Goal: Information Seeking & Learning: Learn about a topic

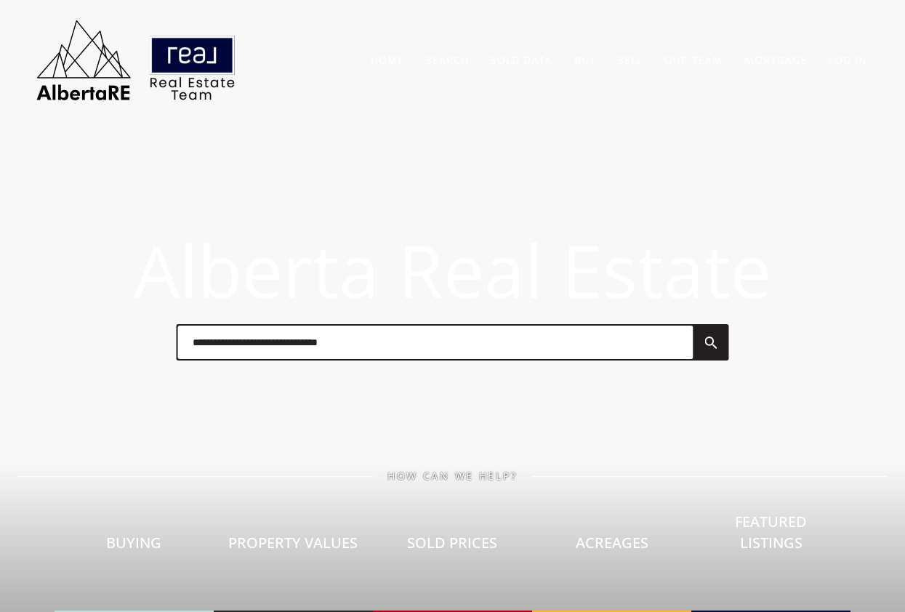
click at [365, 344] on input "text" at bounding box center [435, 342] width 515 height 33
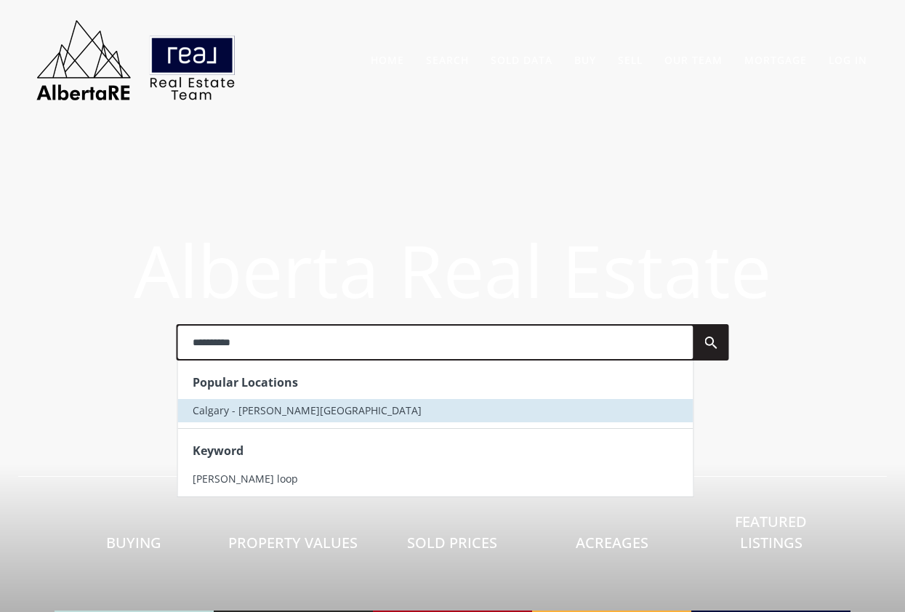
type input "**********"
click at [290, 421] on li "Calgary - [PERSON_NAME][GEOGRAPHIC_DATA]" at bounding box center [435, 410] width 515 height 23
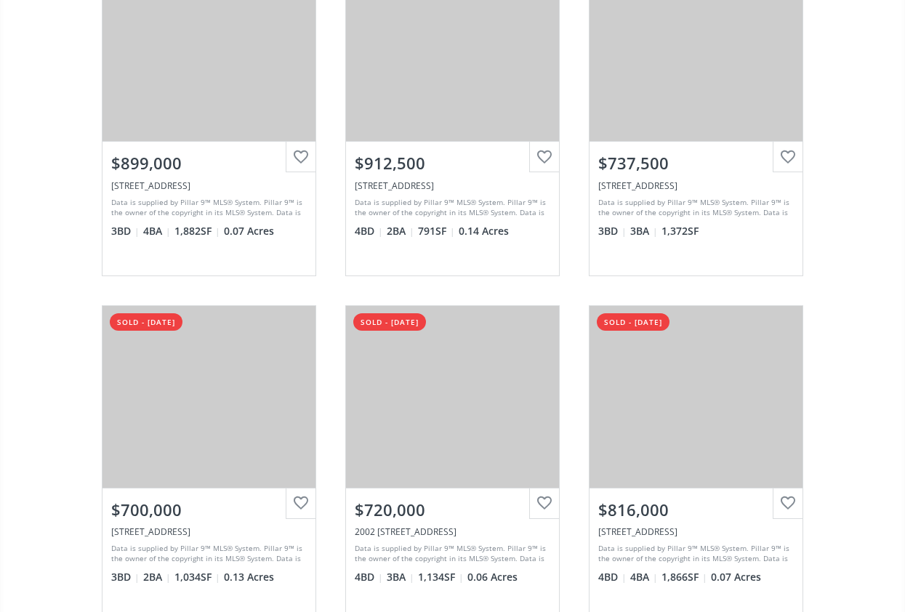
scroll to position [1638, 0]
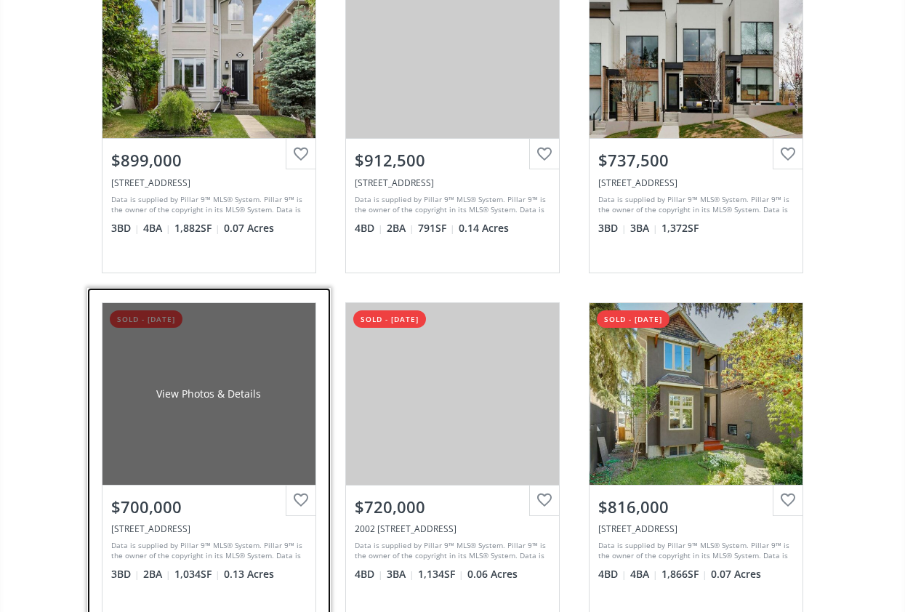
click at [145, 391] on div "View Photos & Details" at bounding box center [208, 394] width 213 height 182
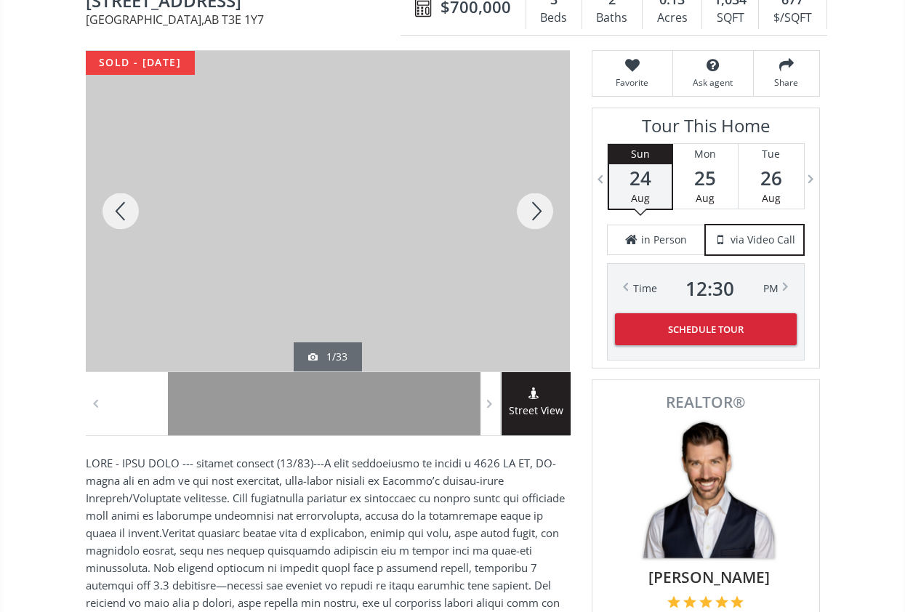
scroll to position [194, 0]
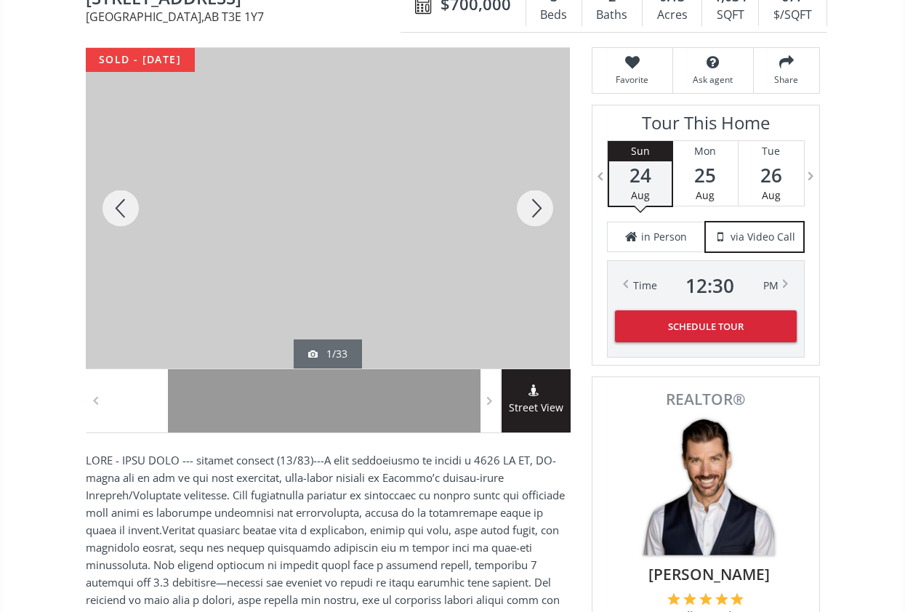
click at [522, 193] on div at bounding box center [535, 208] width 70 height 320
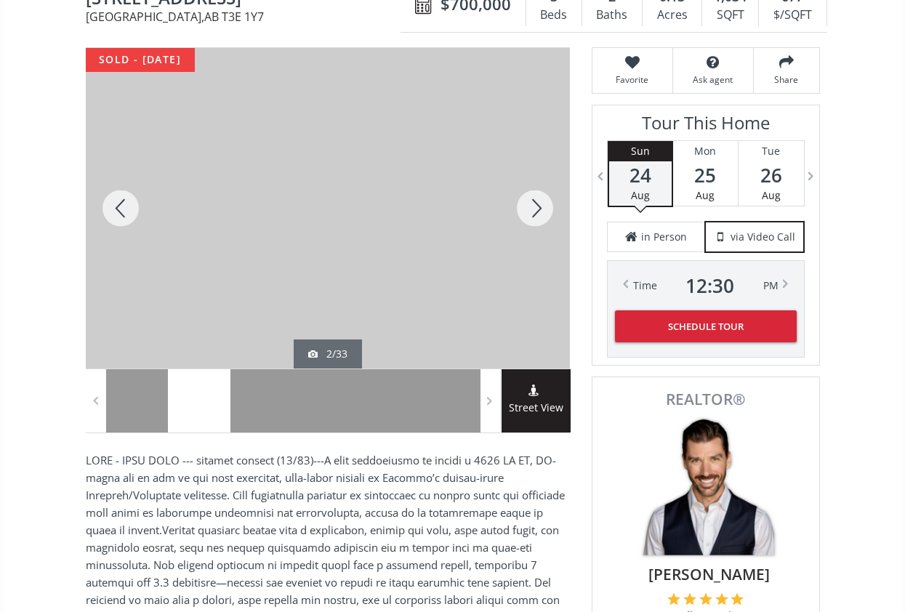
click at [522, 193] on div at bounding box center [535, 208] width 70 height 320
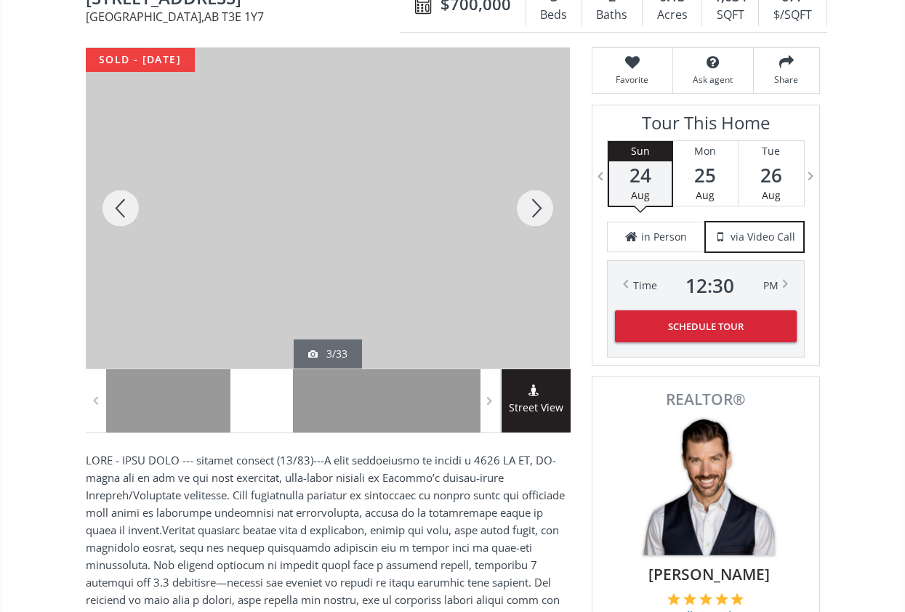
click at [522, 193] on div at bounding box center [535, 208] width 70 height 320
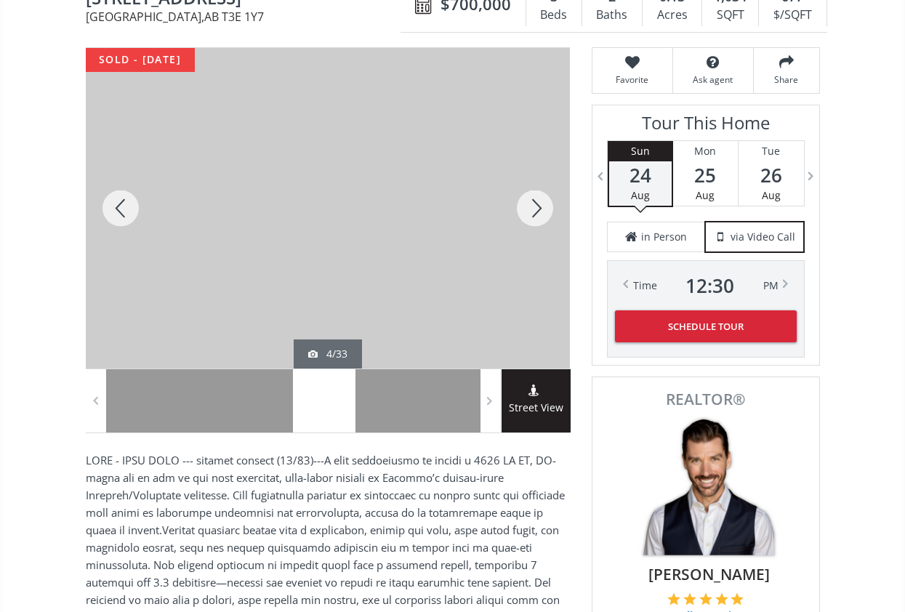
click at [522, 193] on div at bounding box center [535, 208] width 70 height 320
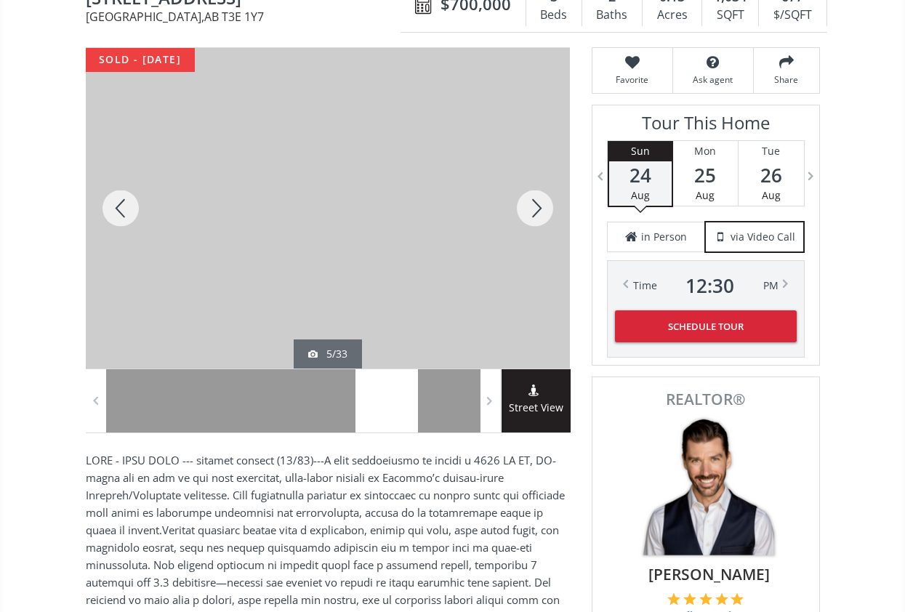
click at [522, 193] on div at bounding box center [535, 208] width 70 height 320
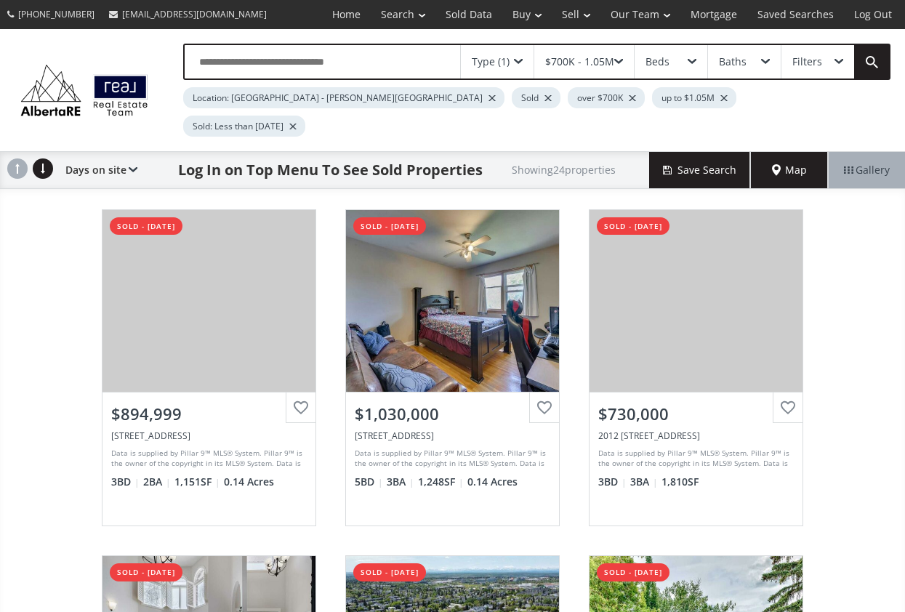
click at [258, 70] on input "text" at bounding box center [322, 61] width 275 height 33
type input "**********"
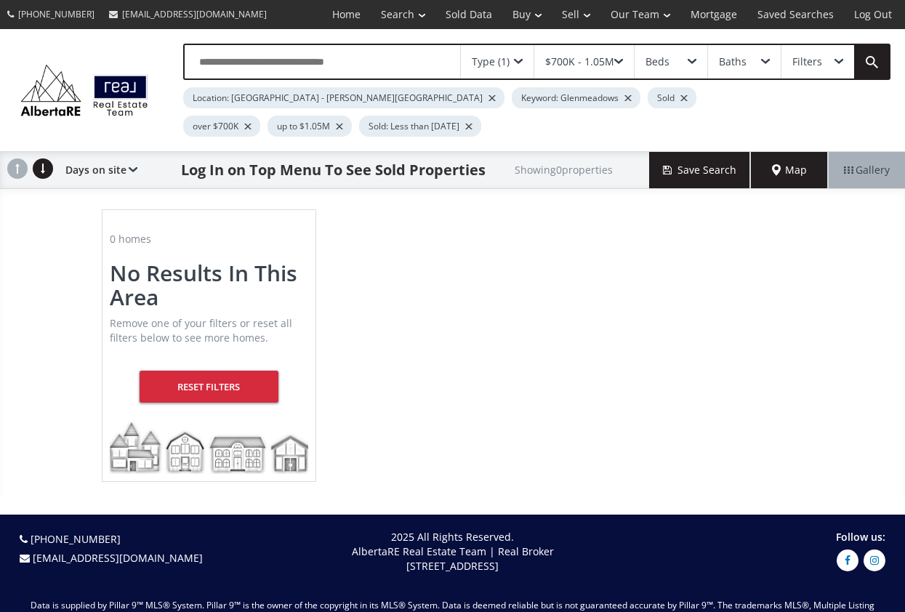
click at [332, 70] on input "text" at bounding box center [322, 61] width 275 height 33
type input "********"
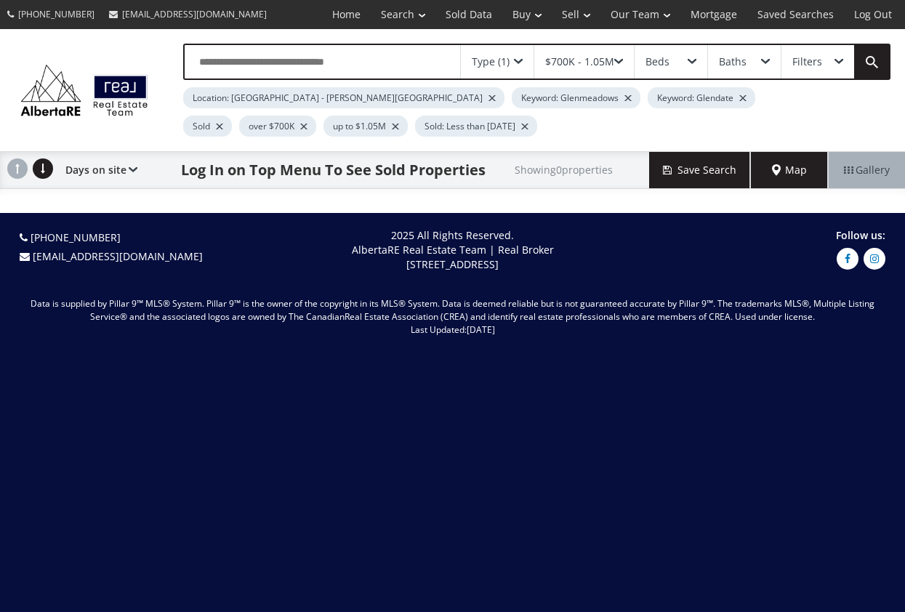
click at [365, 70] on input "text" at bounding box center [322, 61] width 275 height 33
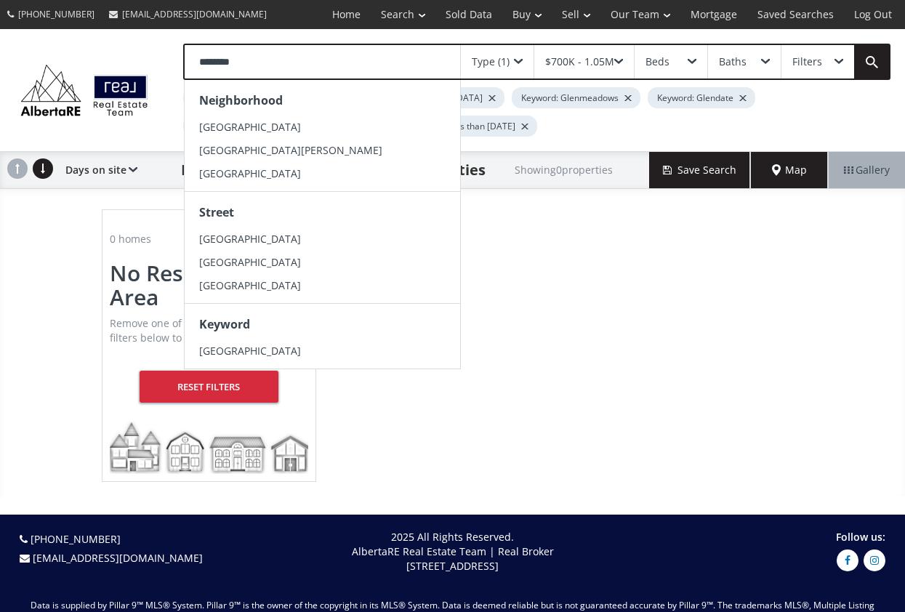
type input "********"
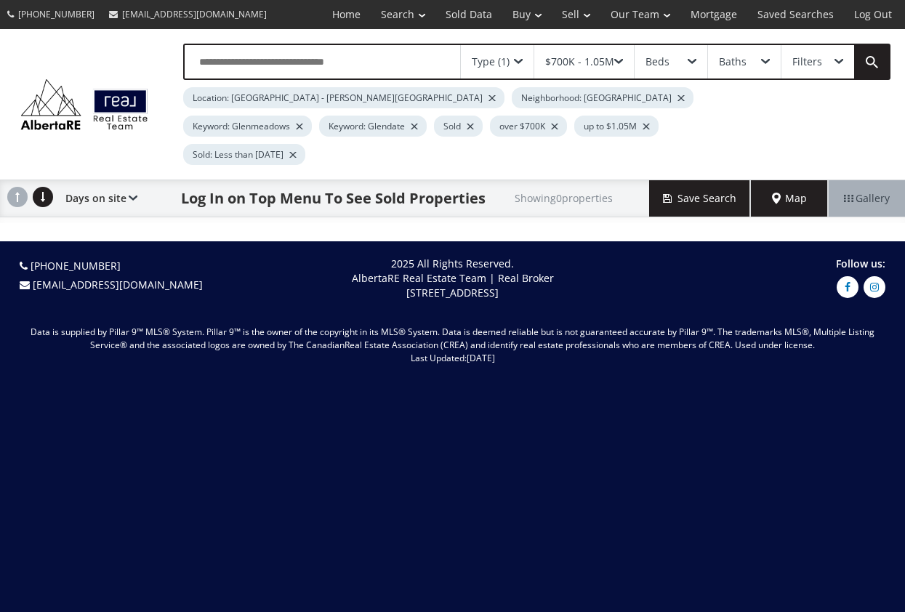
click at [328, 102] on div "Location: [GEOGRAPHIC_DATA] - [PERSON_NAME][GEOGRAPHIC_DATA]" at bounding box center [343, 97] width 321 height 21
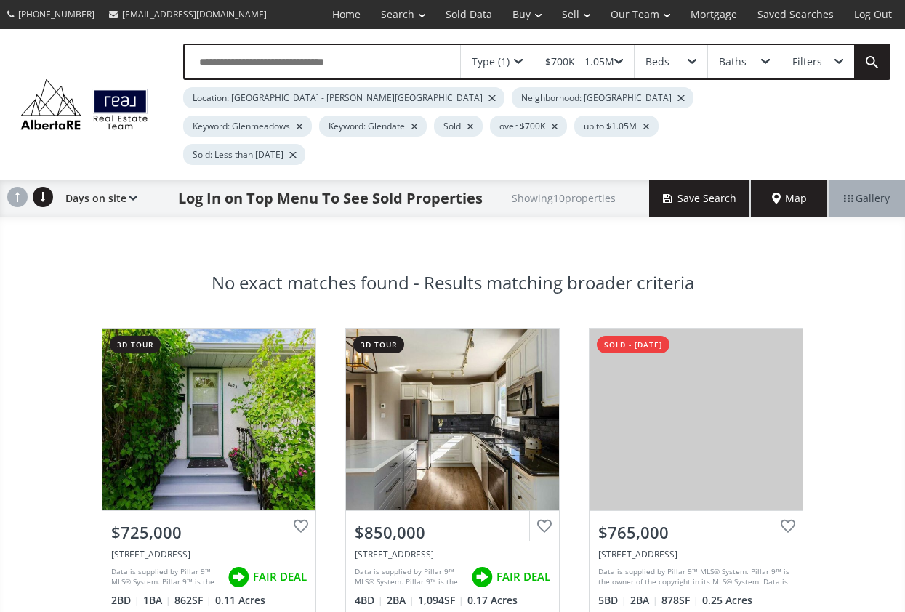
click at [312, 116] on div "Keyword: Glenmeadows" at bounding box center [247, 126] width 129 height 21
click at [303, 124] on div at bounding box center [299, 127] width 7 height 6
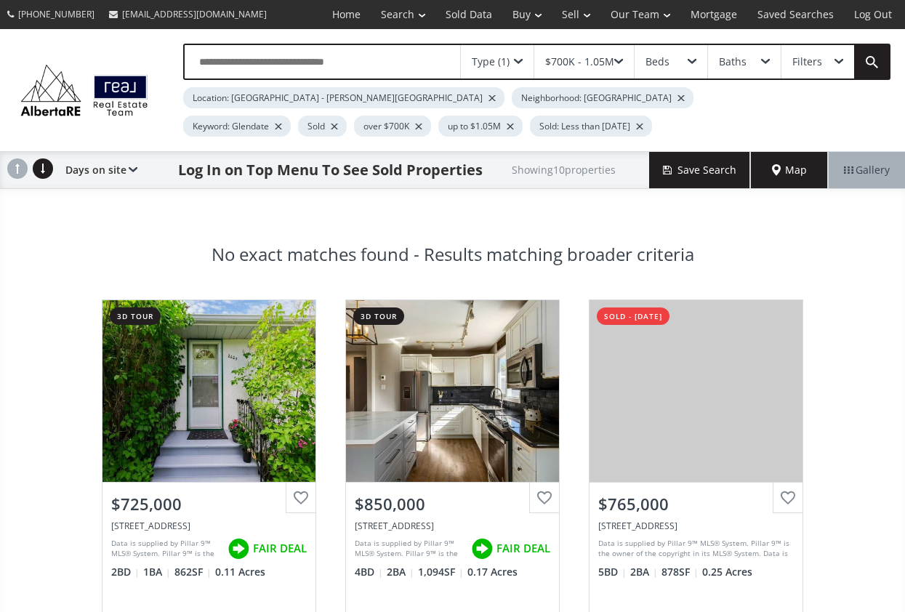
click at [282, 124] on div at bounding box center [278, 127] width 7 height 6
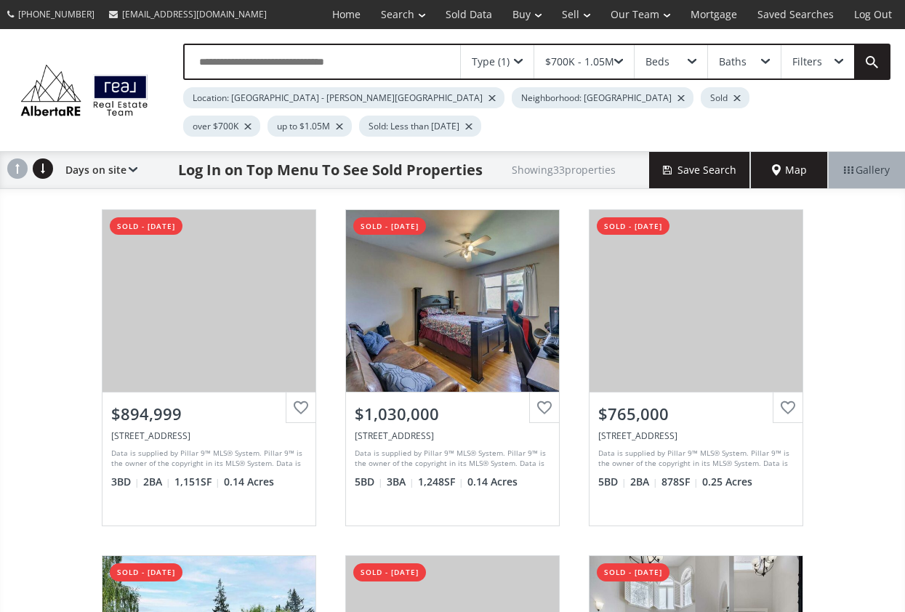
click at [331, 100] on div "Location: [GEOGRAPHIC_DATA] - [PERSON_NAME][GEOGRAPHIC_DATA]" at bounding box center [343, 97] width 321 height 21
click at [488, 98] on div at bounding box center [491, 98] width 7 height 6
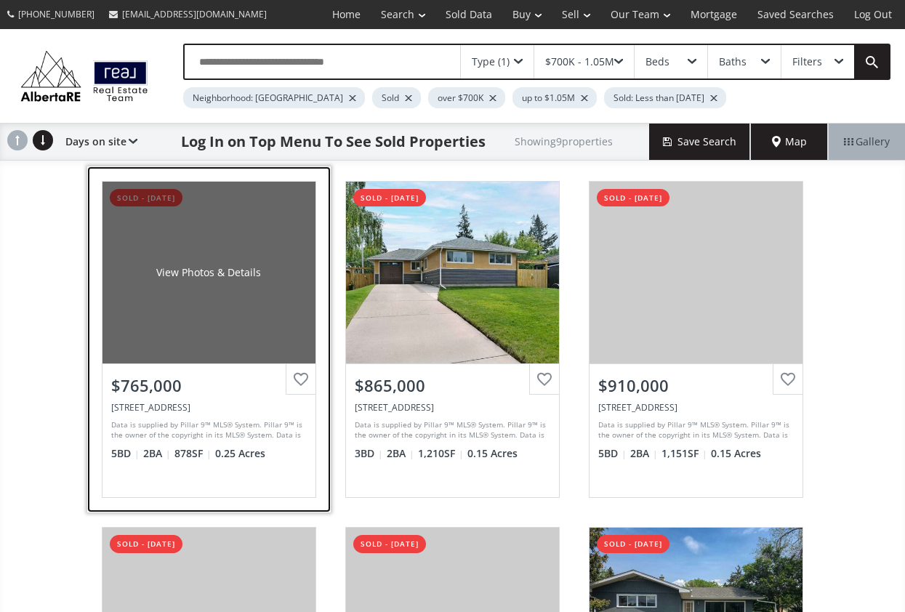
click at [159, 371] on div "$765,000" at bounding box center [208, 382] width 213 height 37
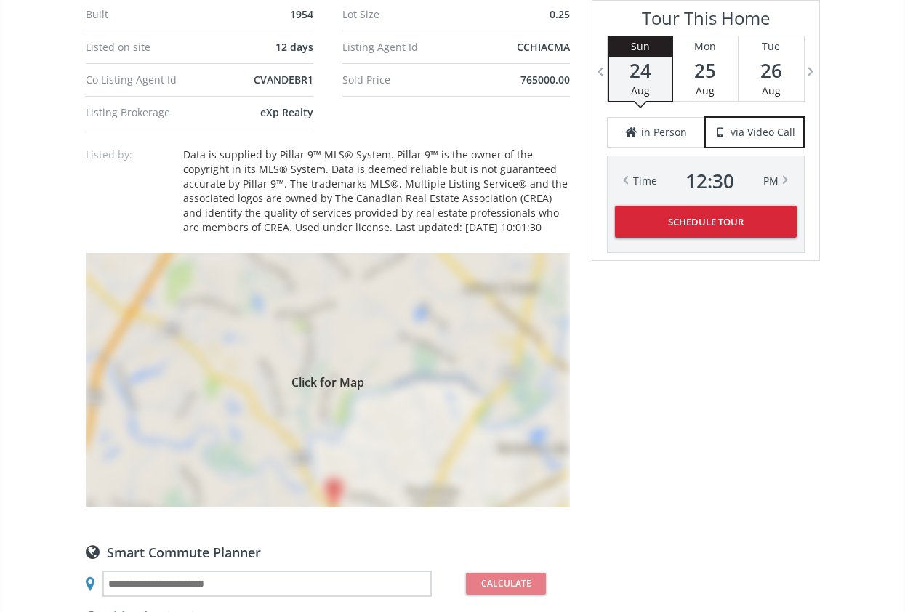
scroll to position [1076, 0]
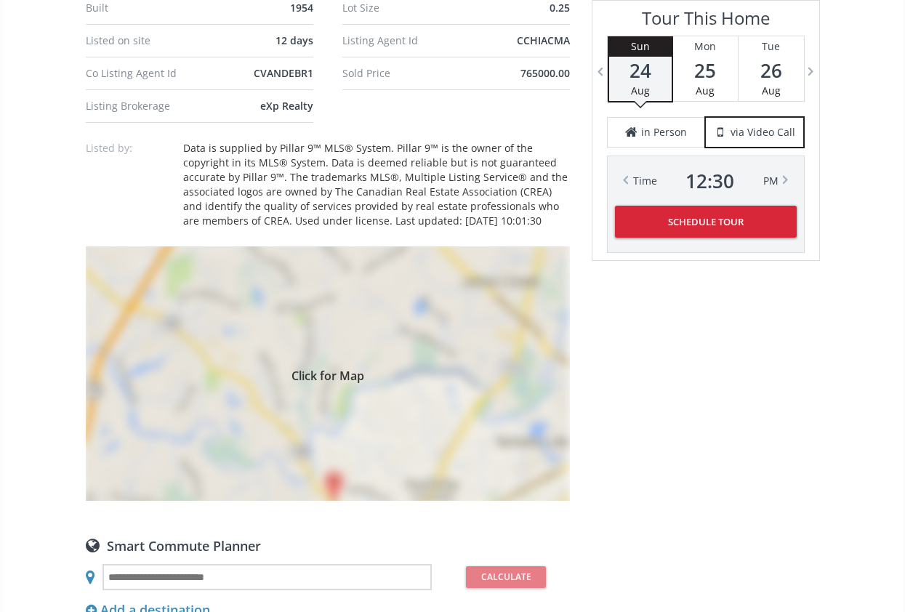
click at [267, 415] on div "Click for Map" at bounding box center [328, 373] width 484 height 254
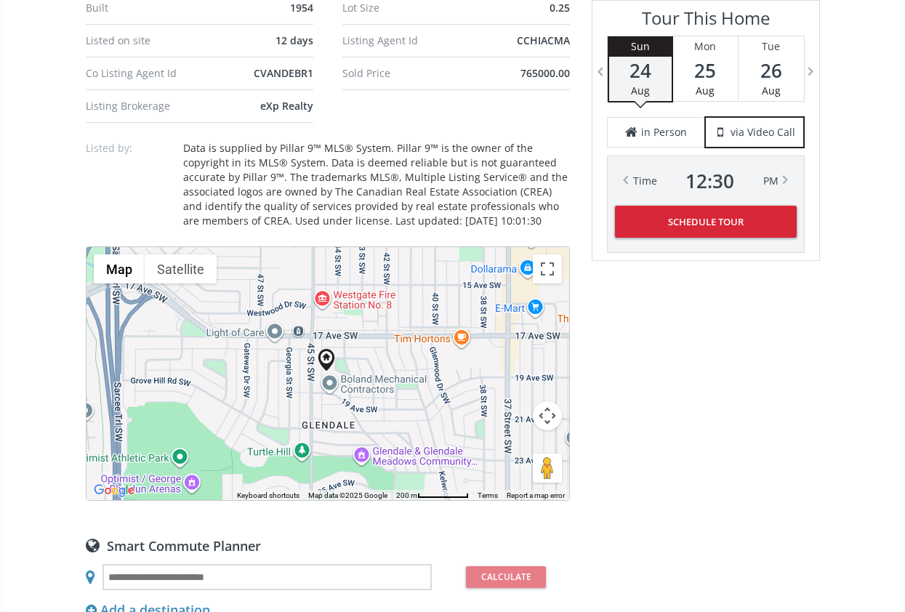
click at [347, 363] on div at bounding box center [327, 373] width 483 height 253
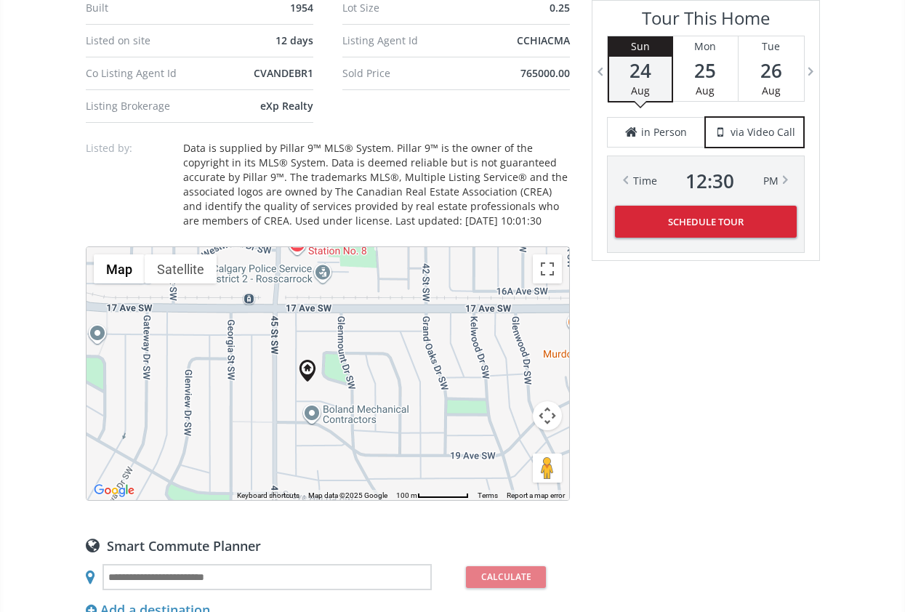
click at [334, 360] on div at bounding box center [327, 373] width 483 height 253
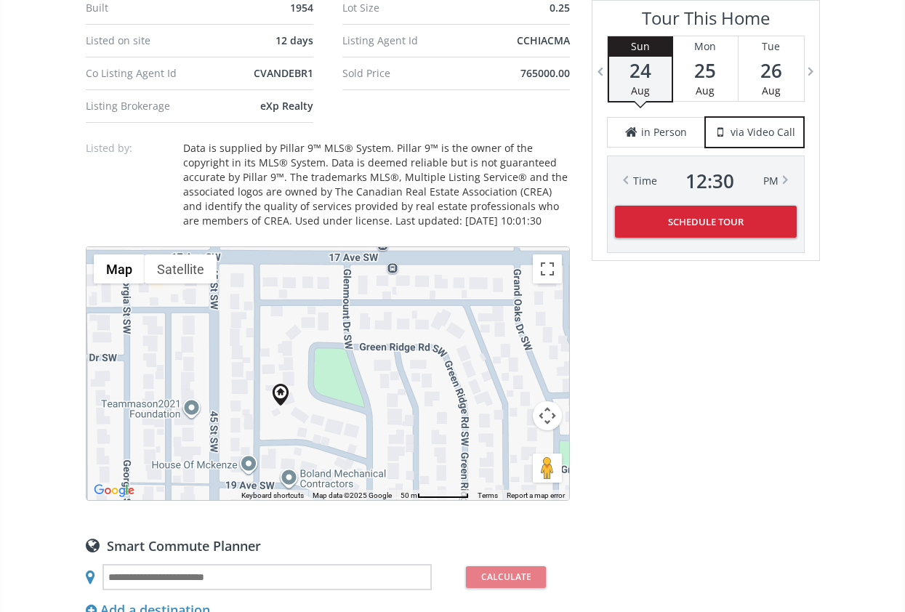
click at [329, 367] on div at bounding box center [327, 373] width 483 height 253
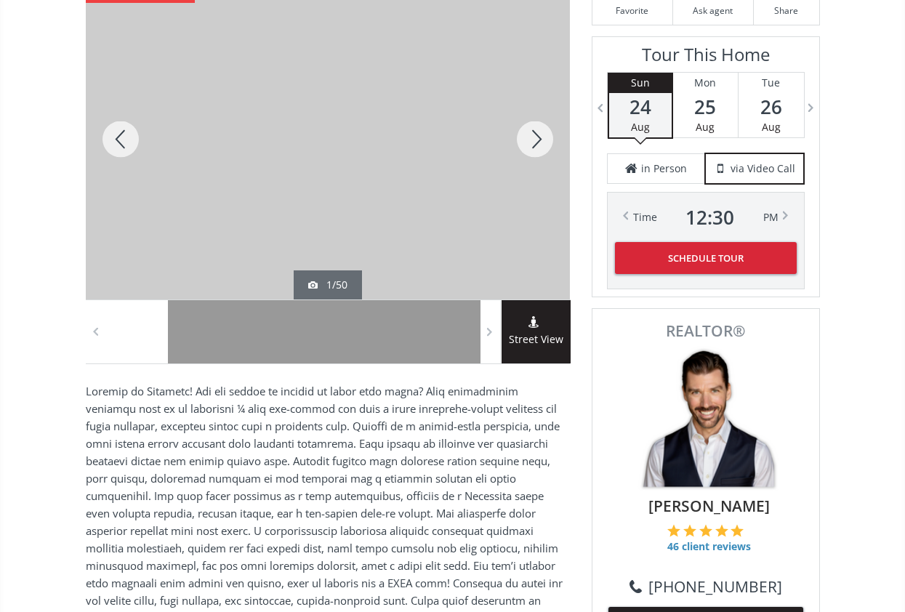
scroll to position [214, 0]
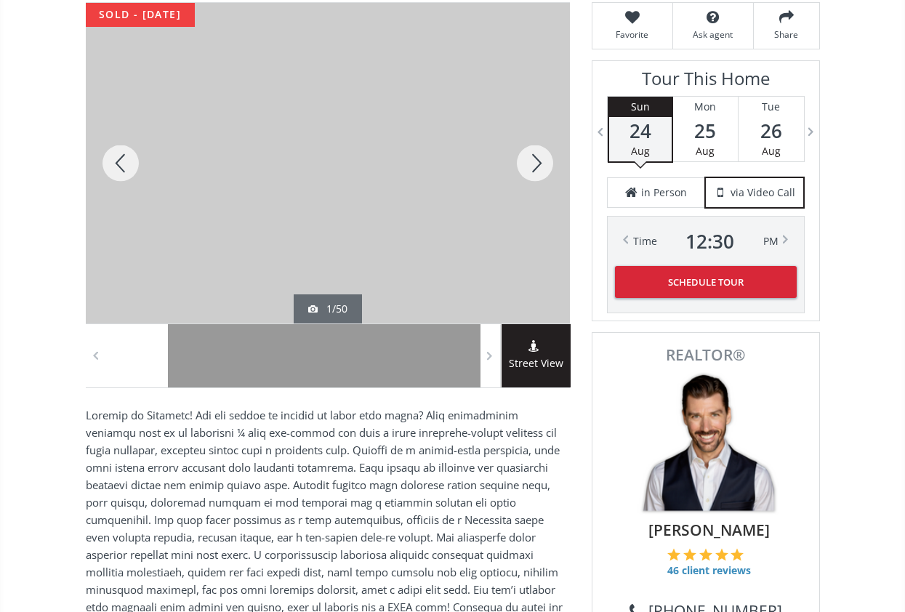
click at [530, 161] on div at bounding box center [535, 163] width 70 height 320
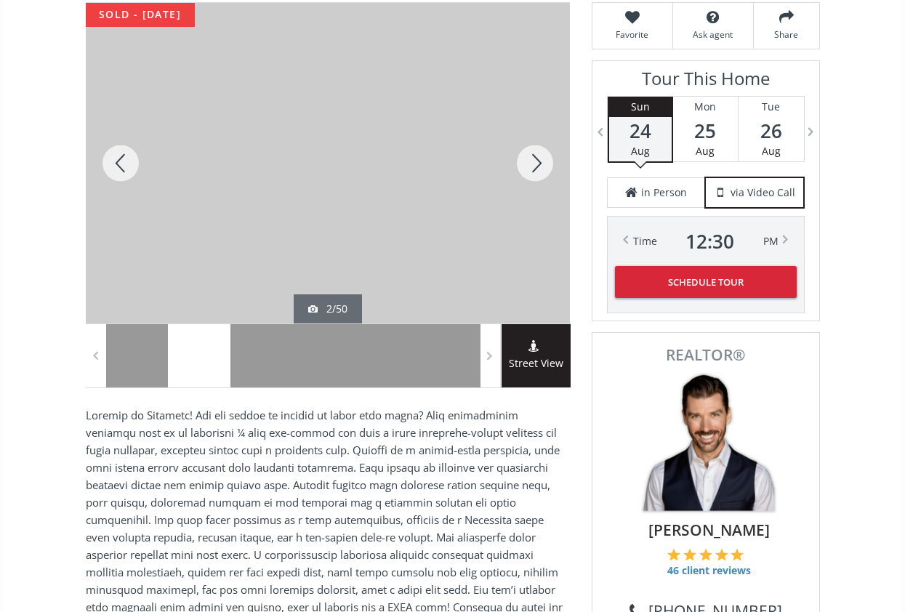
click at [530, 161] on div at bounding box center [535, 163] width 70 height 320
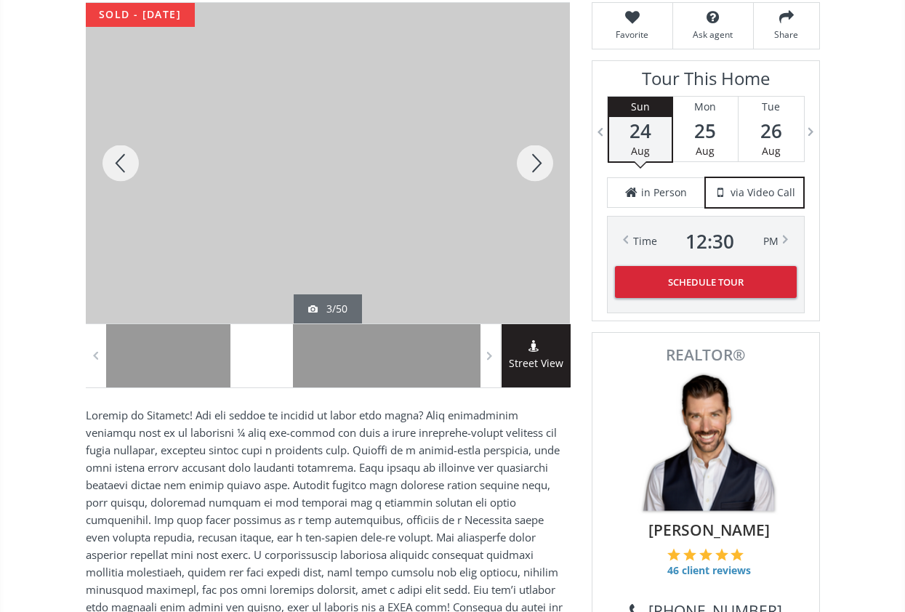
click at [530, 161] on div at bounding box center [535, 163] width 70 height 320
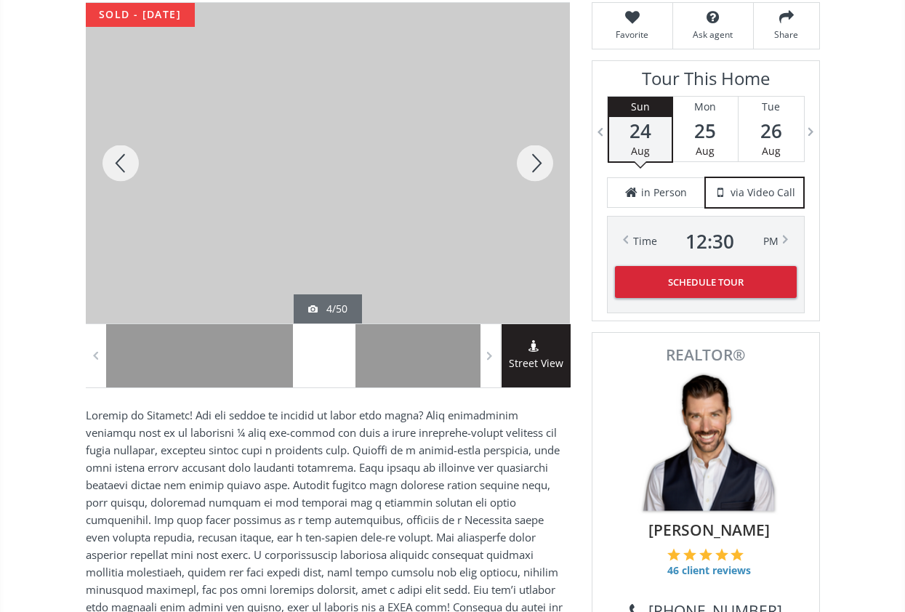
click at [530, 161] on div at bounding box center [535, 163] width 70 height 320
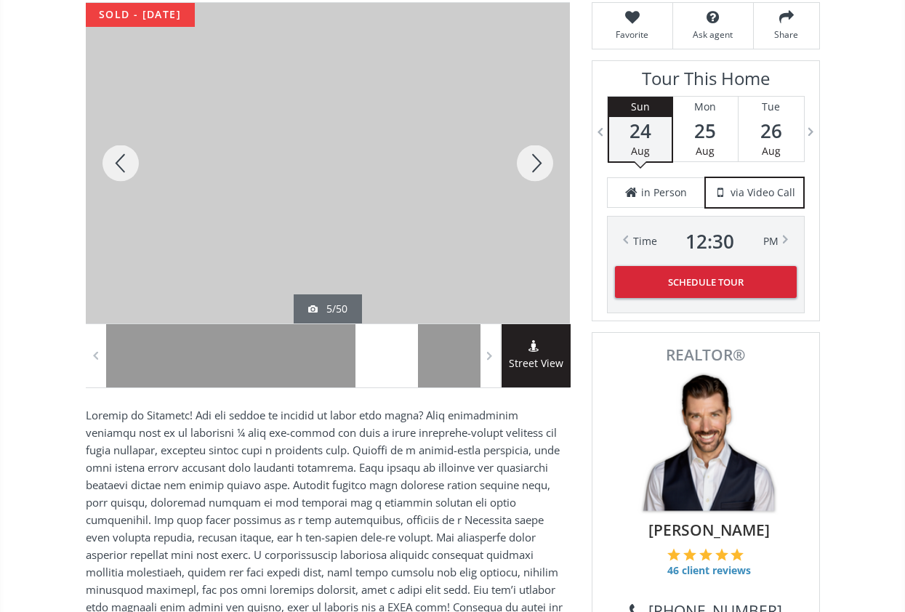
click at [530, 161] on div at bounding box center [535, 163] width 70 height 320
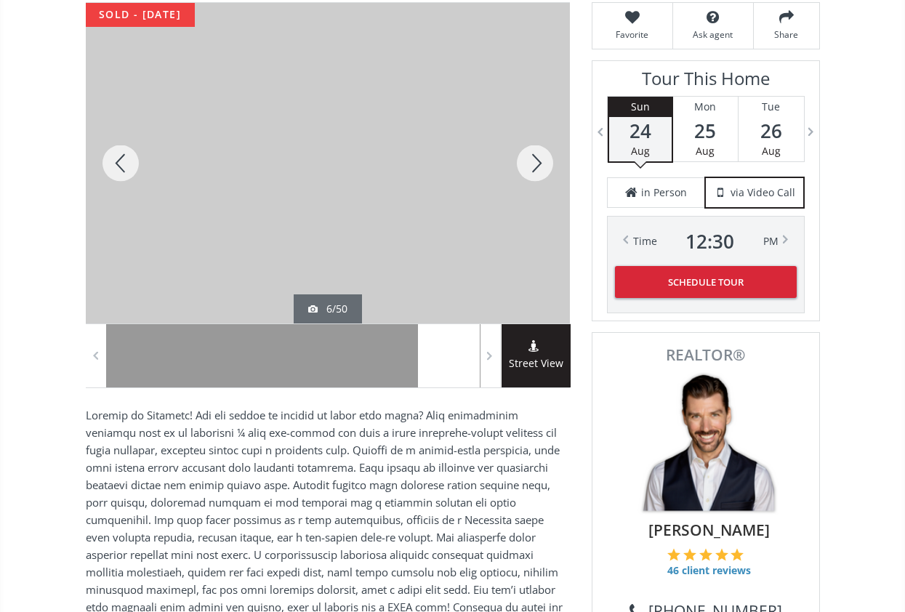
click at [530, 161] on div at bounding box center [535, 163] width 70 height 320
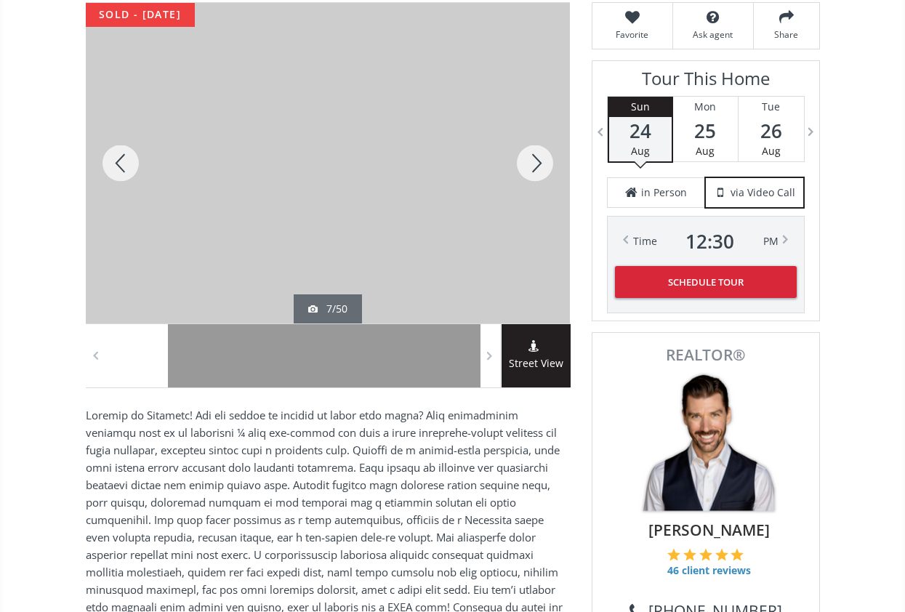
click at [530, 161] on div at bounding box center [535, 163] width 70 height 320
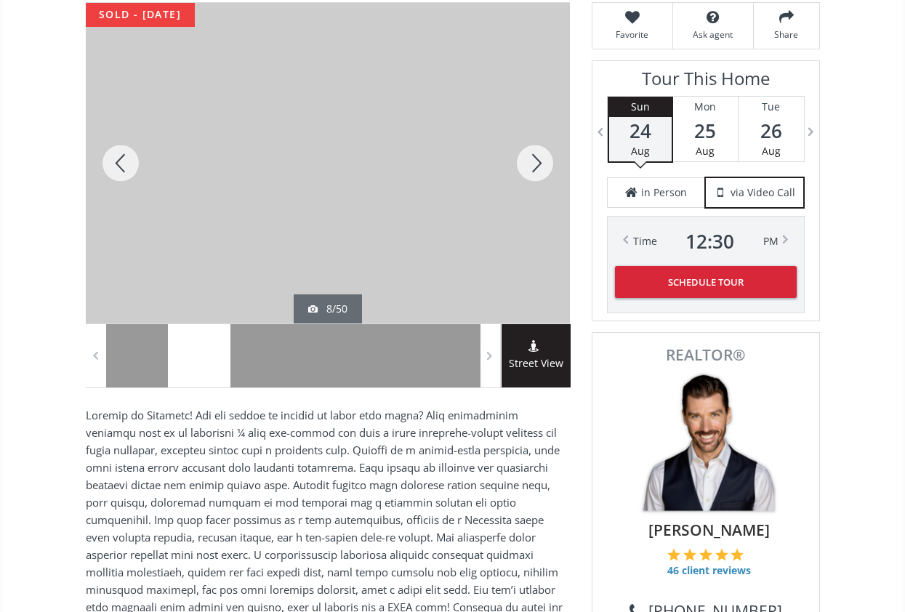
click at [530, 161] on div at bounding box center [535, 163] width 70 height 320
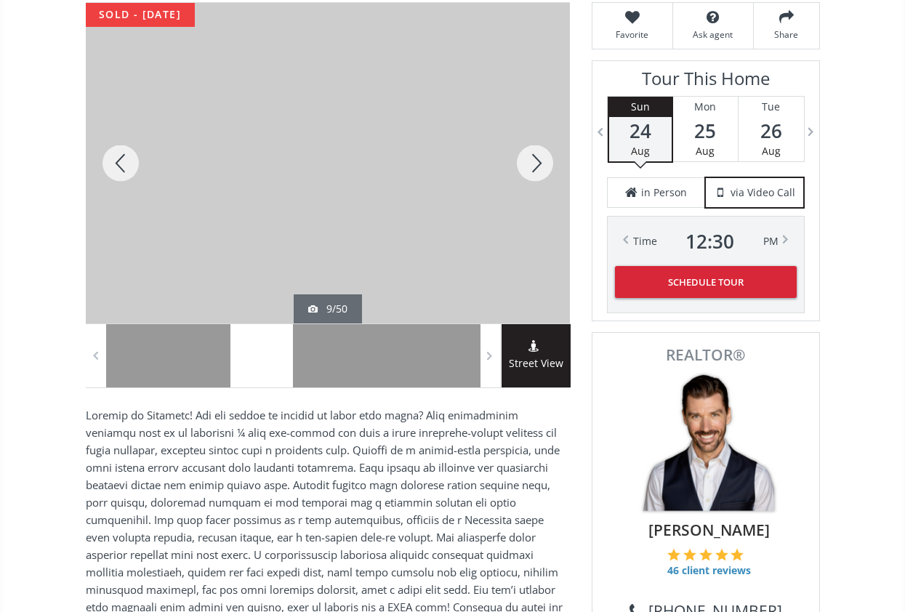
click at [530, 161] on div at bounding box center [535, 163] width 70 height 320
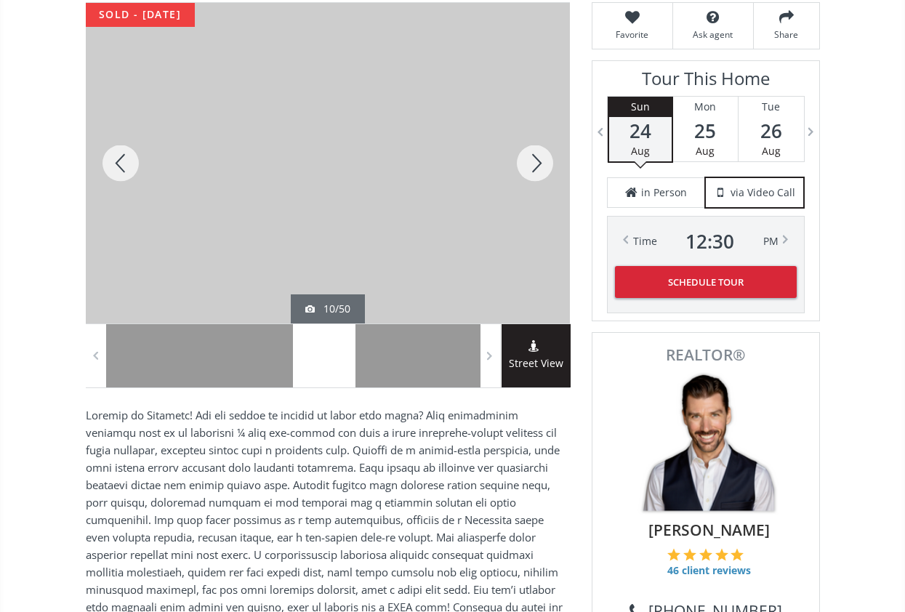
click at [530, 161] on div at bounding box center [535, 163] width 70 height 320
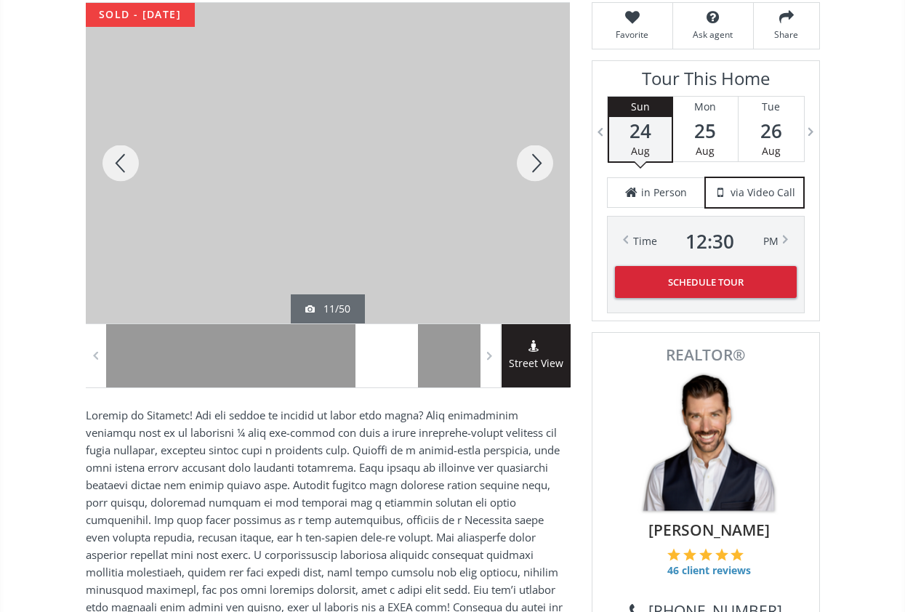
click at [530, 161] on div at bounding box center [535, 163] width 70 height 320
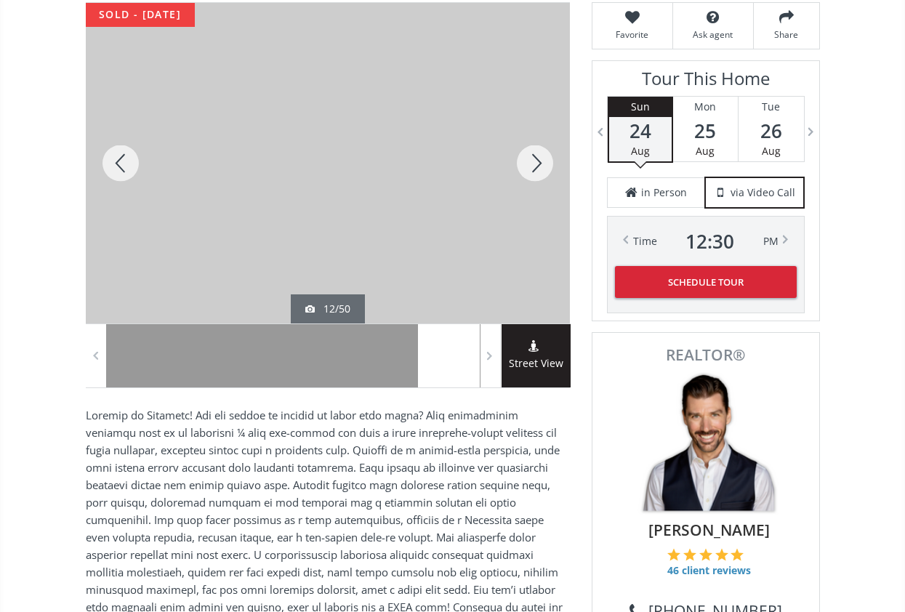
click at [530, 161] on div at bounding box center [535, 163] width 70 height 320
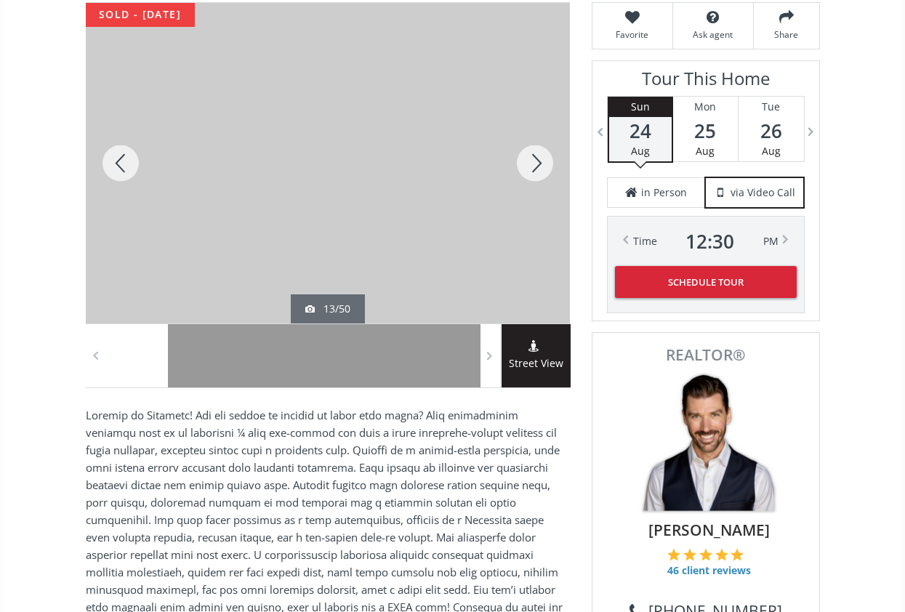
click at [530, 161] on div at bounding box center [535, 163] width 70 height 320
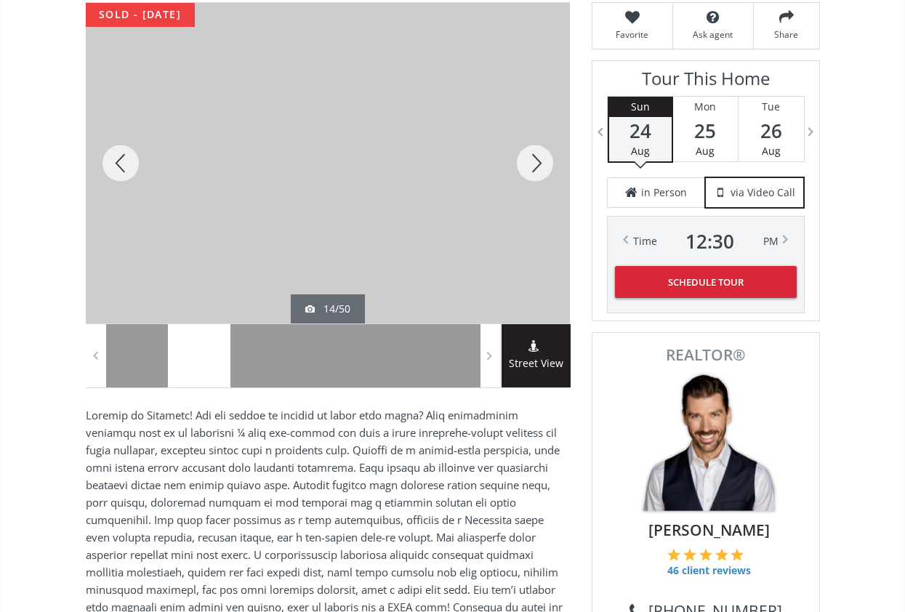
click at [530, 161] on div at bounding box center [535, 163] width 70 height 320
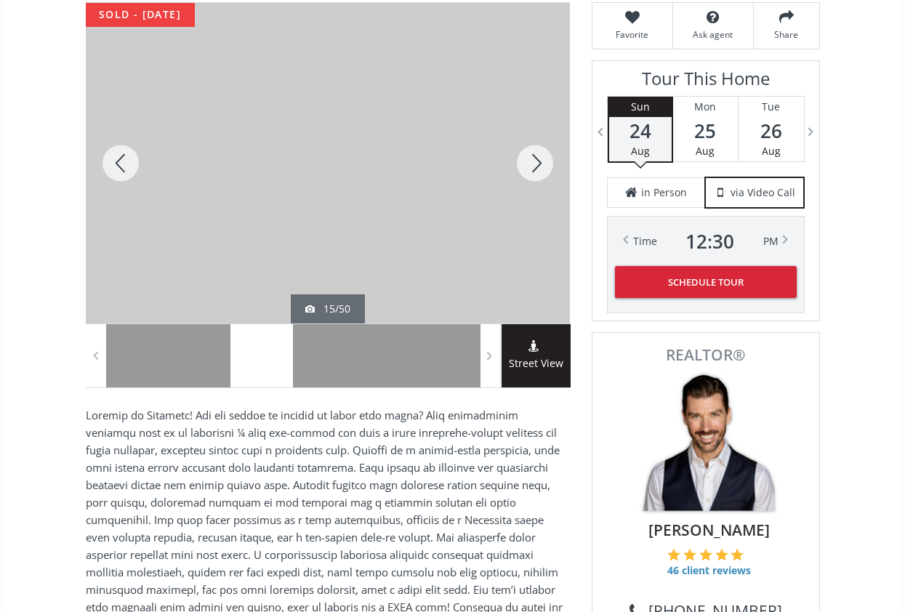
click at [530, 161] on div at bounding box center [535, 163] width 70 height 320
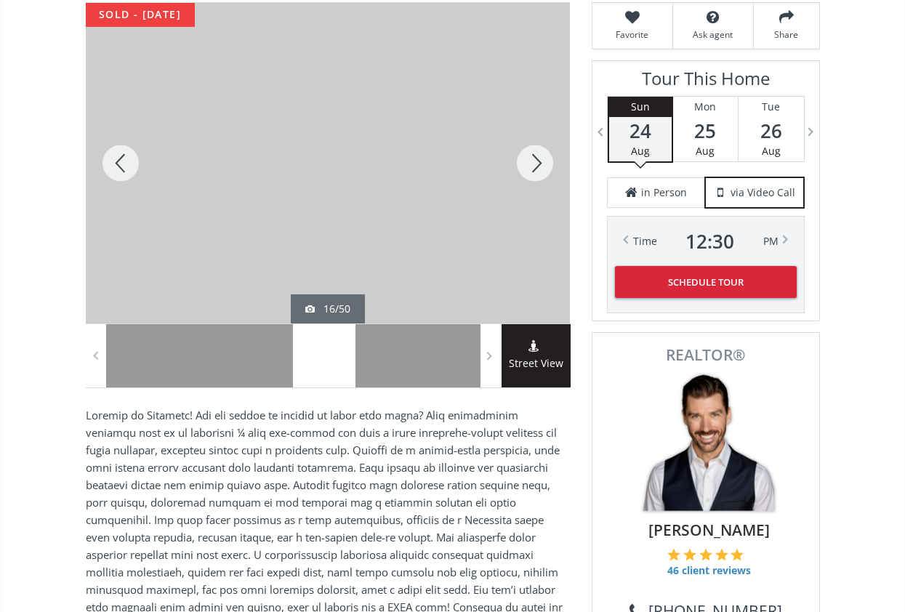
click at [530, 161] on div at bounding box center [535, 163] width 70 height 320
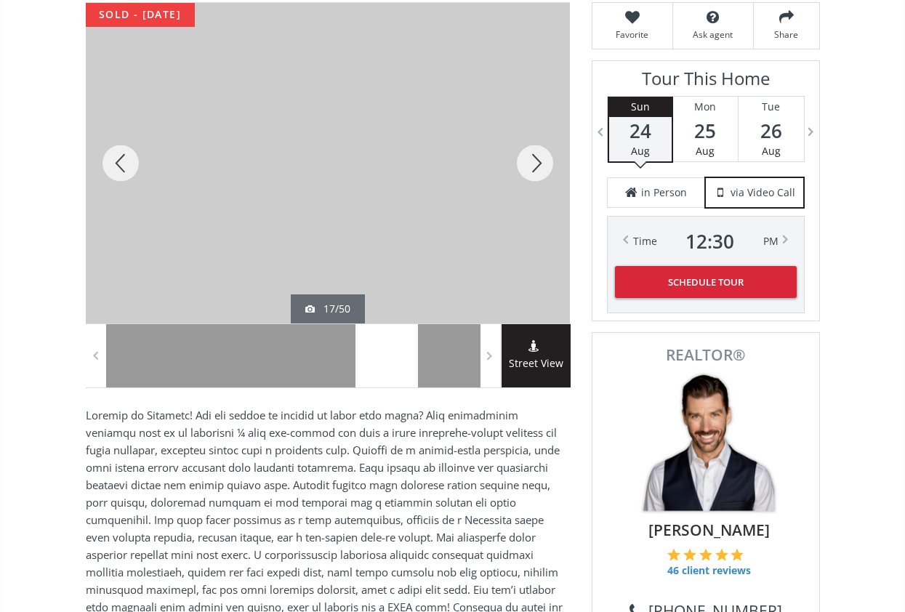
click at [530, 161] on div at bounding box center [535, 163] width 70 height 320
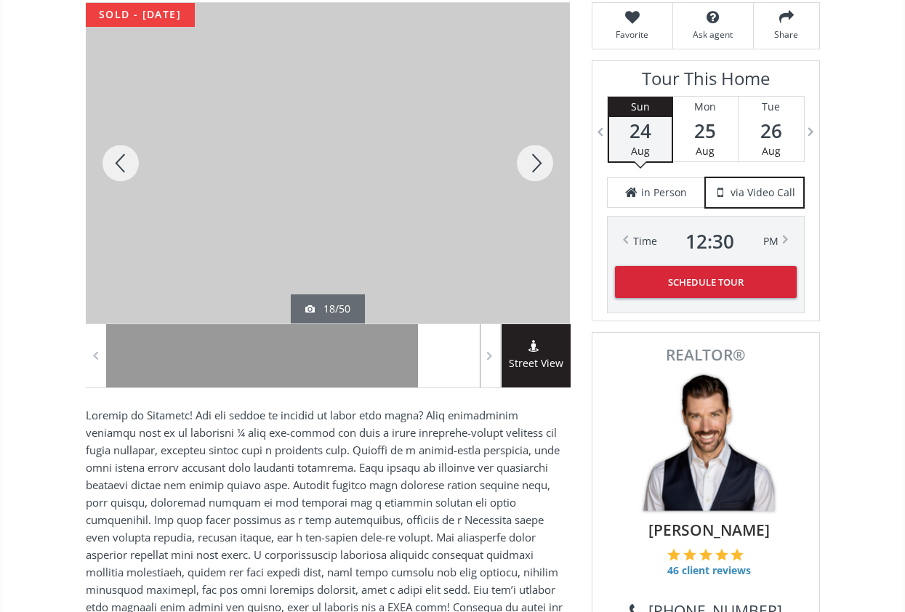
click at [530, 161] on div at bounding box center [535, 163] width 70 height 320
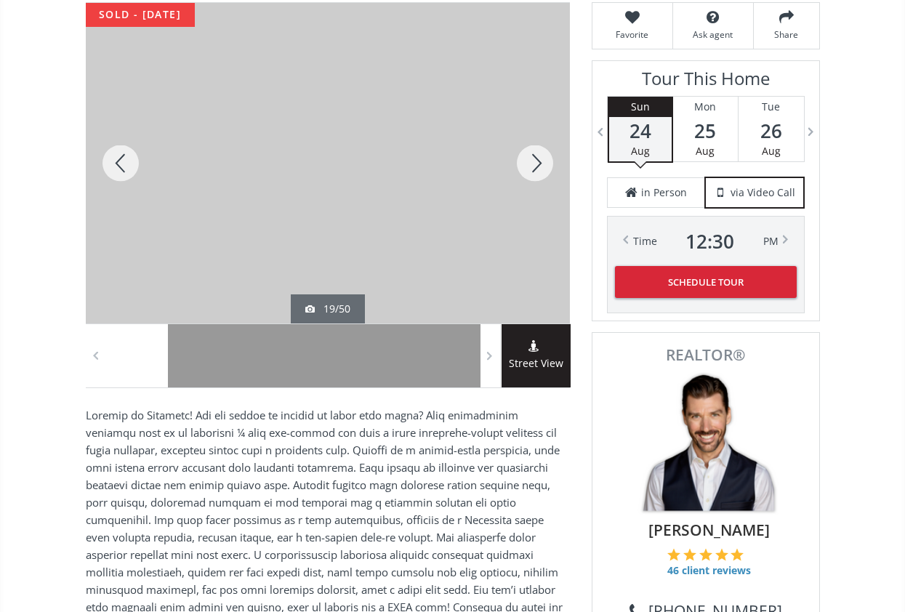
click at [530, 161] on div at bounding box center [535, 163] width 70 height 320
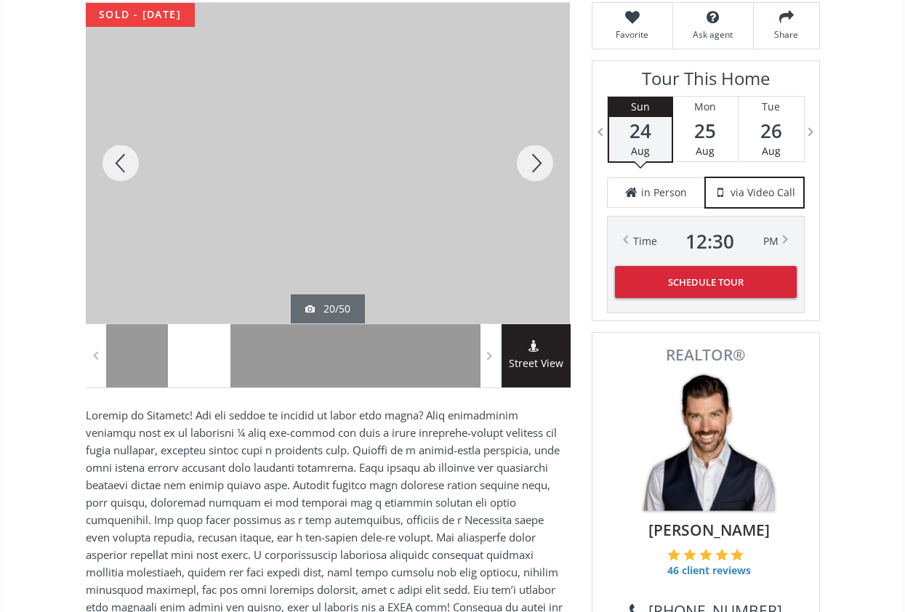
click at [530, 161] on div at bounding box center [535, 163] width 70 height 320
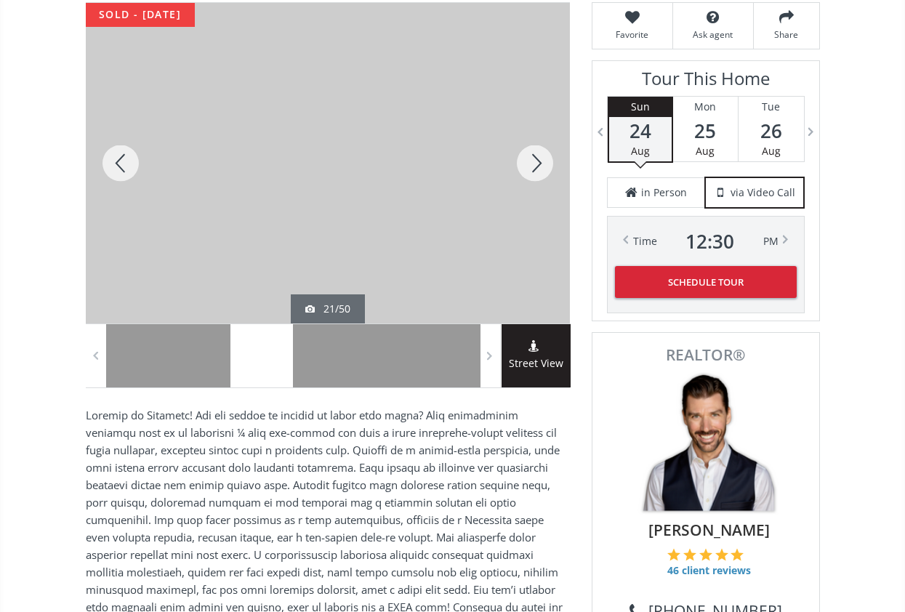
click at [530, 161] on div at bounding box center [535, 163] width 70 height 320
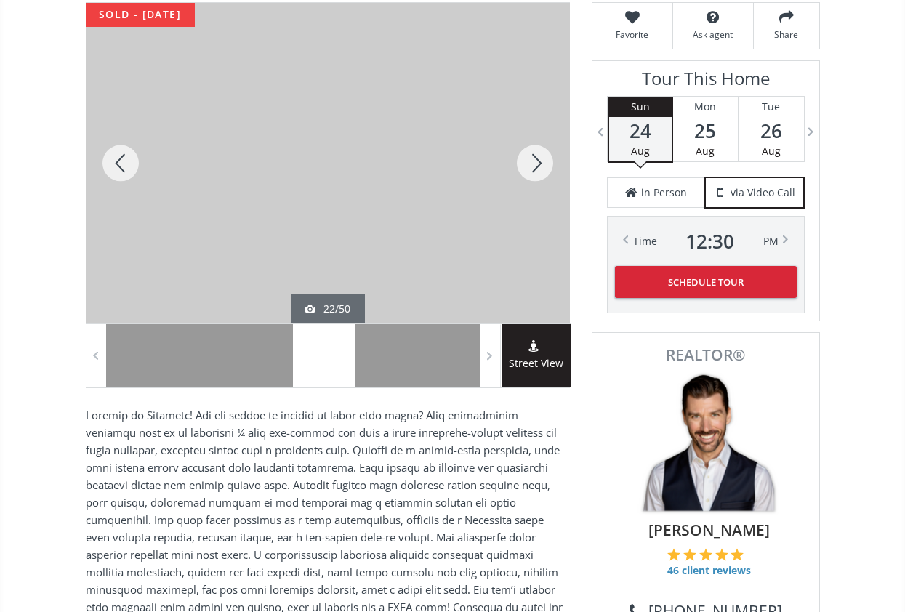
click at [530, 161] on div at bounding box center [535, 163] width 70 height 320
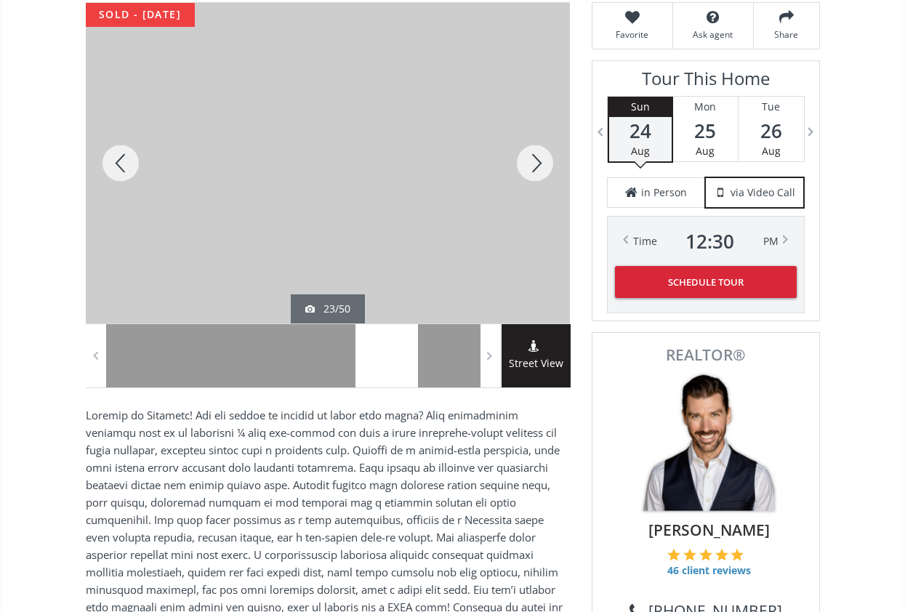
click at [530, 161] on div at bounding box center [535, 163] width 70 height 320
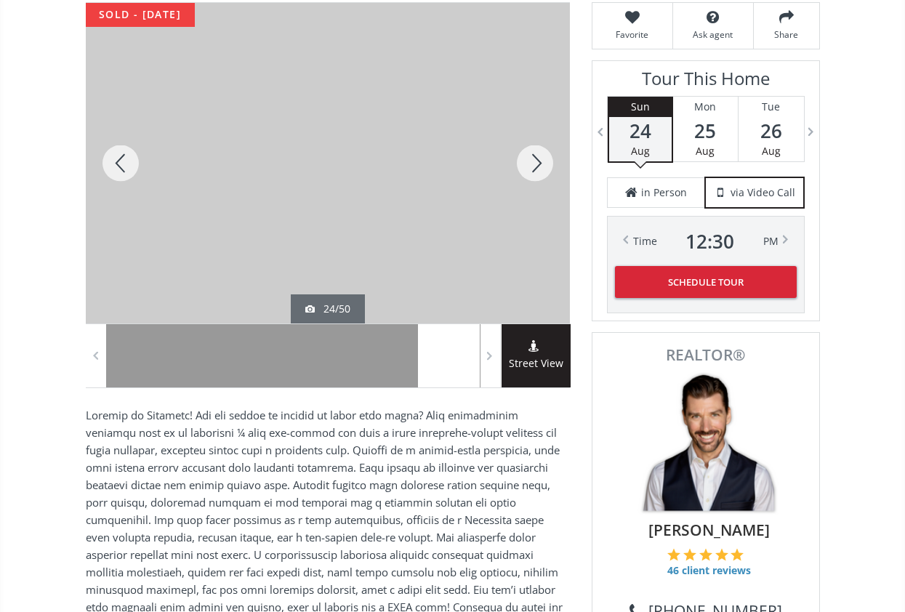
click at [530, 161] on div at bounding box center [535, 163] width 70 height 320
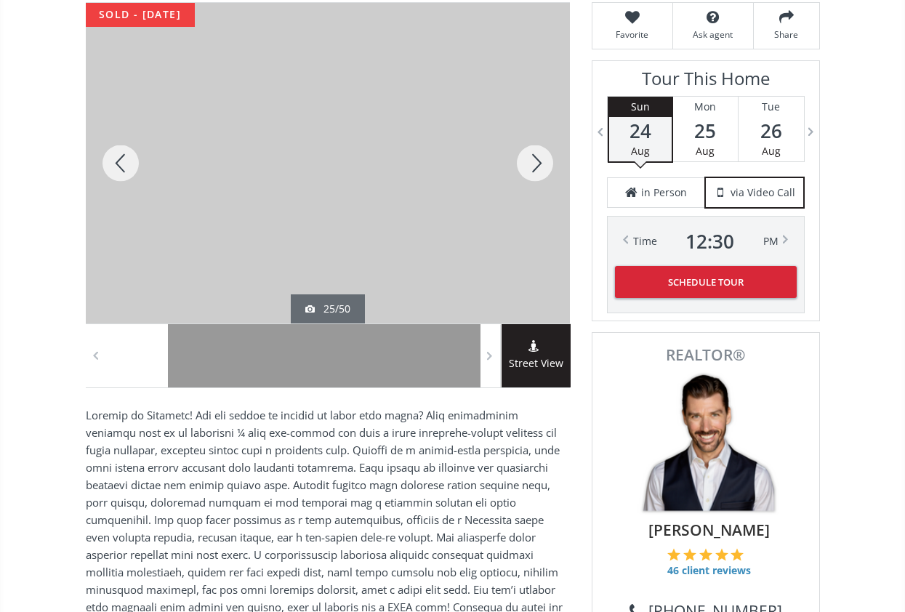
click at [530, 161] on div at bounding box center [535, 163] width 70 height 320
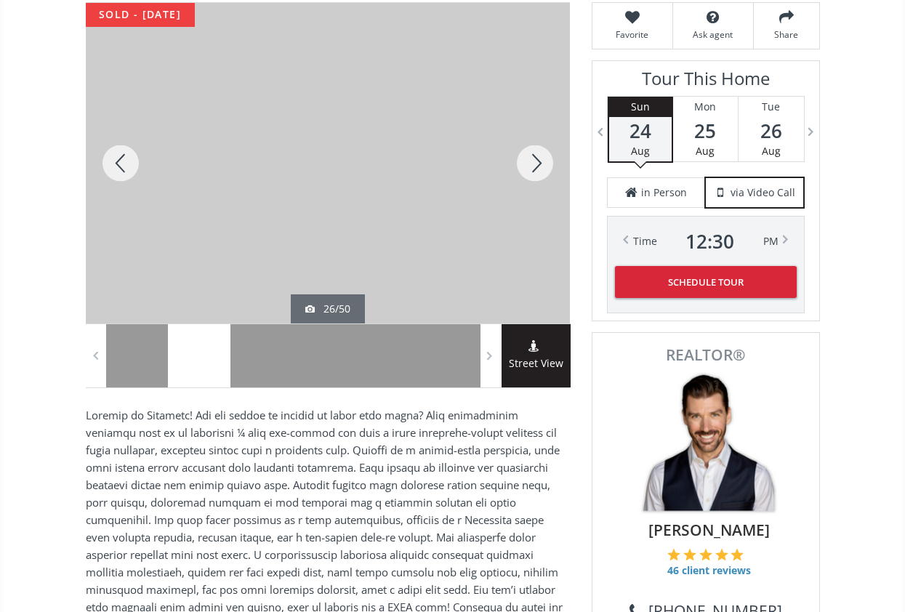
click at [530, 161] on div at bounding box center [535, 163] width 70 height 320
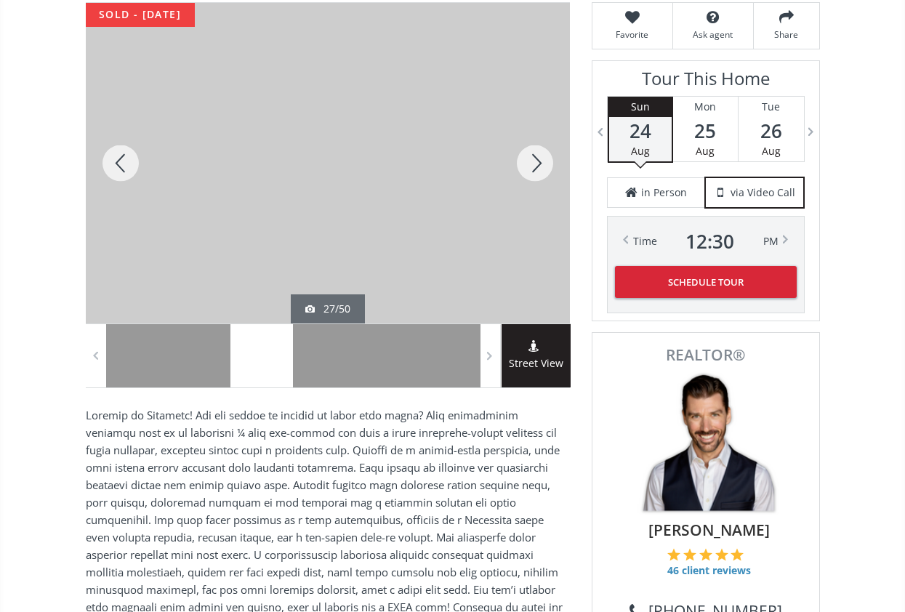
click at [530, 161] on div at bounding box center [535, 163] width 70 height 320
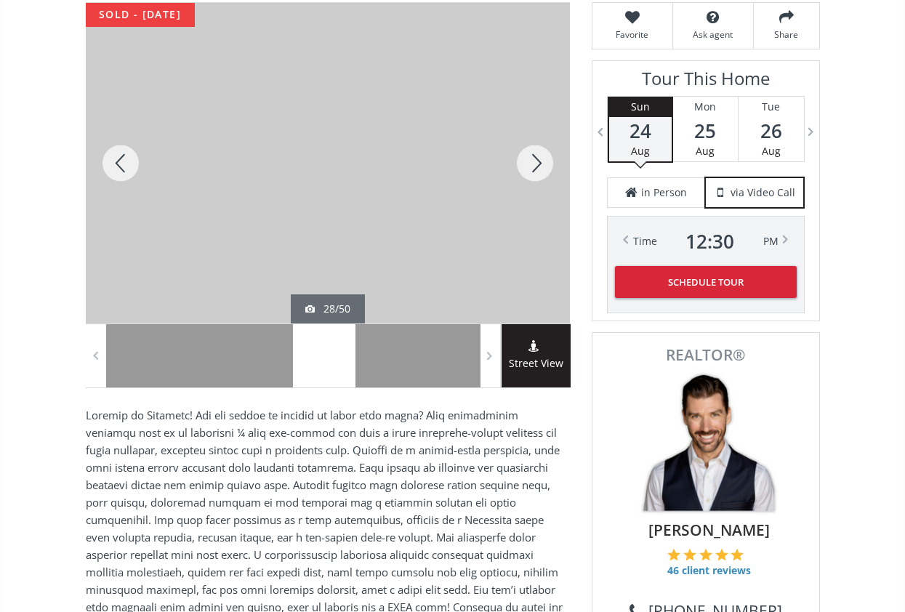
click at [530, 161] on div at bounding box center [535, 163] width 70 height 320
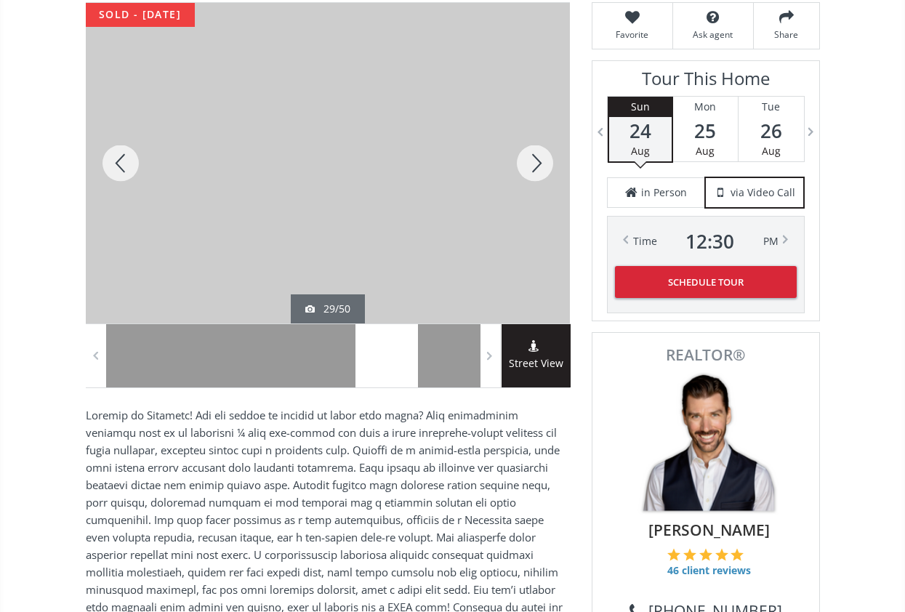
click at [530, 161] on div at bounding box center [535, 163] width 70 height 320
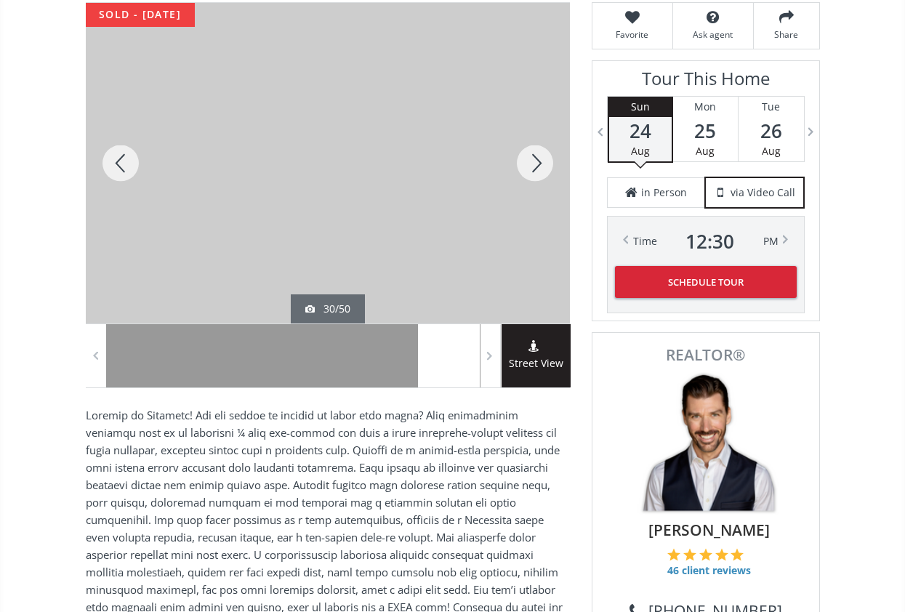
click at [530, 161] on div at bounding box center [535, 163] width 70 height 320
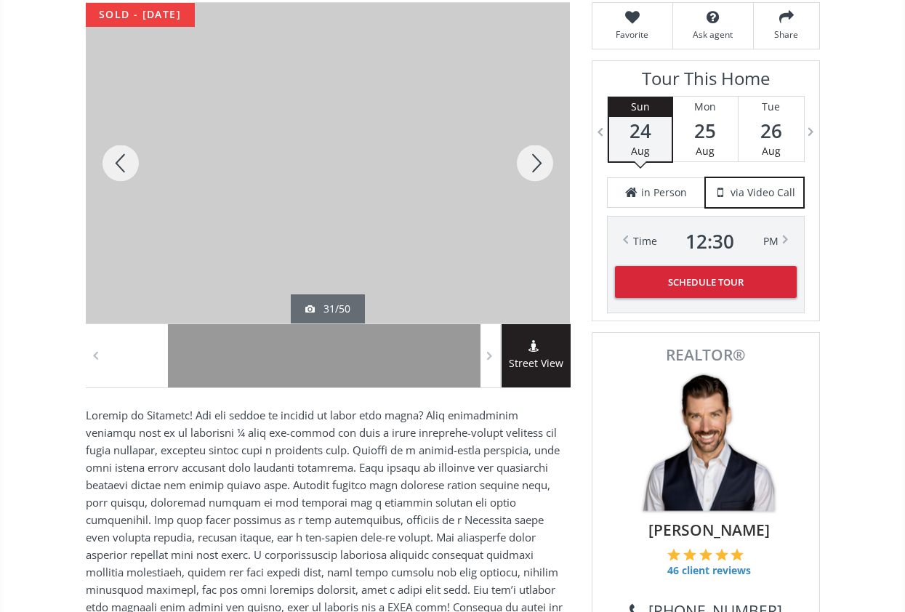
click at [530, 161] on div at bounding box center [535, 163] width 70 height 320
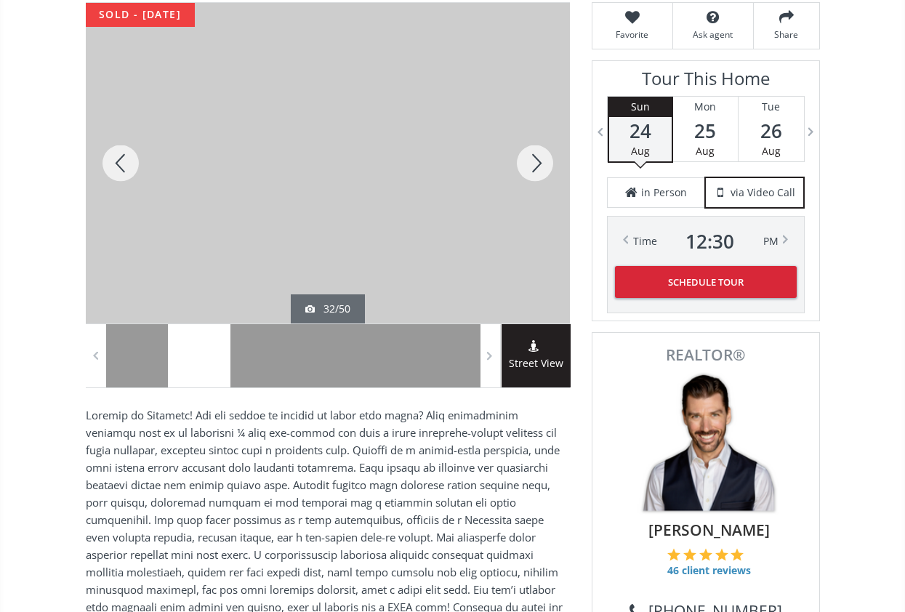
click at [530, 161] on div at bounding box center [535, 163] width 70 height 320
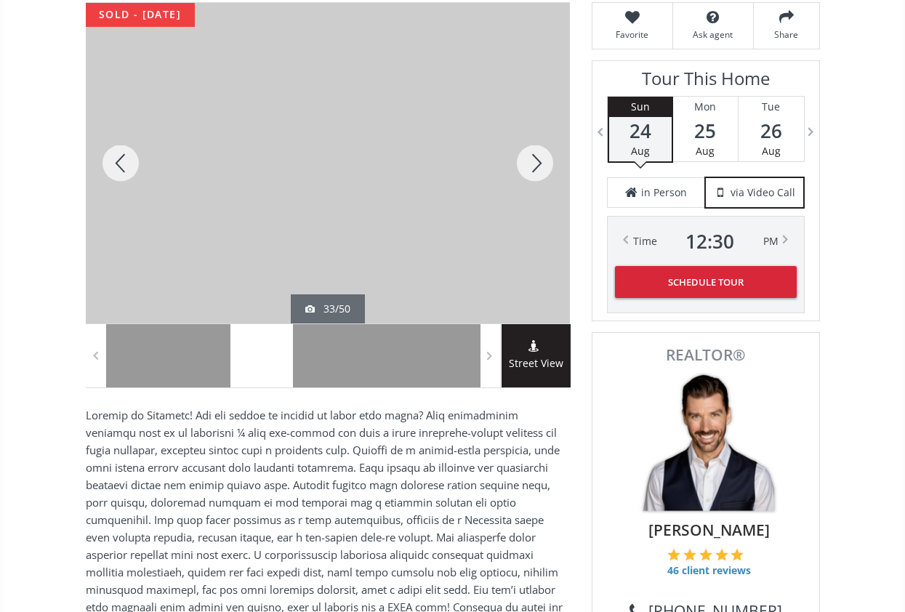
click at [530, 161] on div at bounding box center [535, 163] width 70 height 320
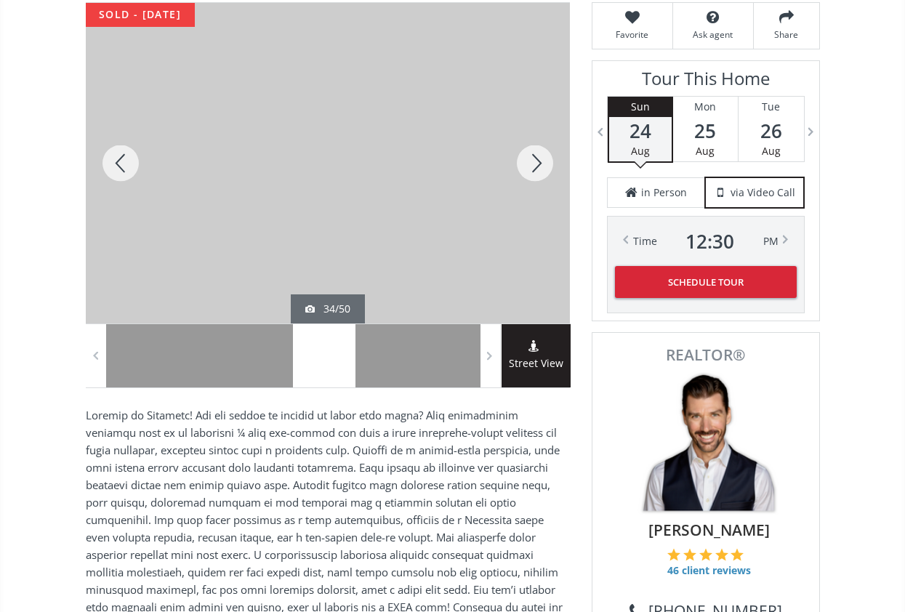
click at [530, 161] on div at bounding box center [535, 163] width 70 height 320
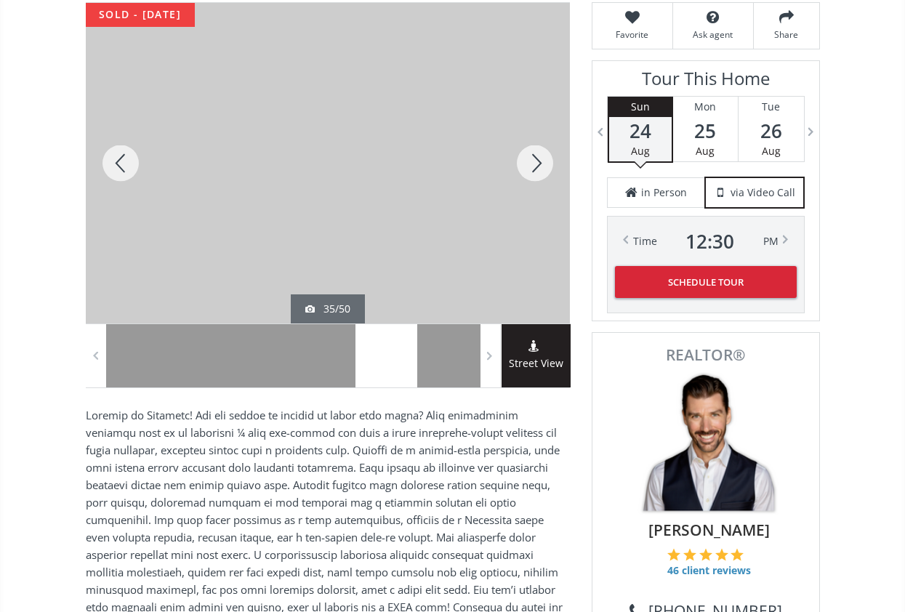
click at [530, 161] on div at bounding box center [535, 163] width 70 height 320
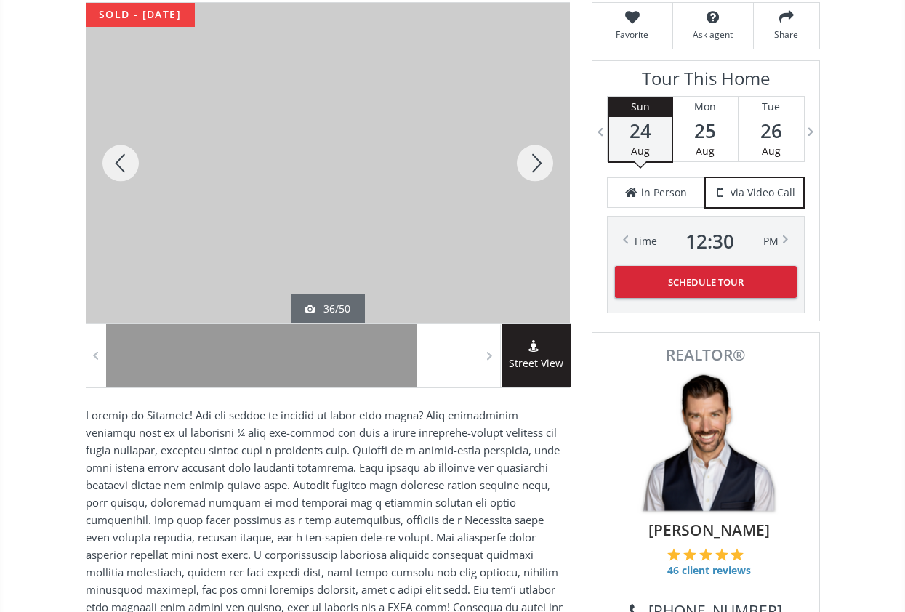
click at [530, 161] on div at bounding box center [535, 163] width 70 height 320
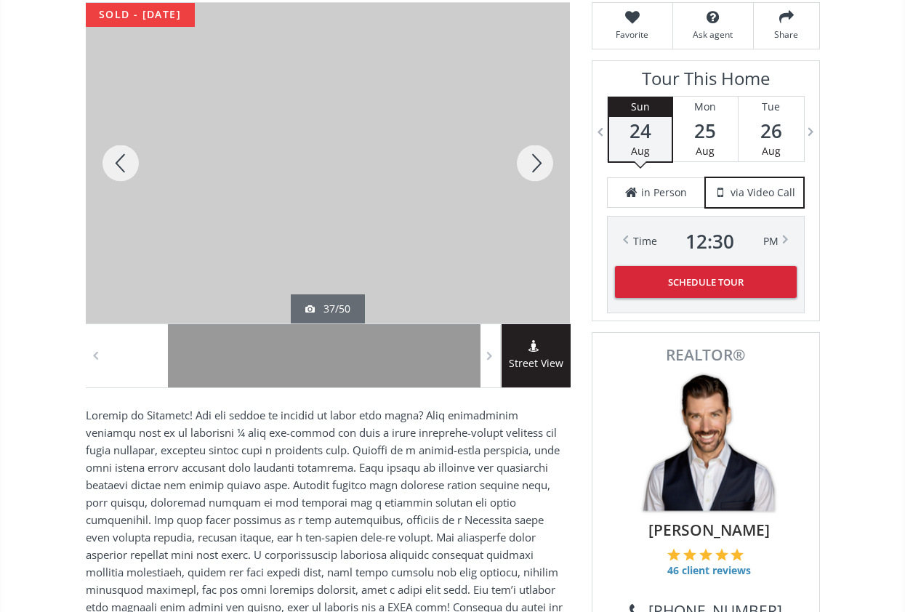
click at [530, 161] on div at bounding box center [535, 163] width 70 height 320
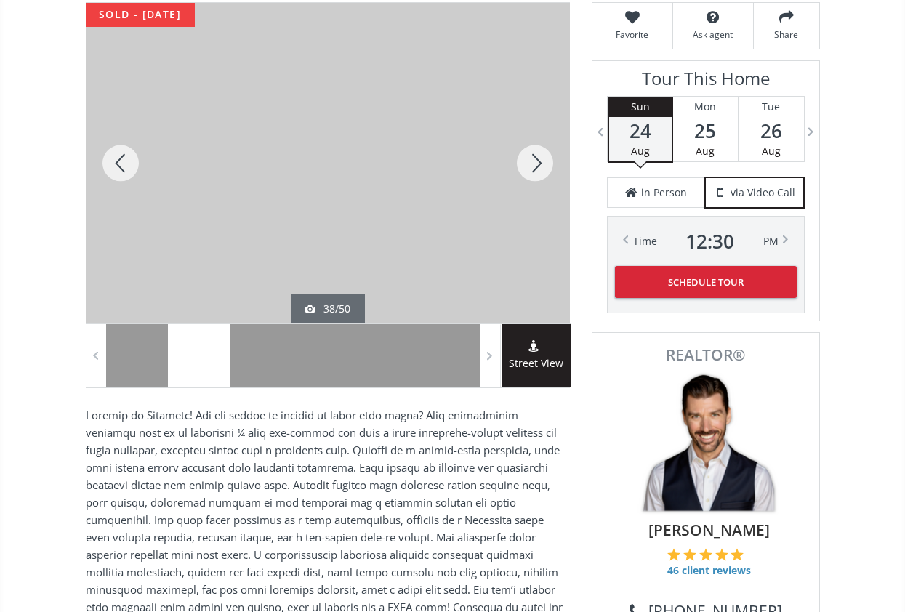
click at [530, 161] on div at bounding box center [535, 163] width 70 height 320
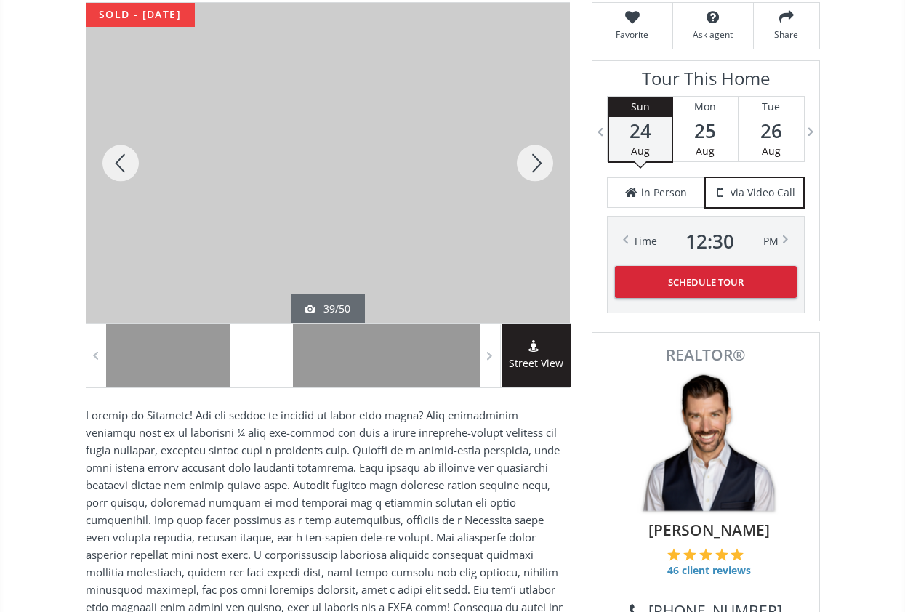
click at [530, 161] on div at bounding box center [535, 163] width 70 height 320
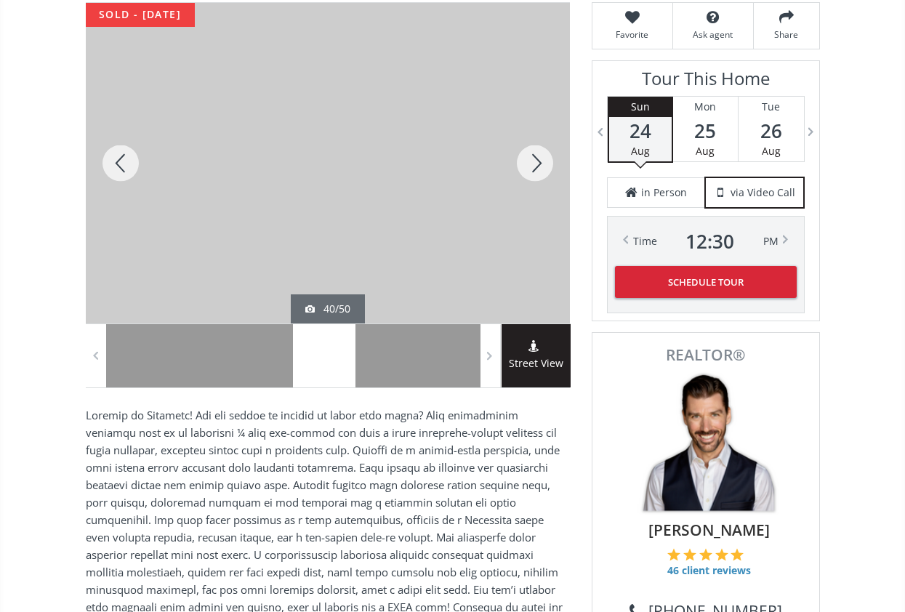
click at [530, 161] on div at bounding box center [535, 163] width 70 height 320
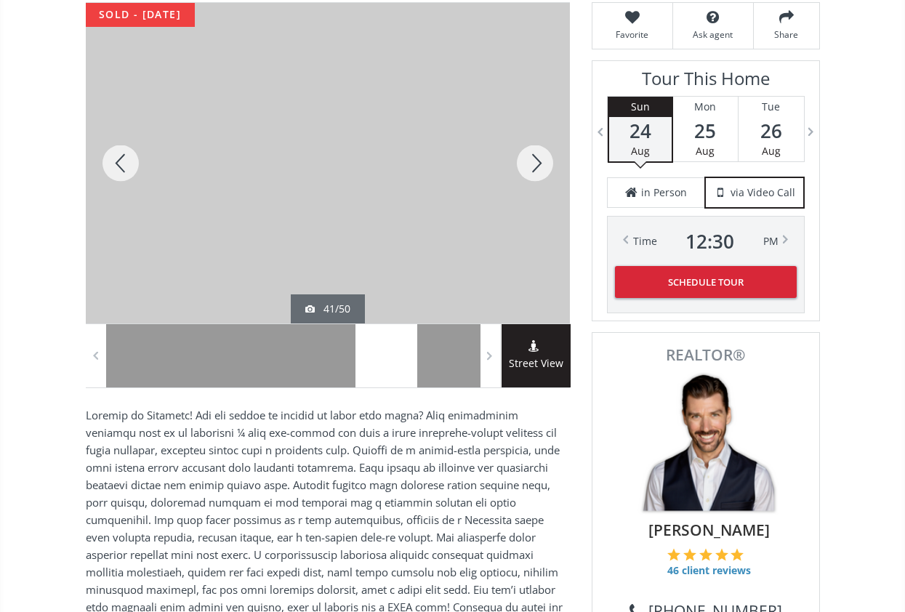
click at [530, 161] on div at bounding box center [535, 163] width 70 height 320
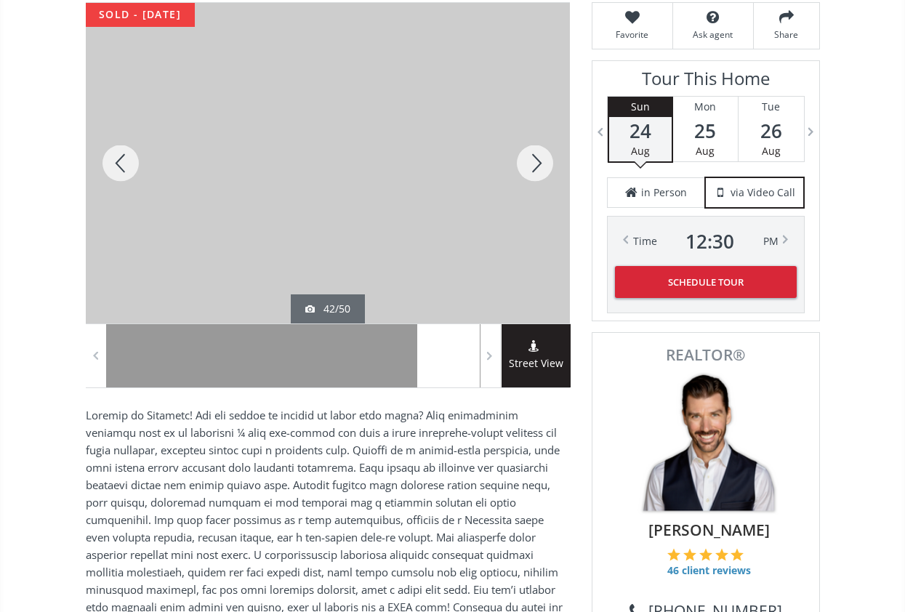
click at [530, 161] on div at bounding box center [535, 163] width 70 height 320
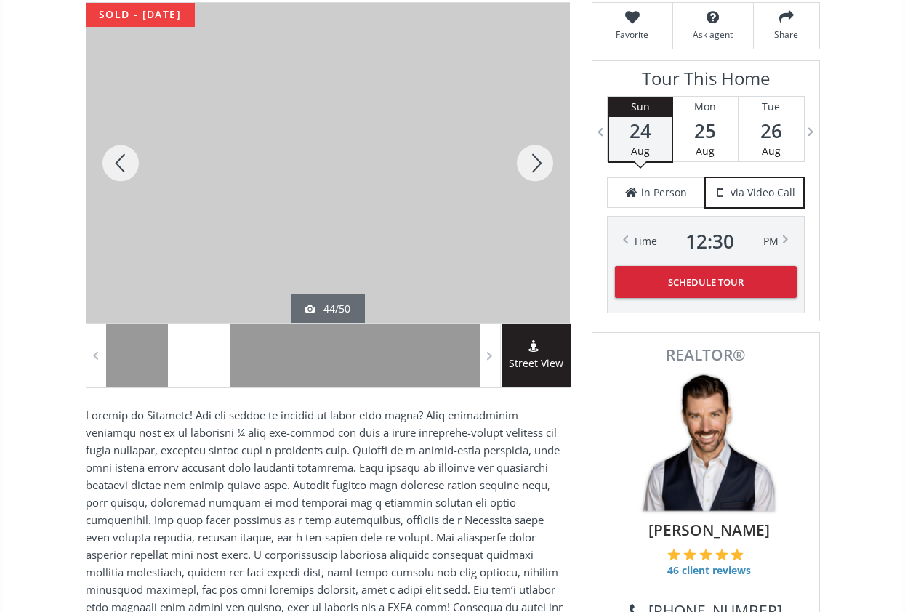
click at [530, 161] on div at bounding box center [535, 163] width 70 height 320
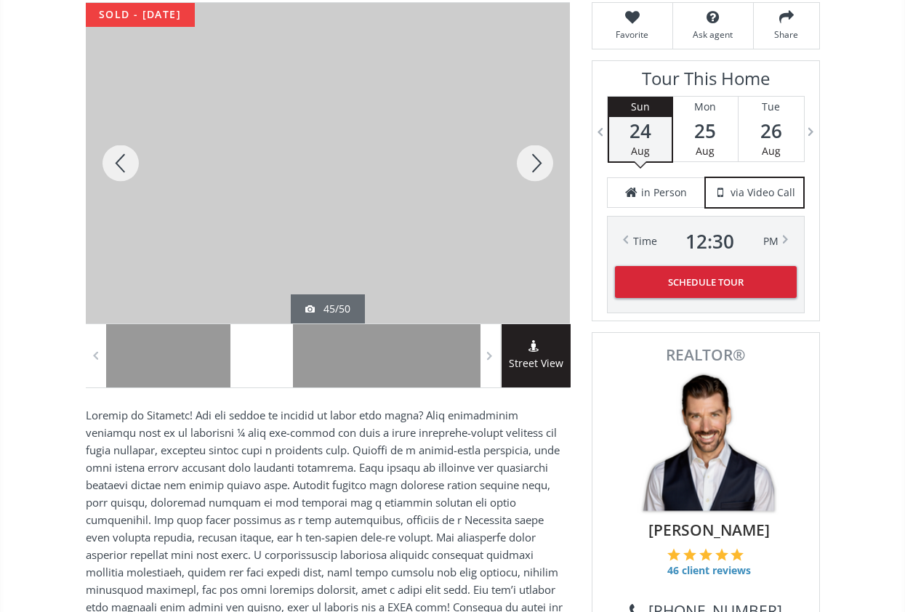
click at [530, 161] on div at bounding box center [535, 163] width 70 height 320
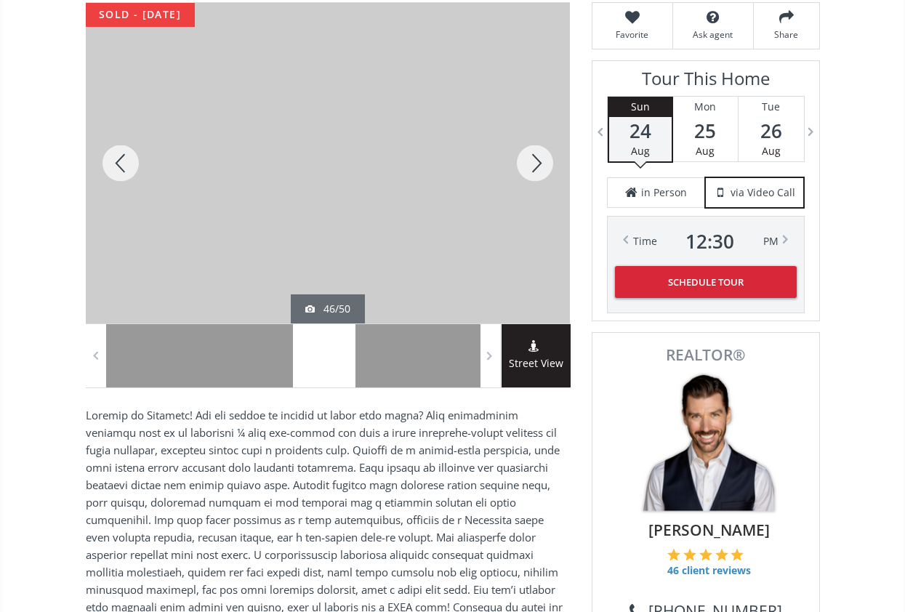
click at [530, 161] on div at bounding box center [535, 163] width 70 height 320
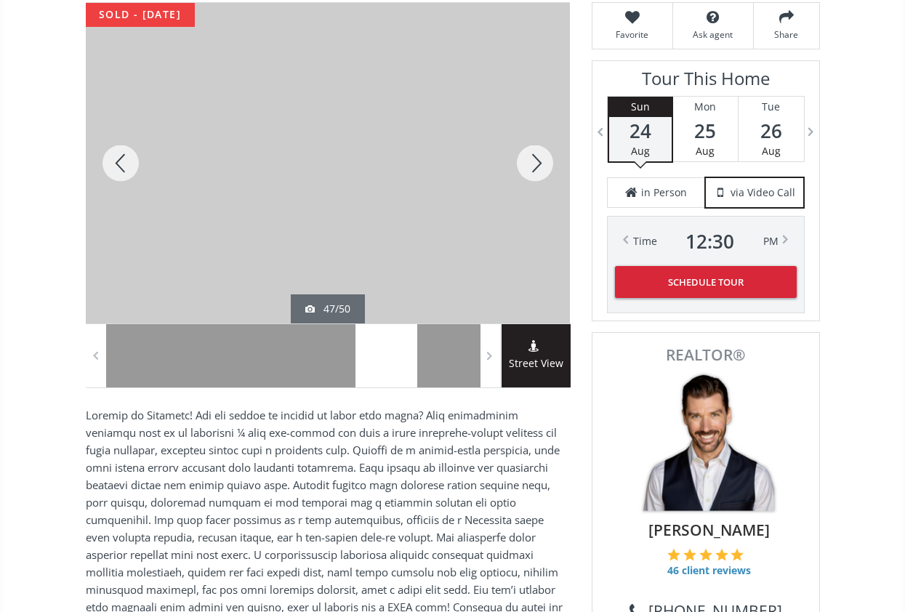
click at [530, 161] on div at bounding box center [535, 163] width 70 height 320
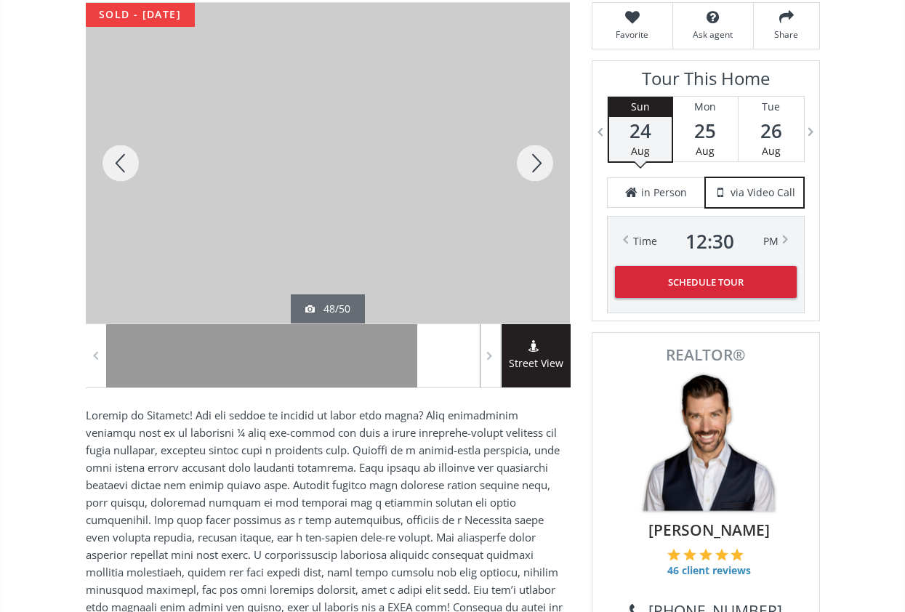
click at [530, 161] on div at bounding box center [535, 163] width 70 height 320
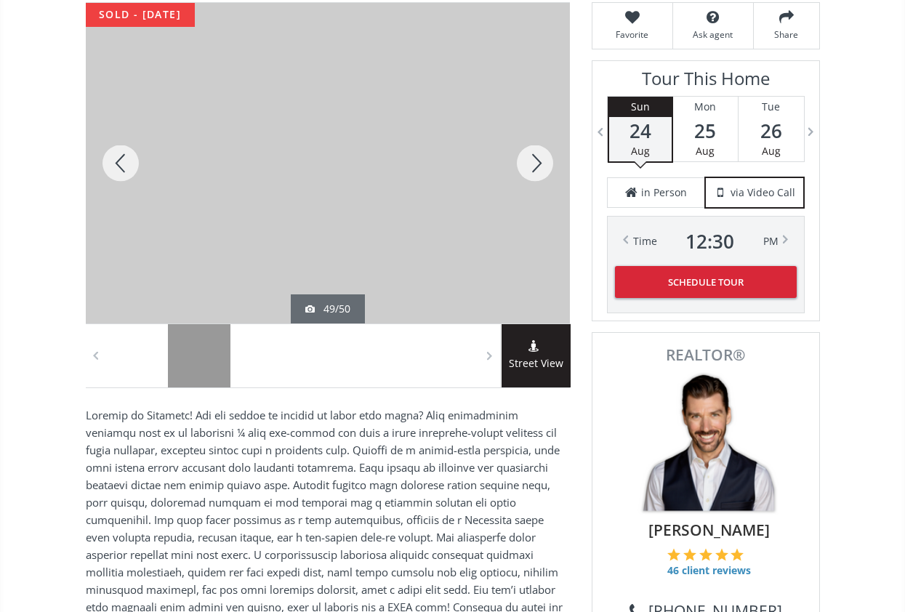
click at [397, 172] on div at bounding box center [330, 163] width 484 height 320
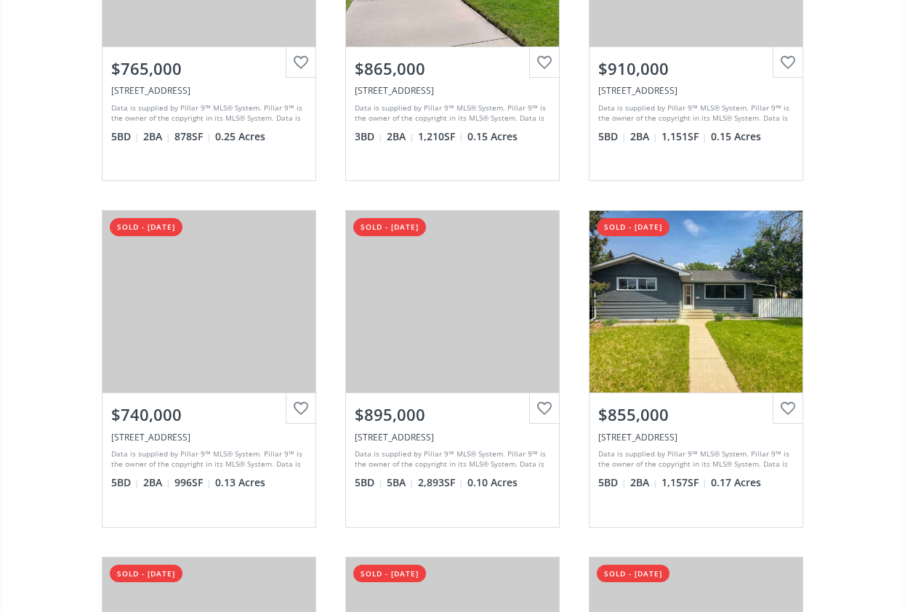
scroll to position [289, 0]
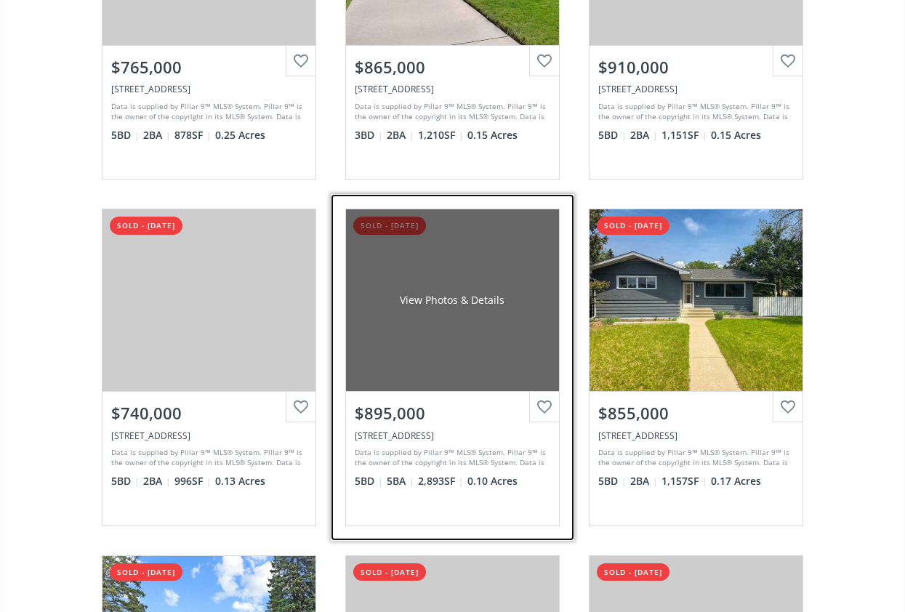
click at [517, 350] on div "View Photos & Details" at bounding box center [452, 300] width 213 height 182
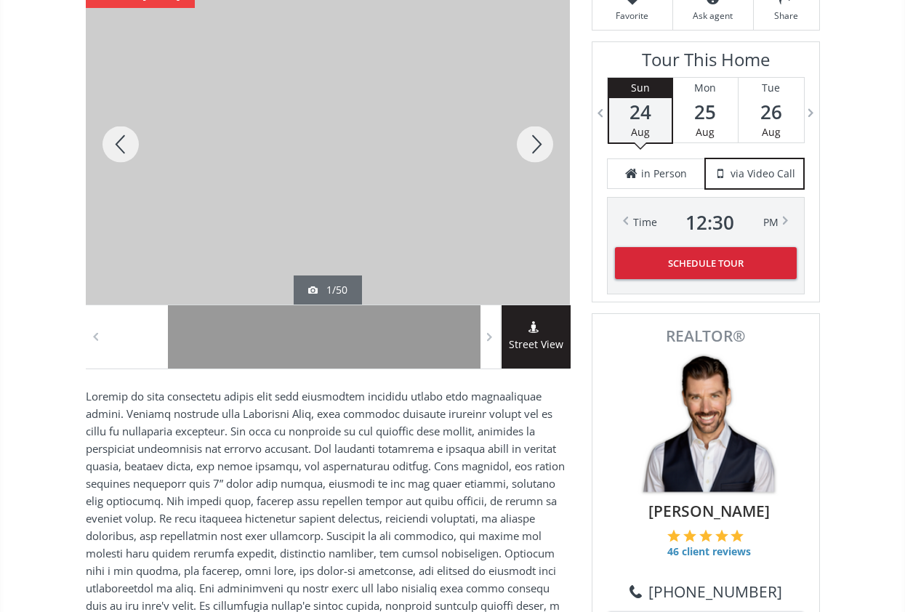
scroll to position [237, 0]
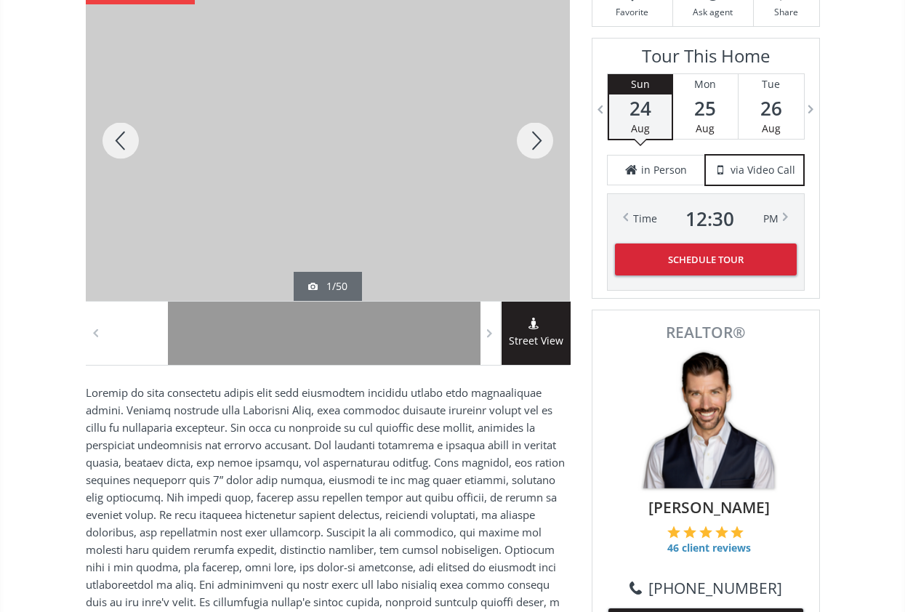
click at [517, 350] on div "Street View" at bounding box center [535, 333] width 69 height 63
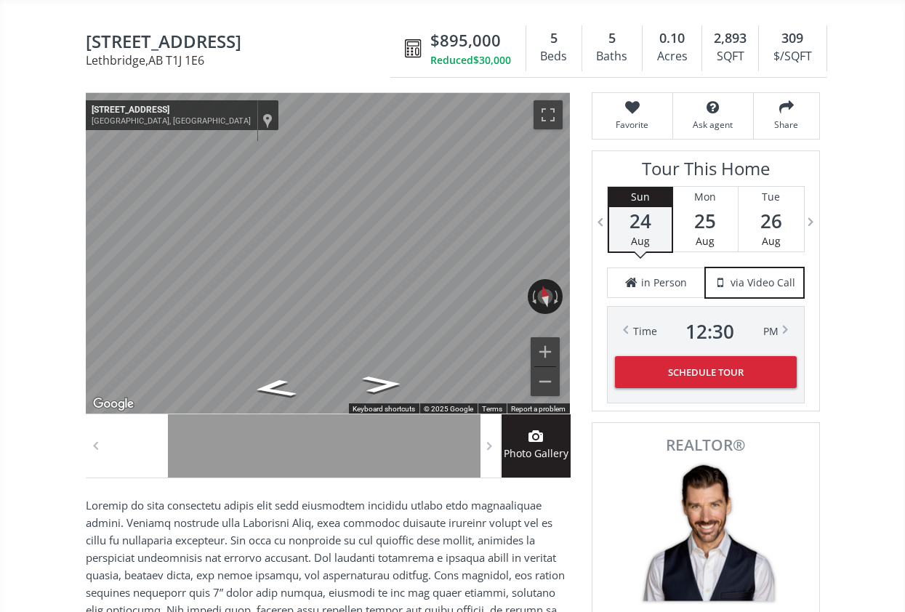
scroll to position [0, 0]
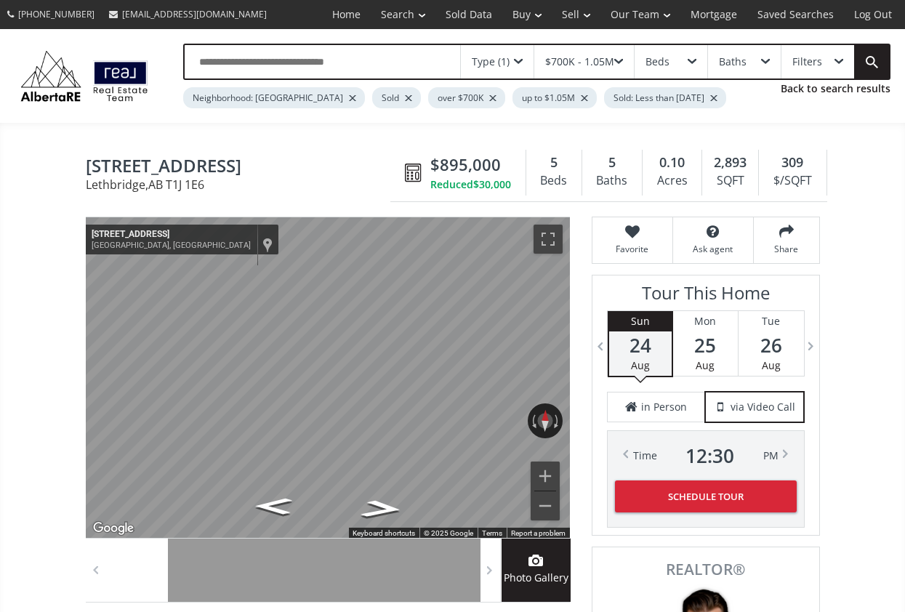
scroll to position [289, 0]
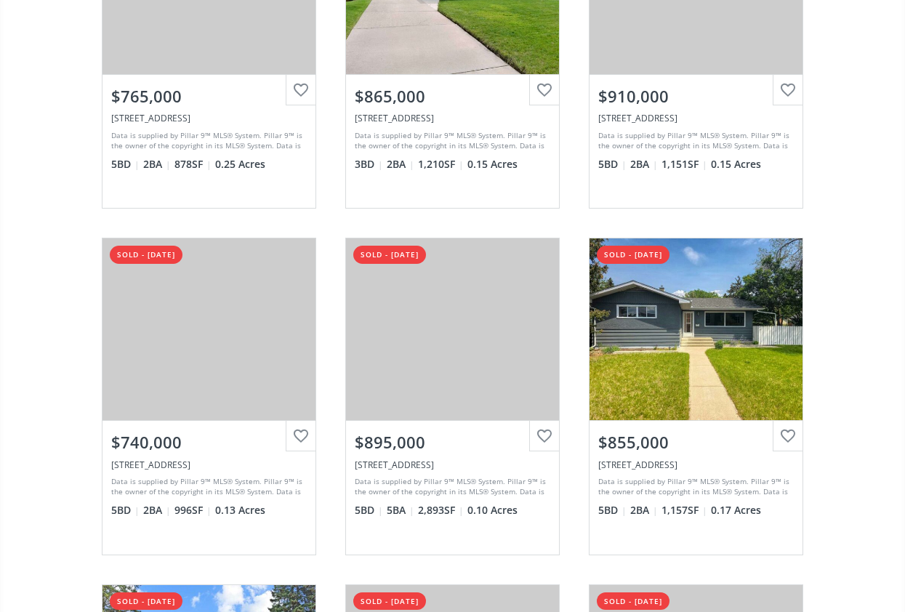
click at [853, 328] on div "[GEOGRAPHIC_DATA] sold - [DATE] View Photos & Details $765,000 [STREET_ADDRESS]…" at bounding box center [452, 554] width 905 height 1355
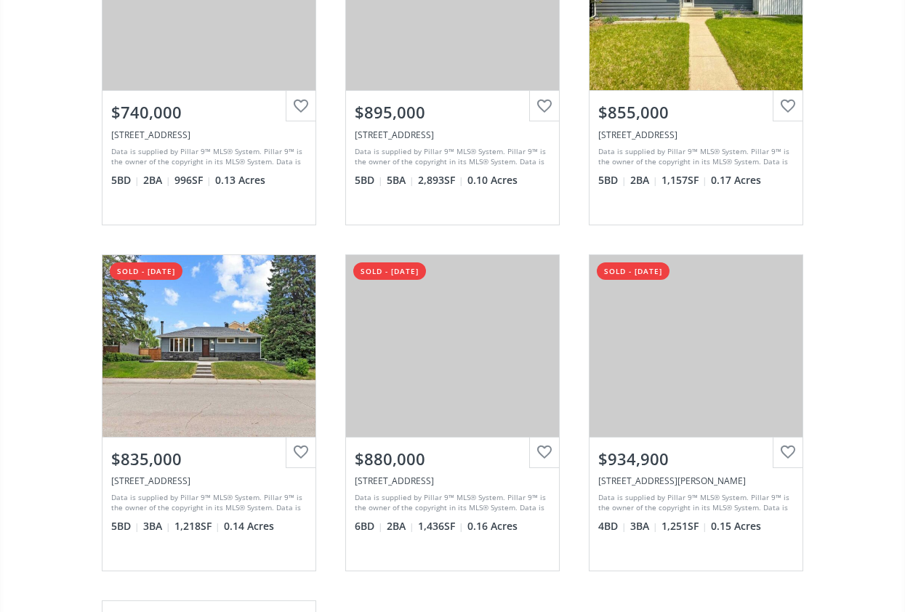
scroll to position [635, 0]
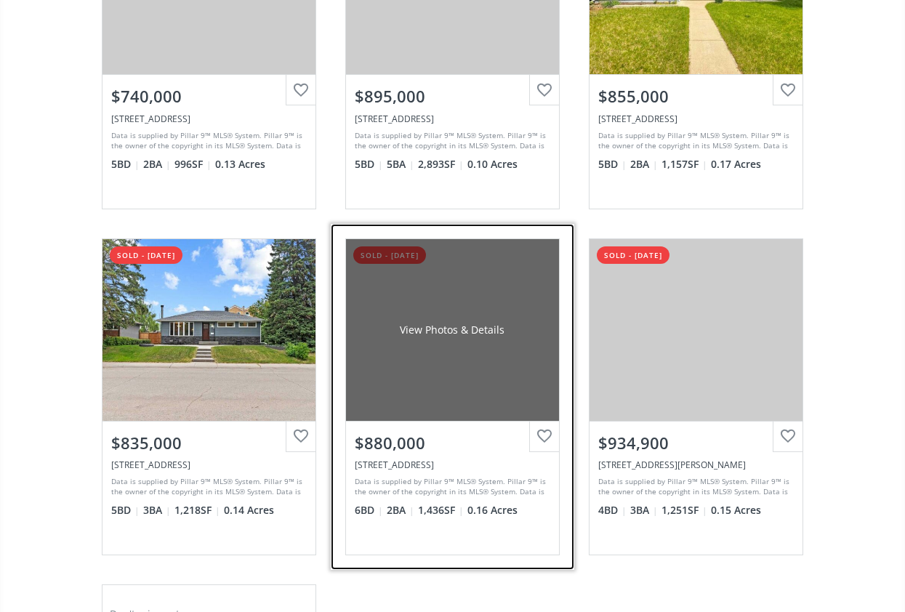
click at [515, 396] on div "View Photos & Details" at bounding box center [452, 330] width 213 height 182
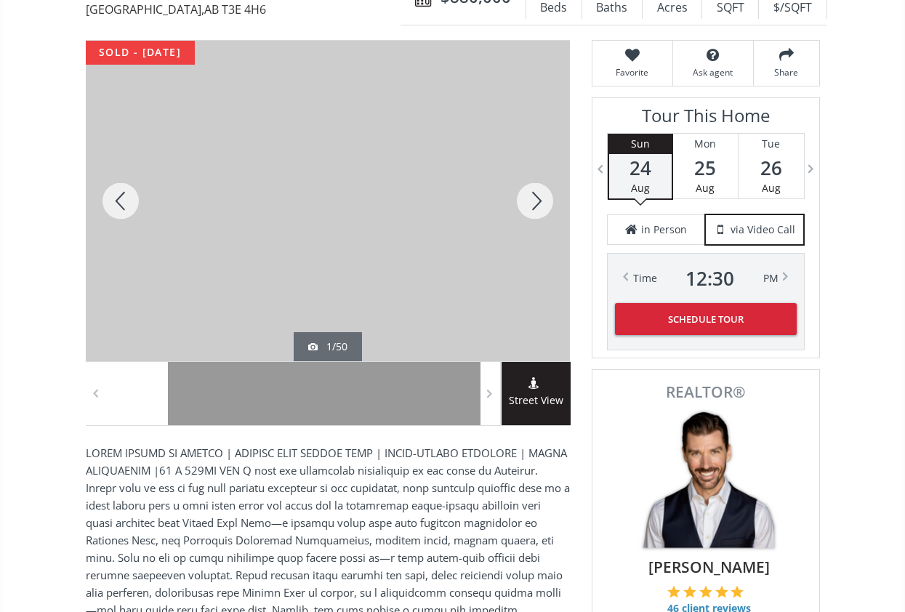
scroll to position [171, 0]
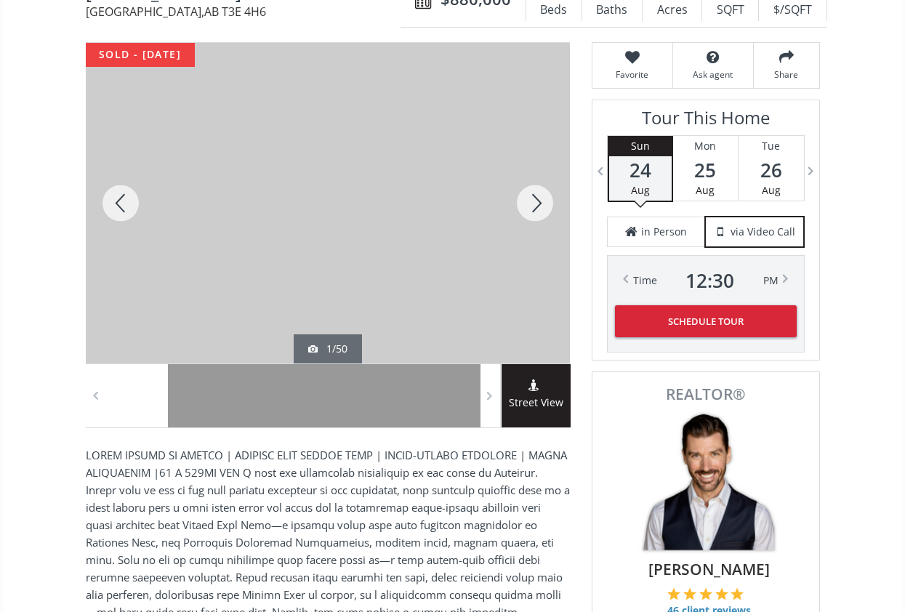
click at [534, 219] on div at bounding box center [535, 203] width 70 height 320
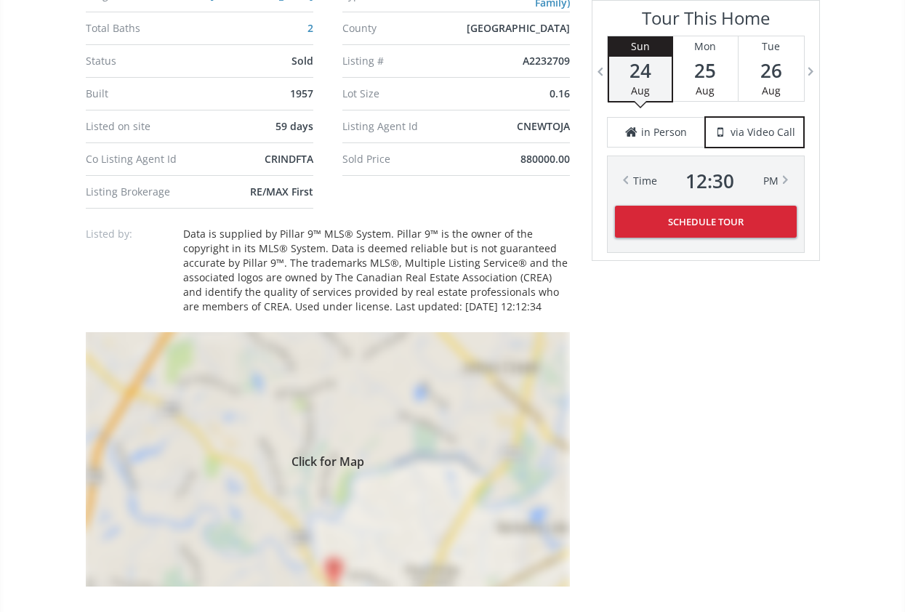
scroll to position [1138, 0]
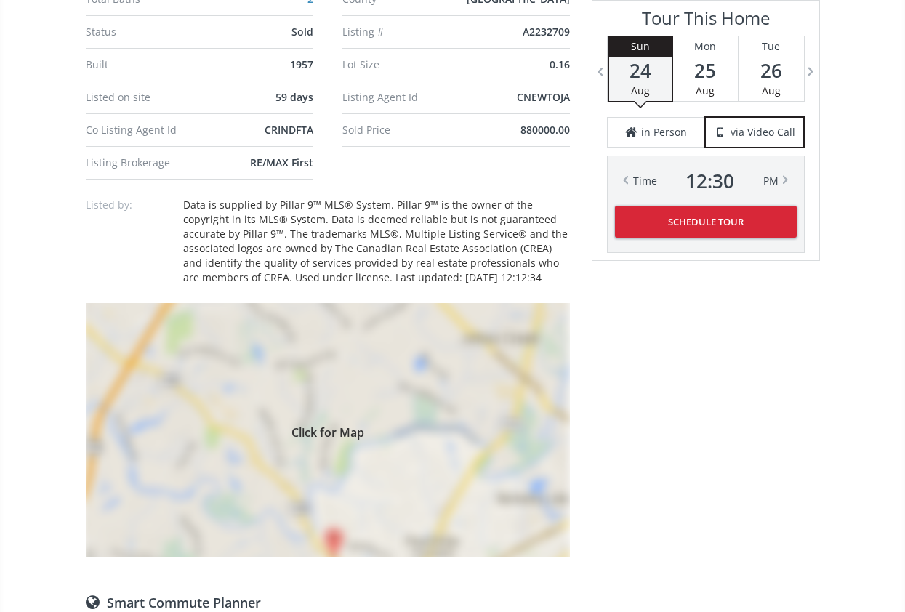
click at [398, 453] on div "Click for Map" at bounding box center [328, 430] width 484 height 254
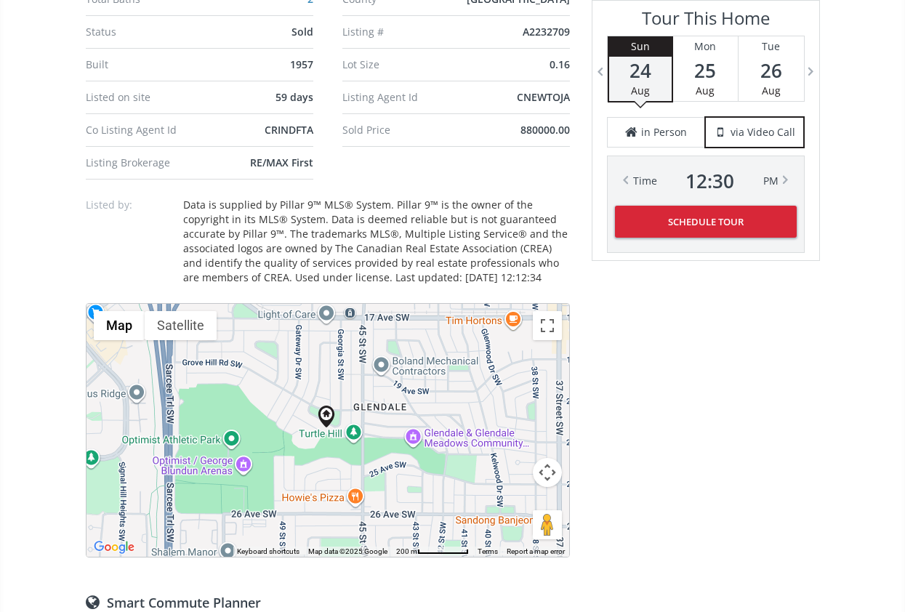
click at [346, 400] on div at bounding box center [327, 430] width 483 height 253
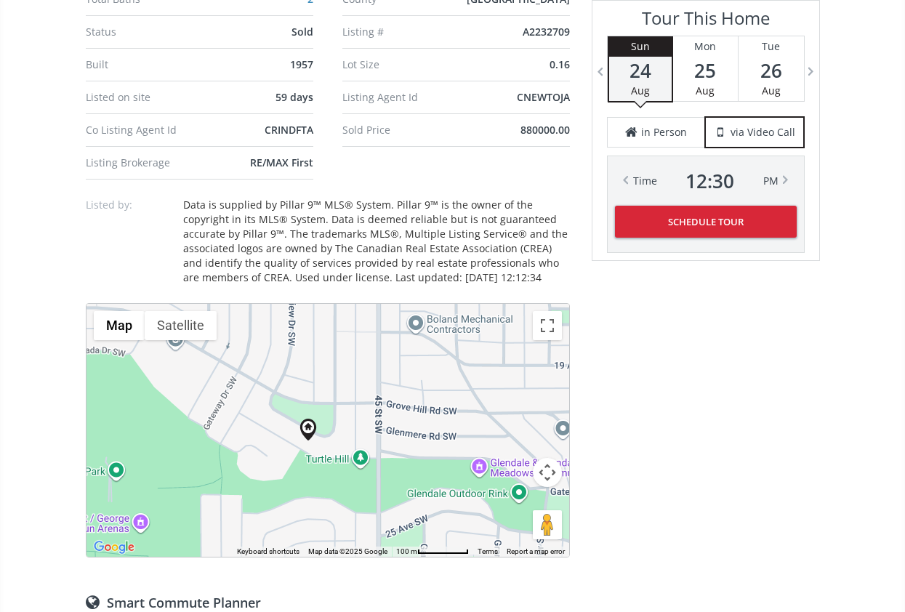
click at [322, 399] on div at bounding box center [327, 430] width 483 height 253
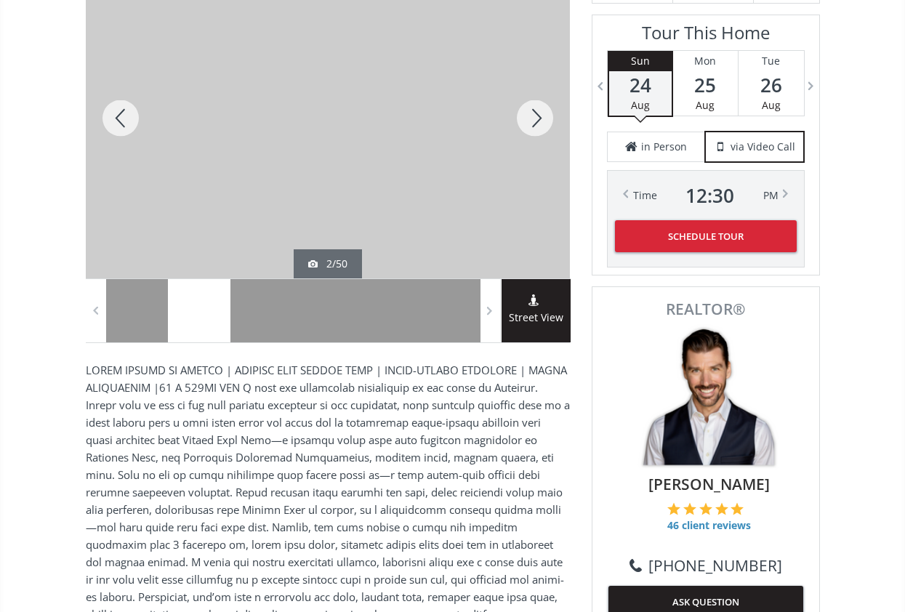
scroll to position [259, 0]
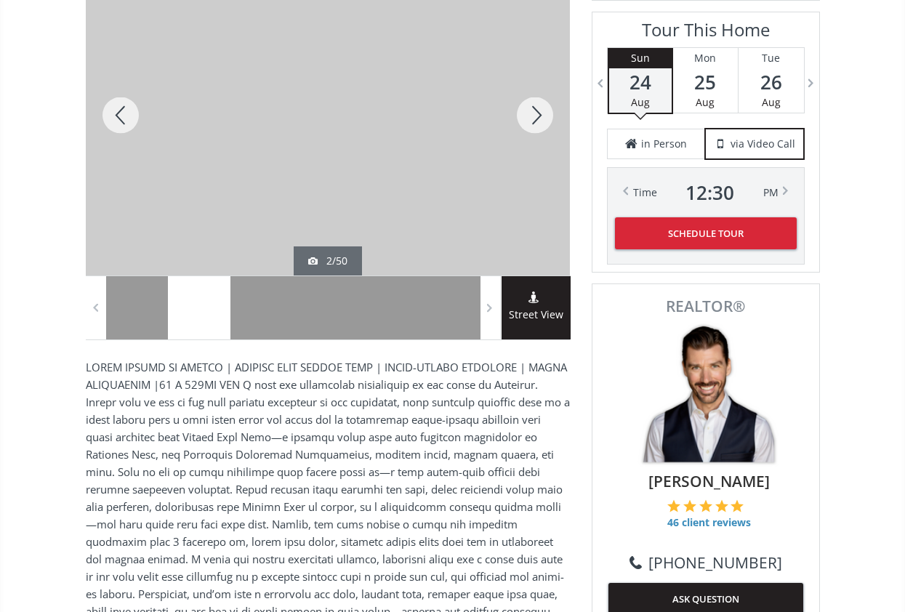
click at [541, 119] on div at bounding box center [535, 115] width 70 height 320
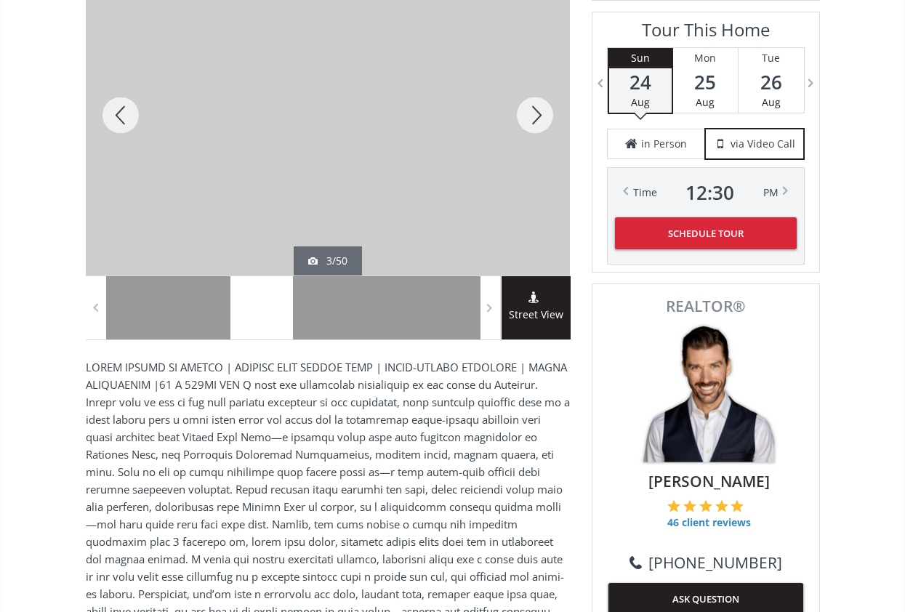
click at [541, 119] on div at bounding box center [535, 115] width 70 height 320
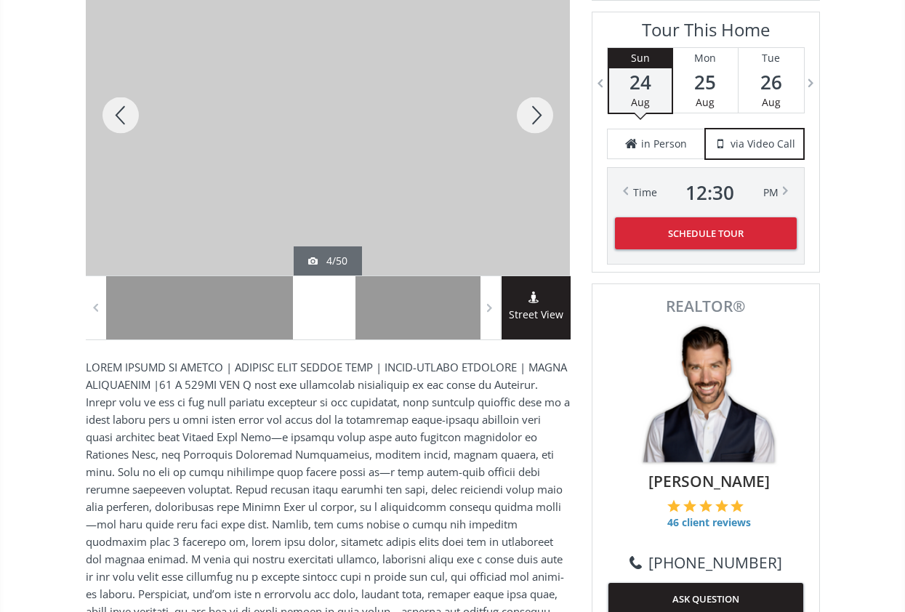
click at [541, 119] on div at bounding box center [535, 115] width 70 height 320
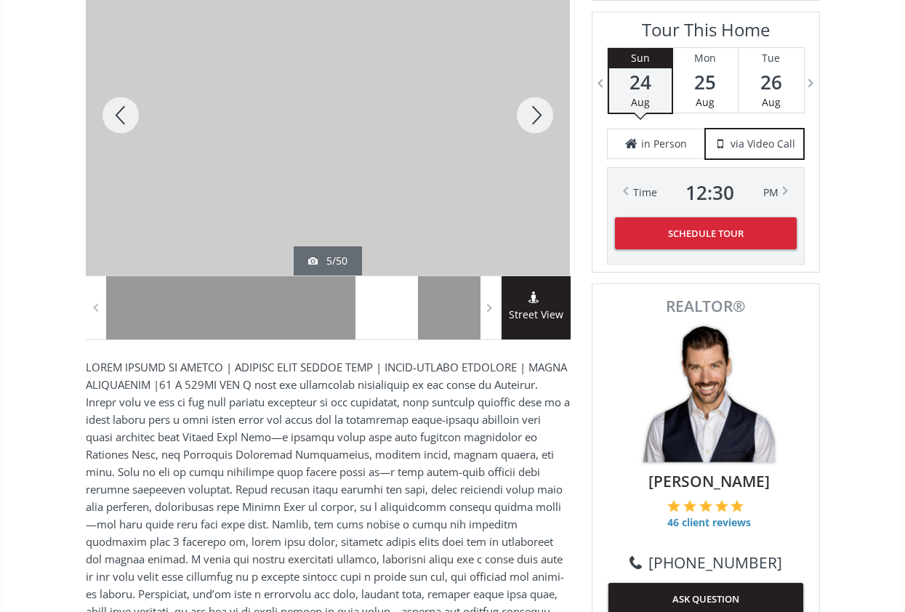
click at [541, 119] on div at bounding box center [535, 115] width 70 height 320
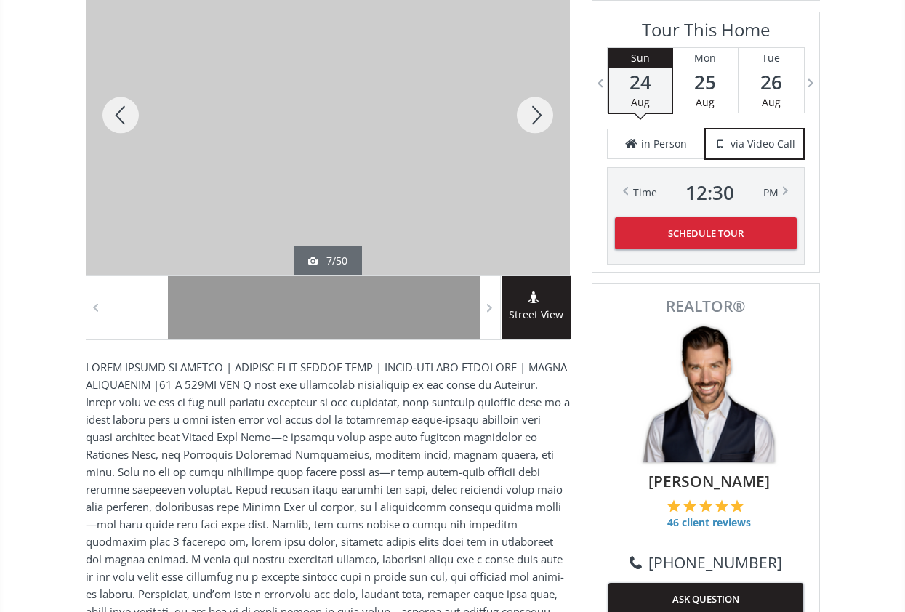
click at [541, 119] on div at bounding box center [535, 115] width 70 height 320
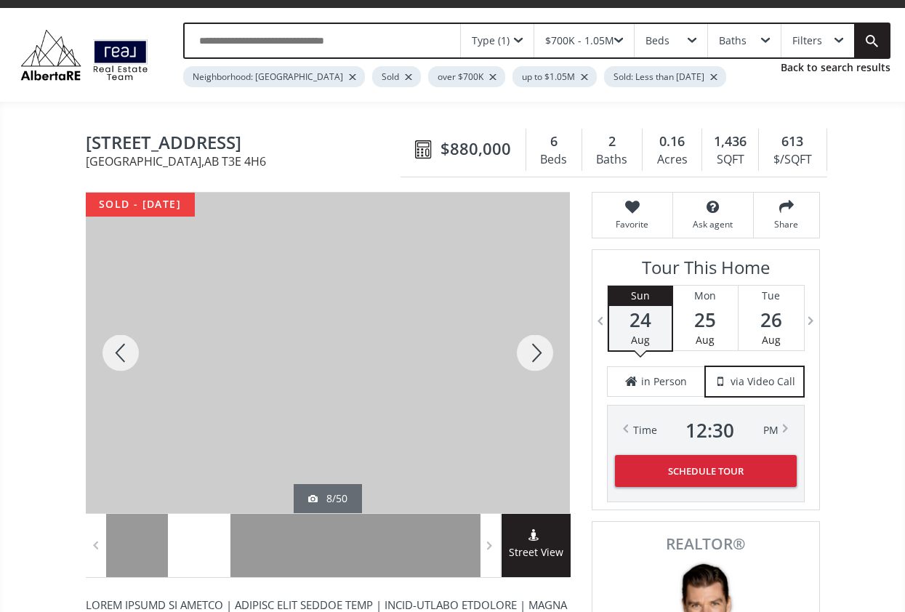
scroll to position [0, 0]
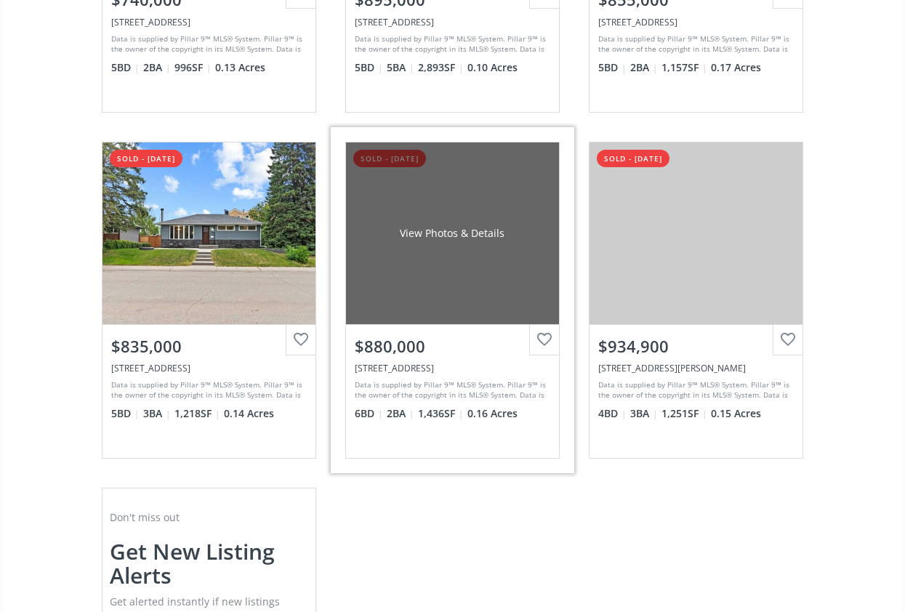
scroll to position [750, 0]
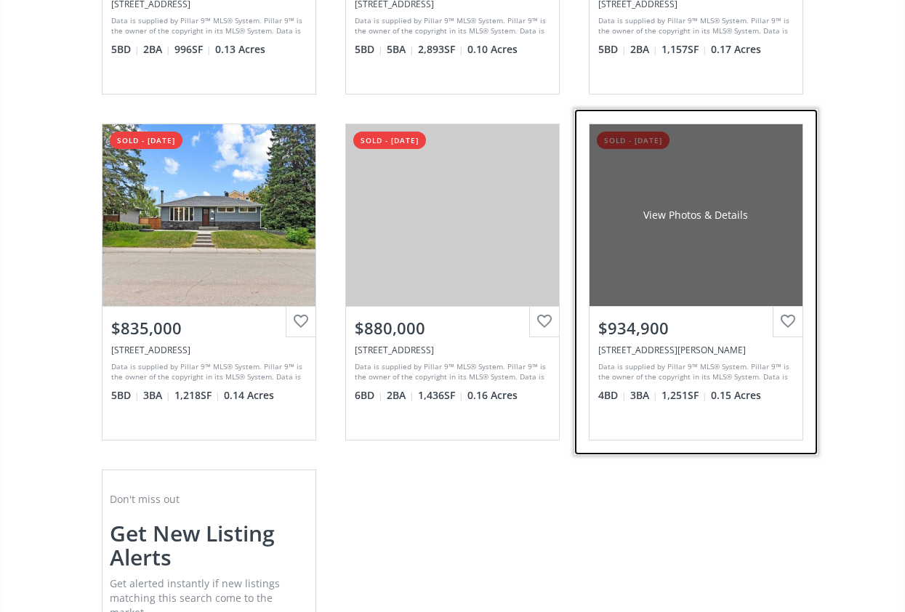
click at [675, 224] on div "View Photos & Details" at bounding box center [695, 215] width 213 height 182
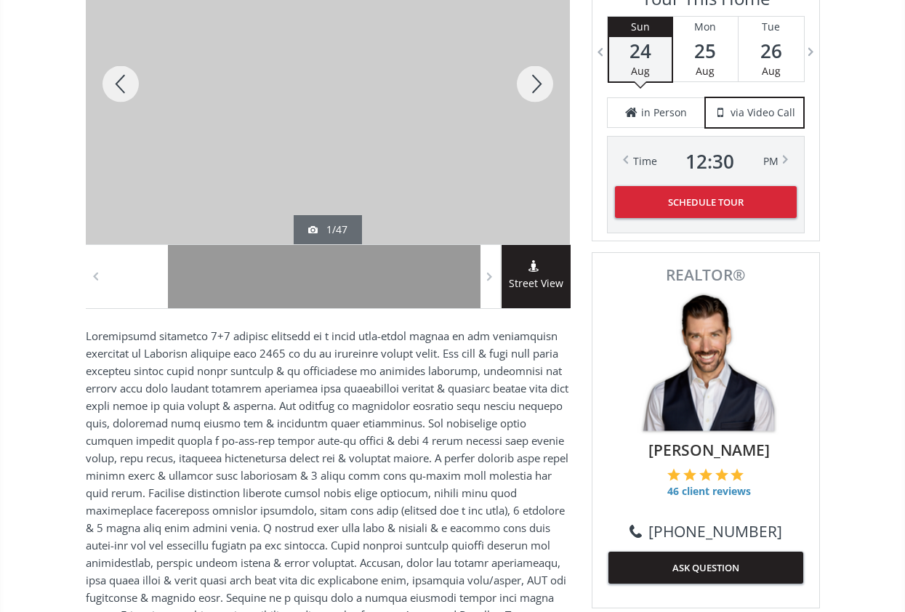
scroll to position [259, 0]
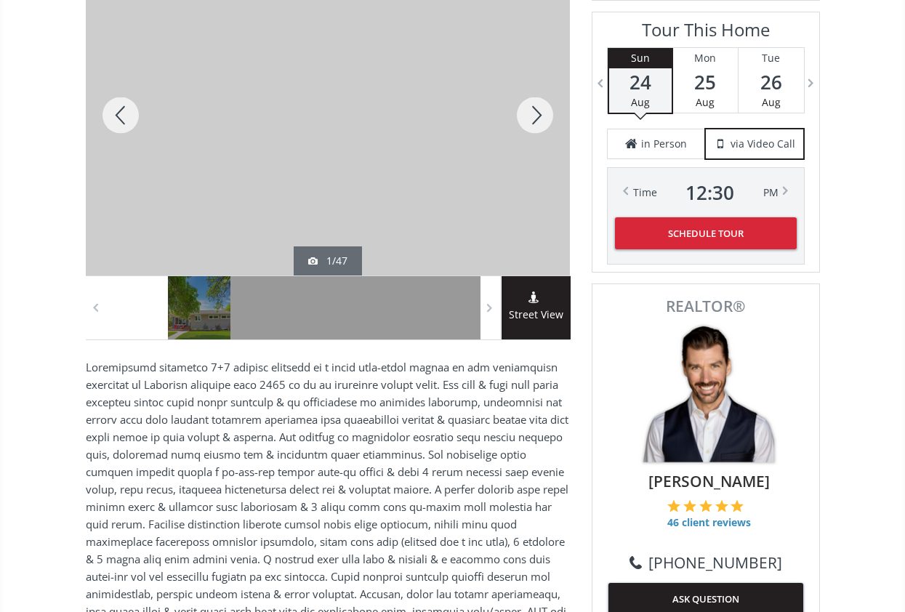
click at [533, 126] on div at bounding box center [535, 115] width 70 height 320
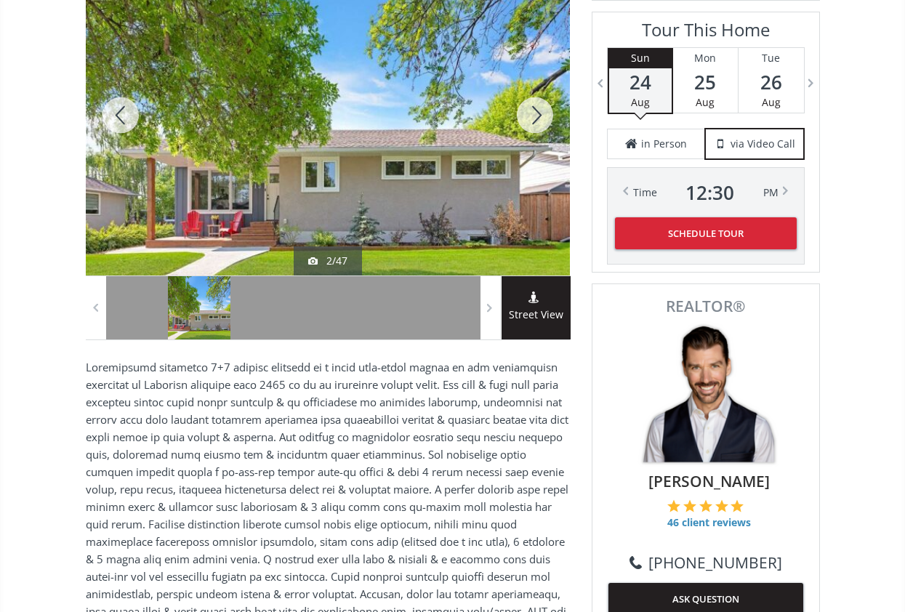
click at [533, 126] on div at bounding box center [535, 115] width 70 height 320
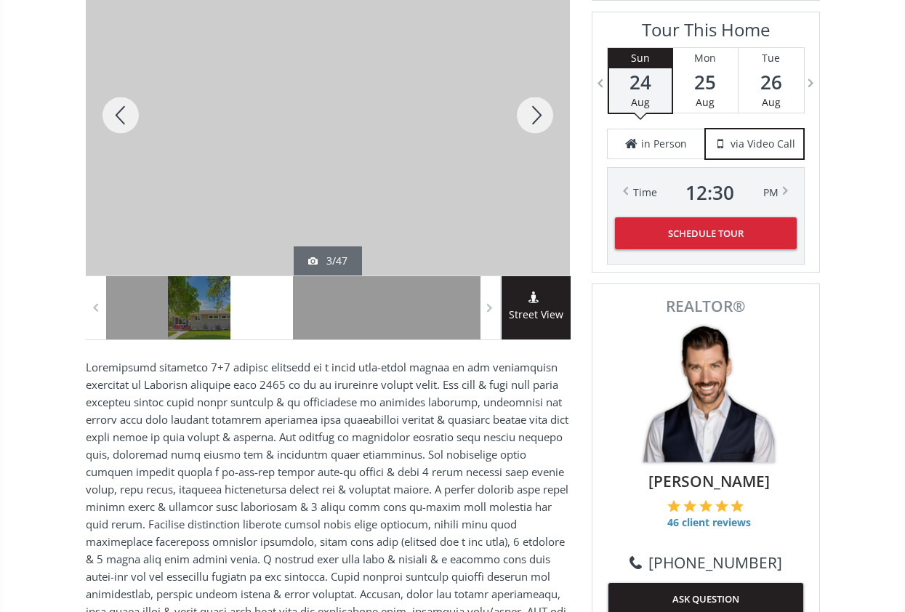
click at [533, 126] on div at bounding box center [535, 115] width 70 height 320
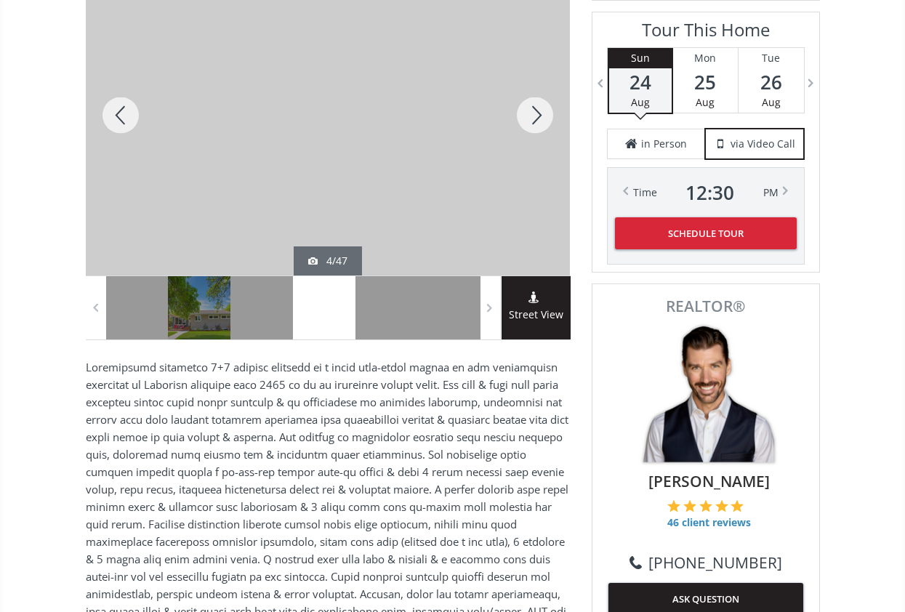
click at [533, 126] on div at bounding box center [535, 115] width 70 height 320
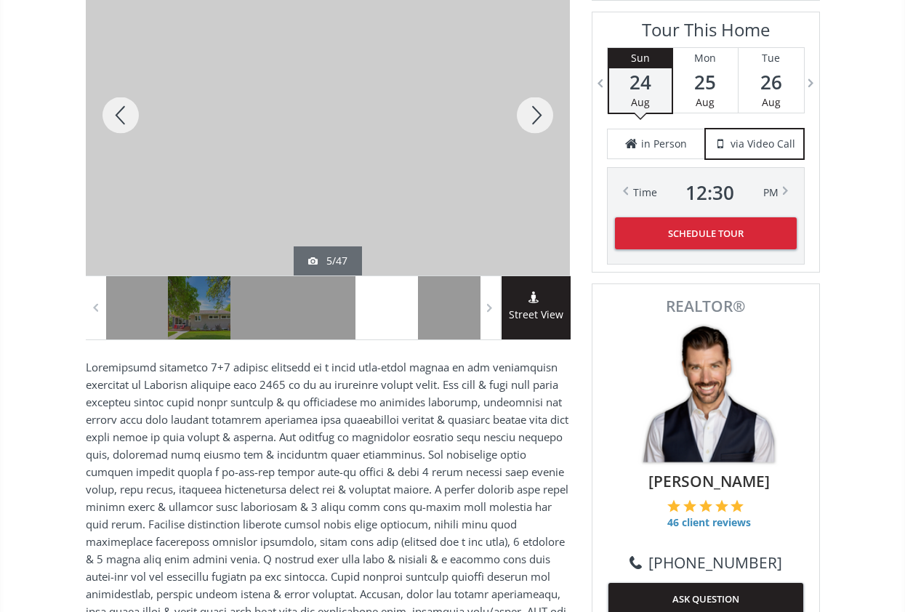
click at [118, 115] on div at bounding box center [121, 115] width 70 height 320
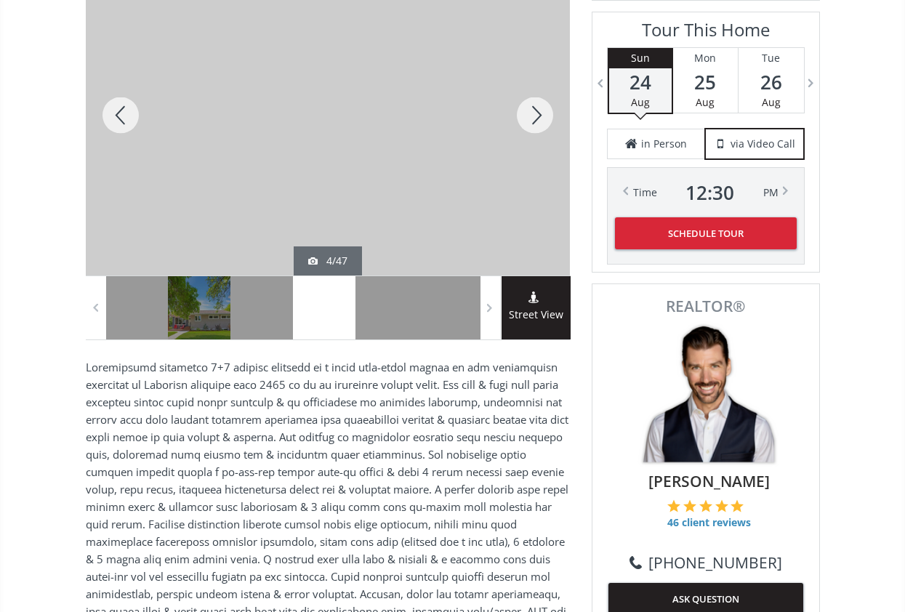
click at [118, 115] on div at bounding box center [121, 115] width 70 height 320
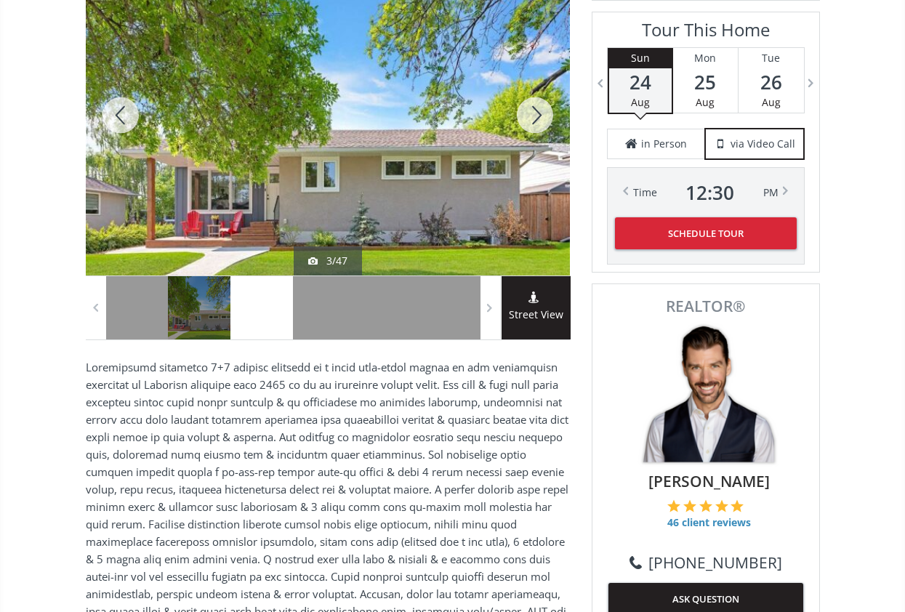
click at [118, 115] on div at bounding box center [121, 115] width 70 height 320
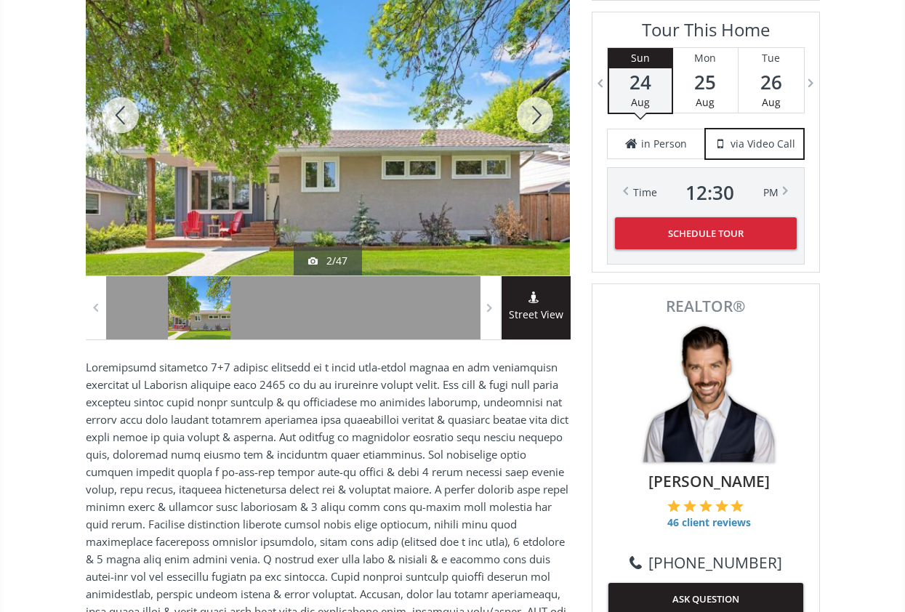
click at [118, 115] on div at bounding box center [121, 115] width 70 height 320
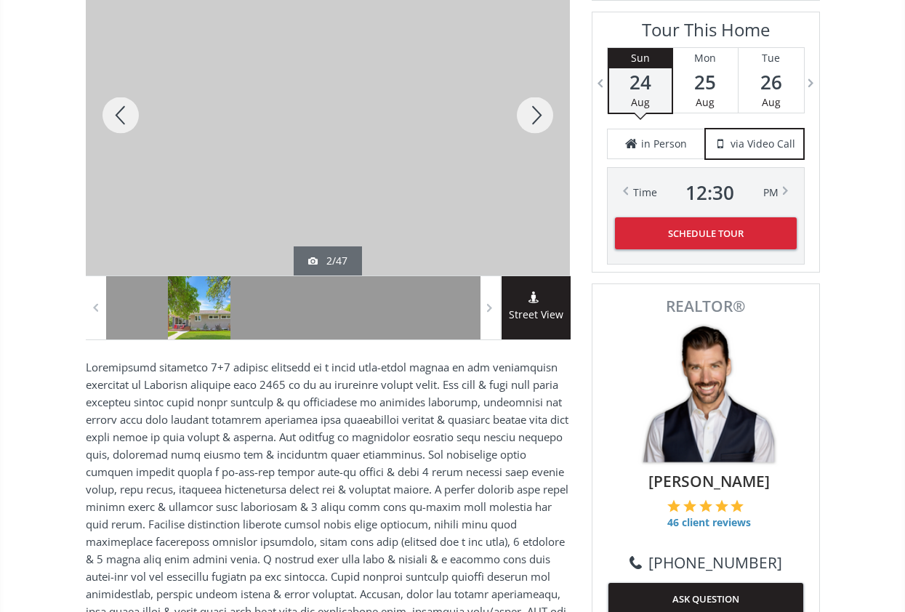
click at [118, 115] on div at bounding box center [121, 115] width 70 height 320
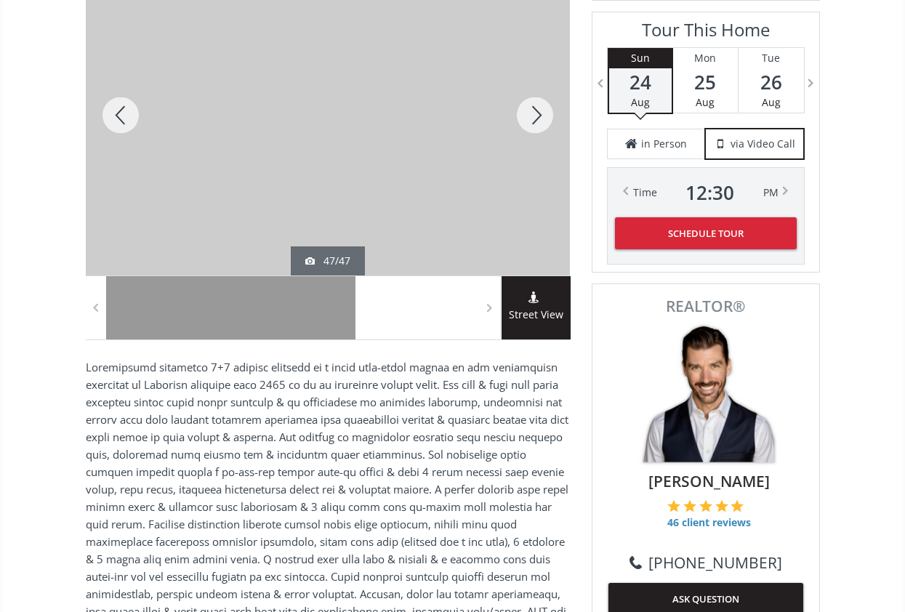
click at [118, 115] on div at bounding box center [121, 115] width 70 height 320
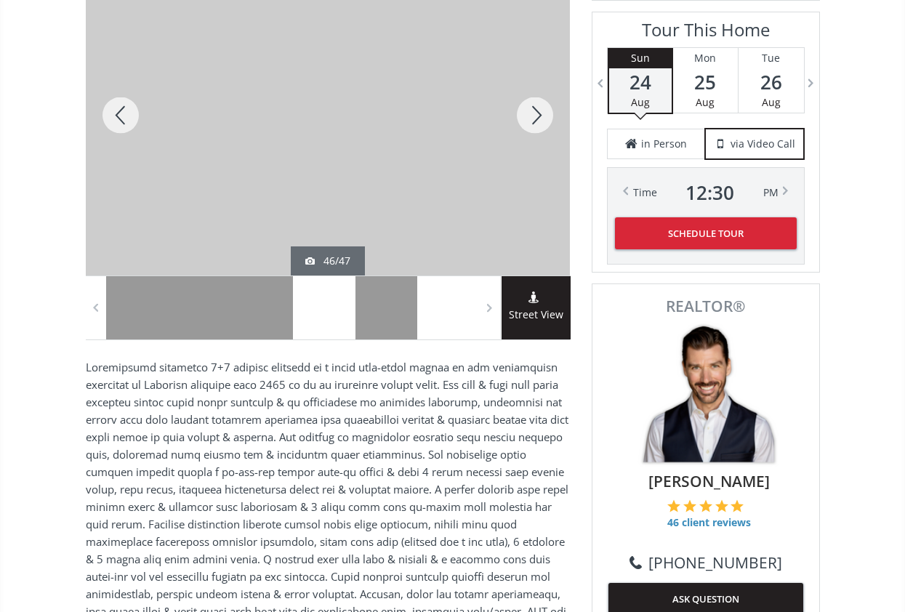
click at [118, 115] on div at bounding box center [121, 115] width 70 height 320
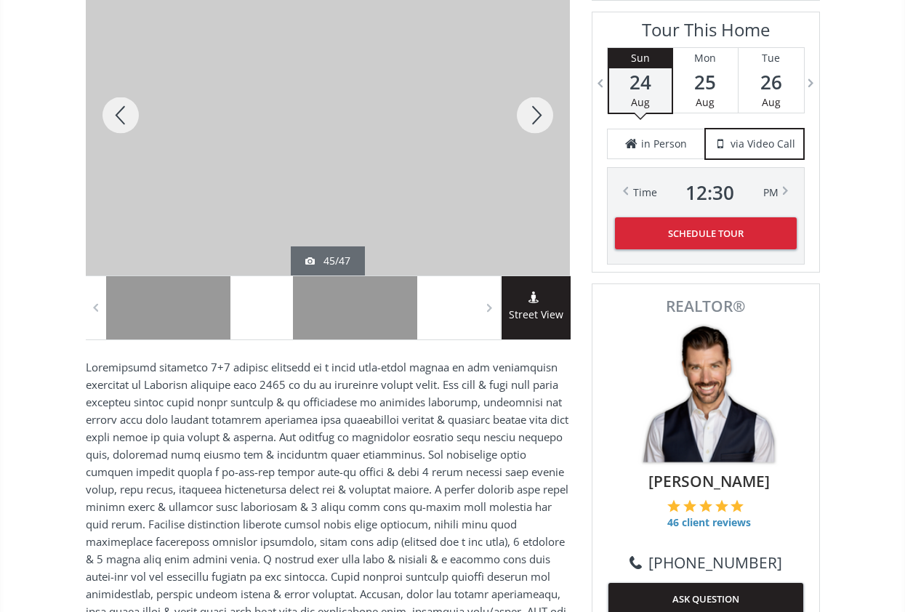
click at [118, 115] on div at bounding box center [121, 115] width 70 height 320
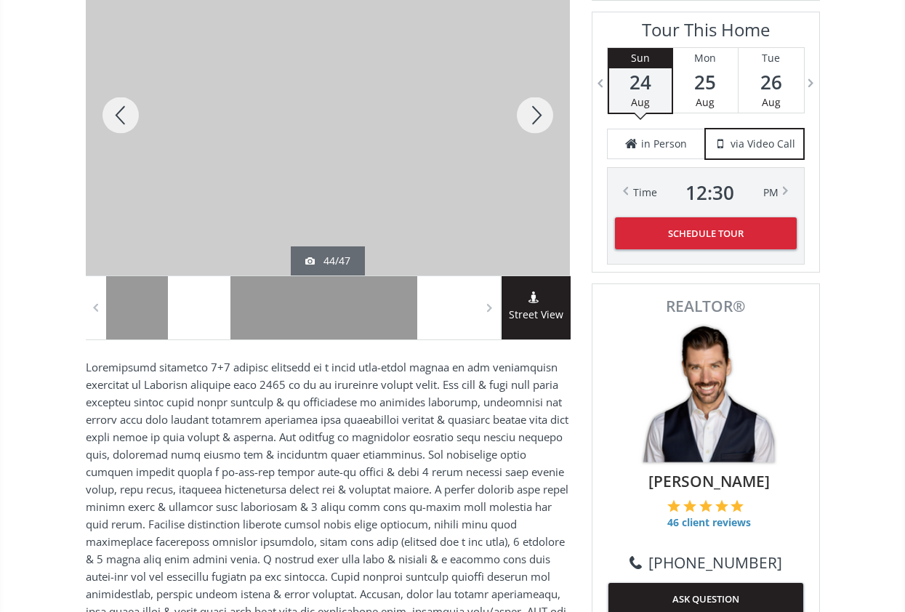
click at [118, 115] on div at bounding box center [121, 115] width 70 height 320
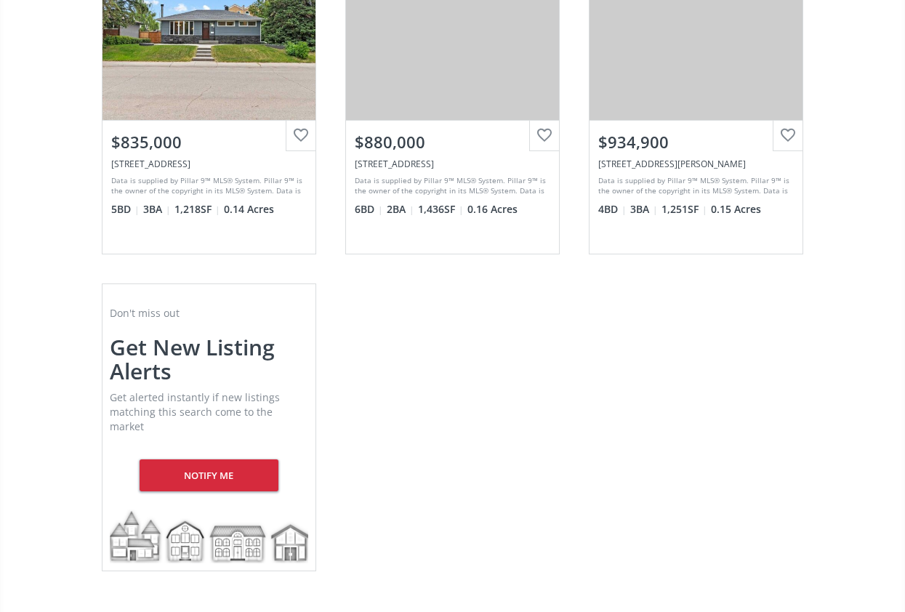
scroll to position [676, 0]
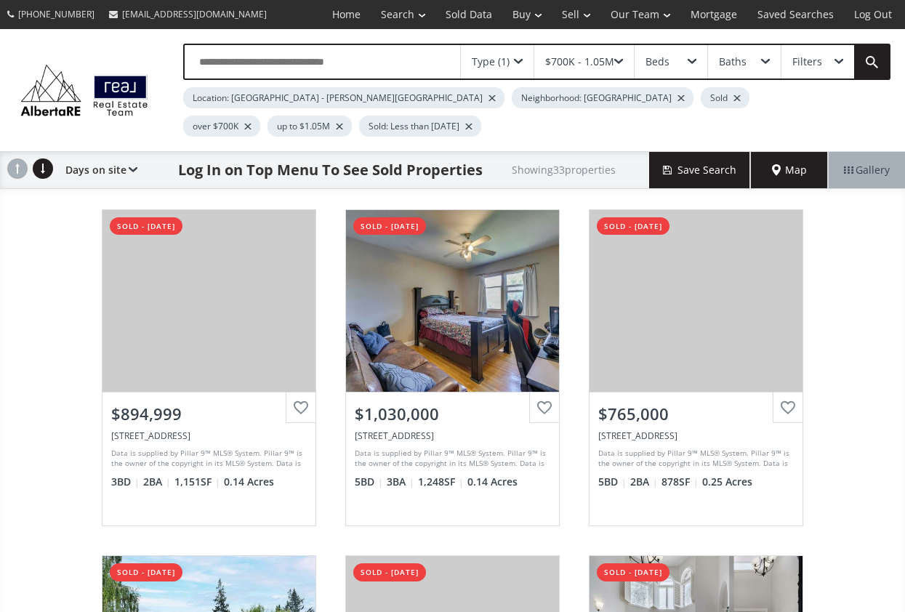
click at [392, 67] on input "text" at bounding box center [322, 61] width 275 height 33
type input "*********"
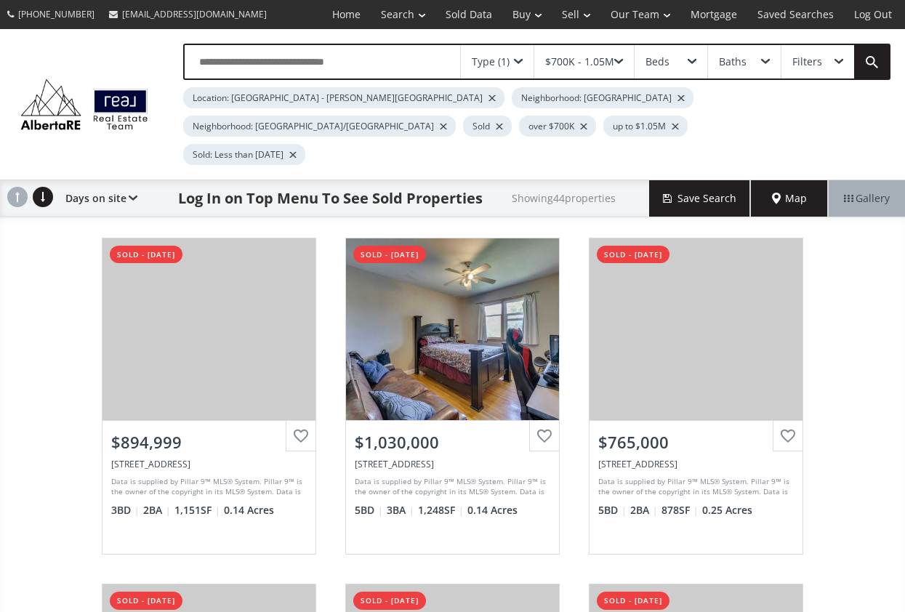
click at [512, 98] on div "Neighborhood: [GEOGRAPHIC_DATA]" at bounding box center [603, 97] width 182 height 21
click at [677, 96] on div at bounding box center [680, 98] width 7 height 6
click at [488, 100] on div at bounding box center [491, 98] width 7 height 6
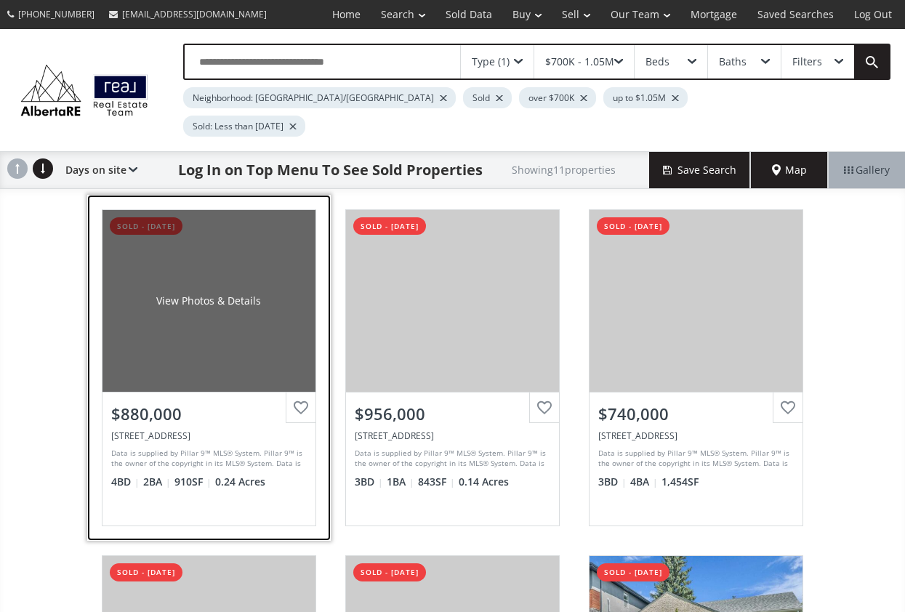
click at [164, 347] on div "View Photos & Details" at bounding box center [208, 301] width 213 height 182
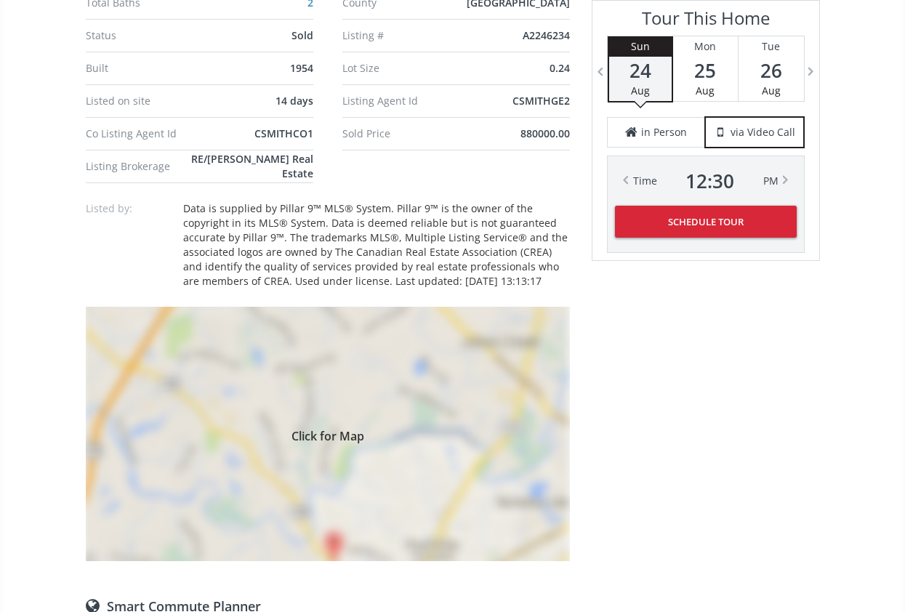
scroll to position [1091, 0]
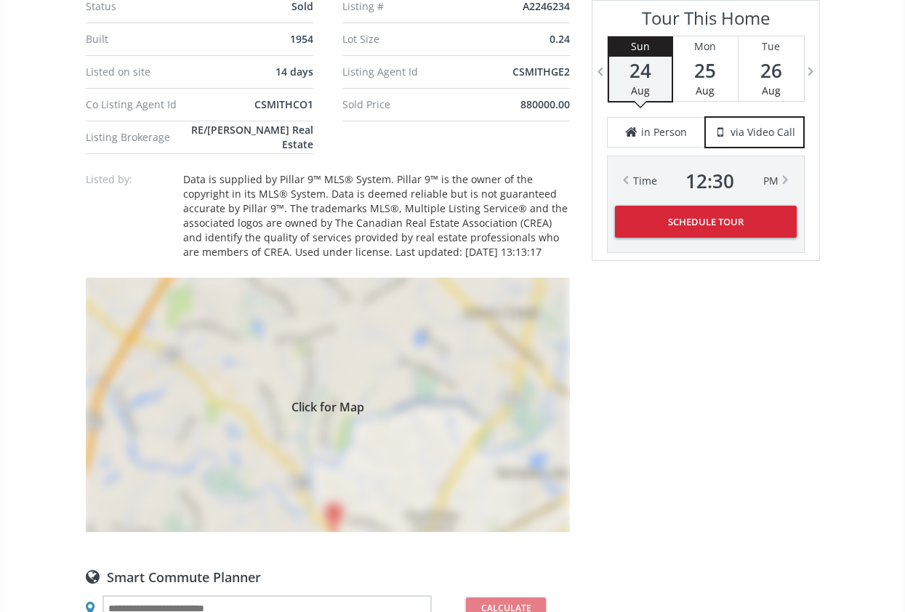
click at [267, 400] on div "Click for Map" at bounding box center [328, 405] width 484 height 254
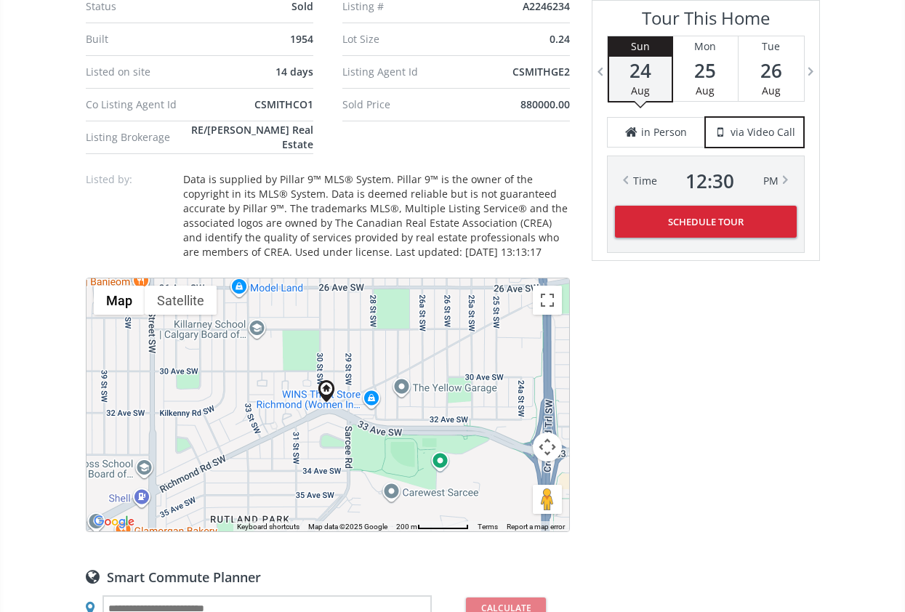
click at [330, 403] on div at bounding box center [327, 404] width 483 height 253
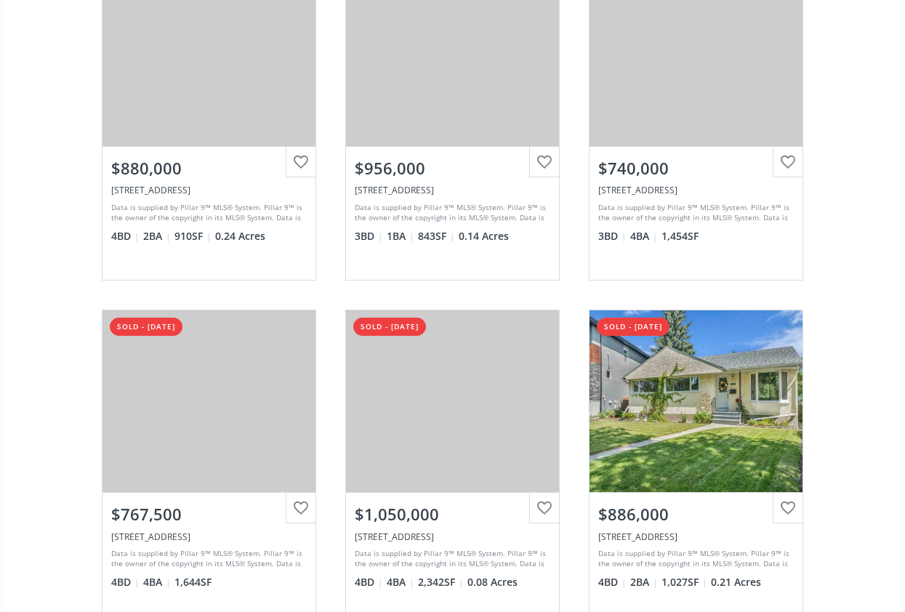
scroll to position [309, 0]
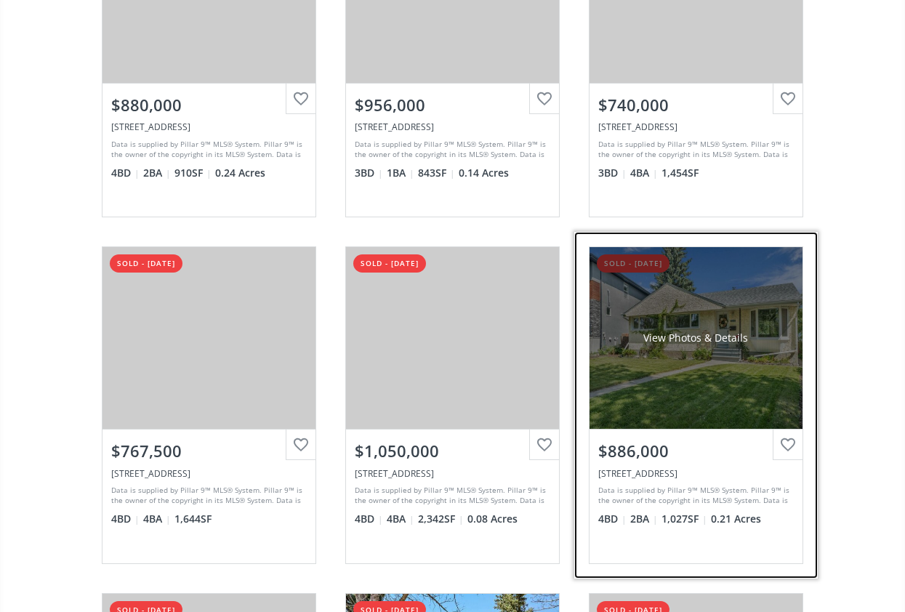
click at [735, 355] on div "View Photos & Details" at bounding box center [695, 338] width 213 height 182
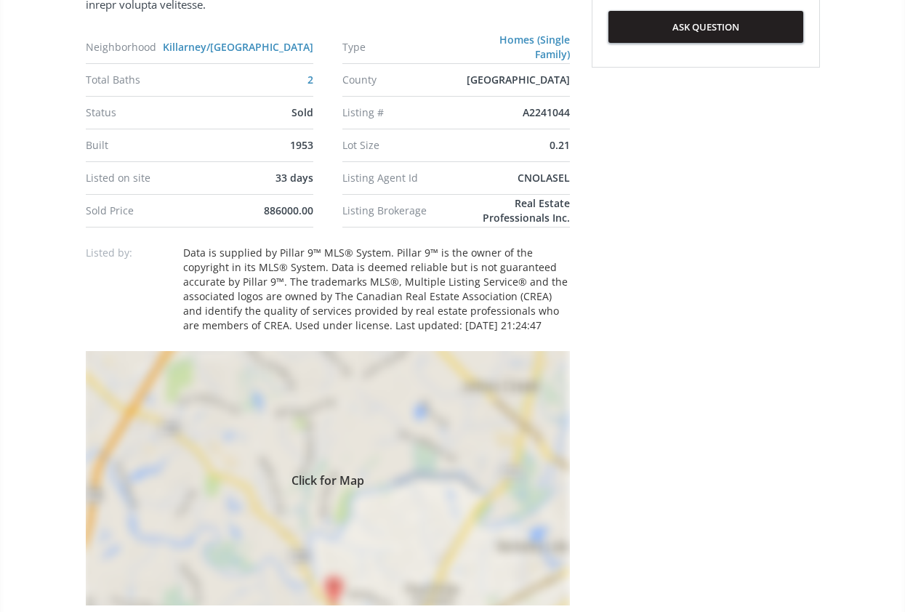
scroll to position [901, 0]
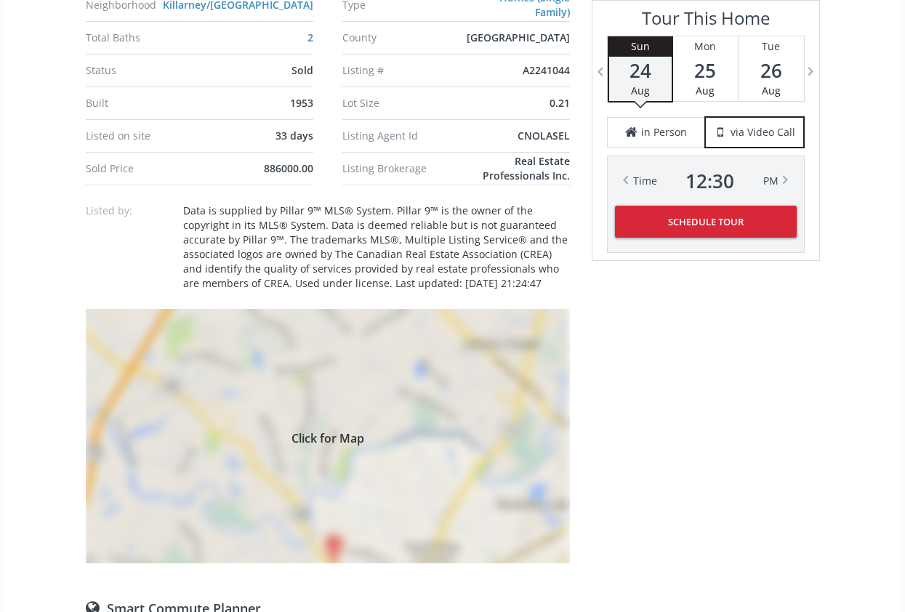
click at [374, 387] on div "Click for Map" at bounding box center [328, 436] width 484 height 254
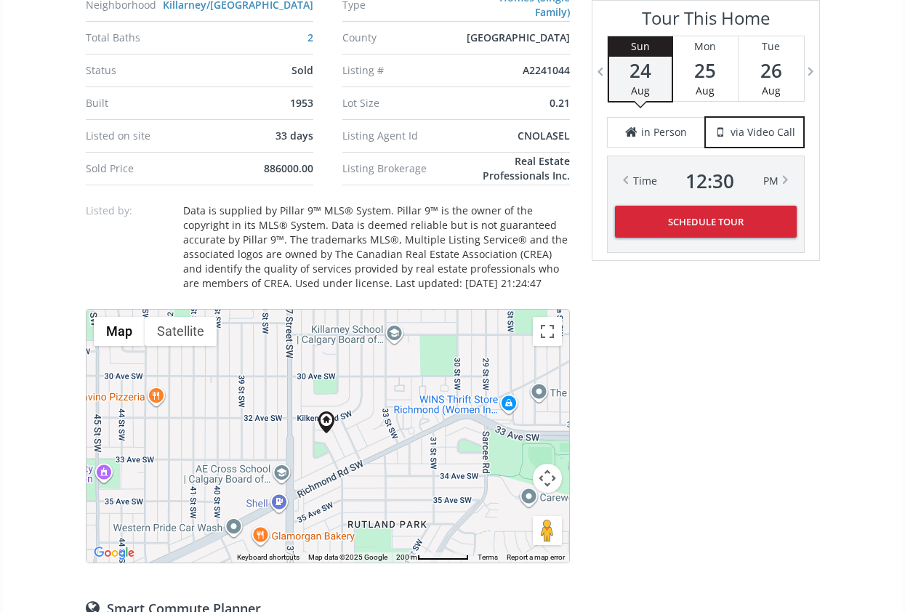
click at [304, 405] on div at bounding box center [327, 436] width 483 height 253
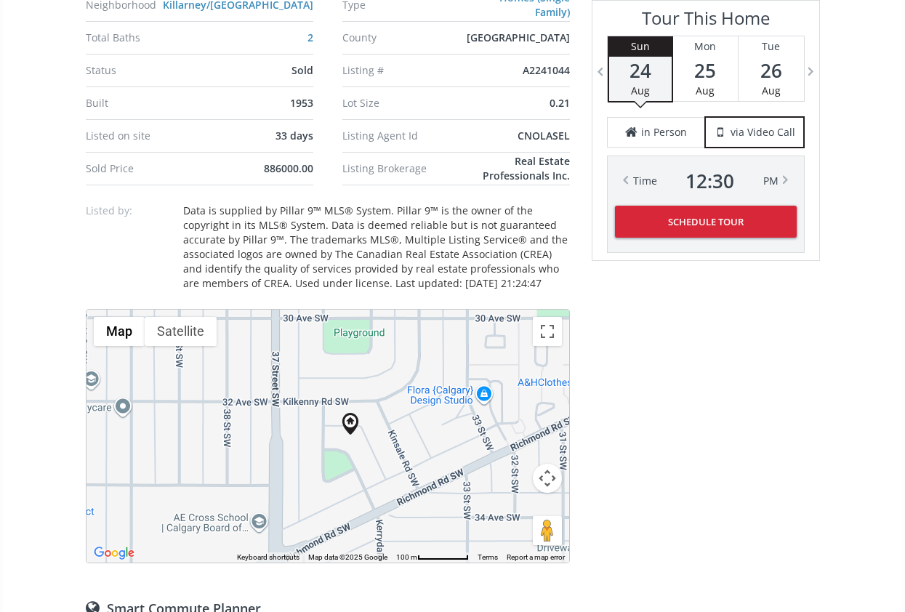
click at [312, 412] on div at bounding box center [327, 436] width 483 height 253
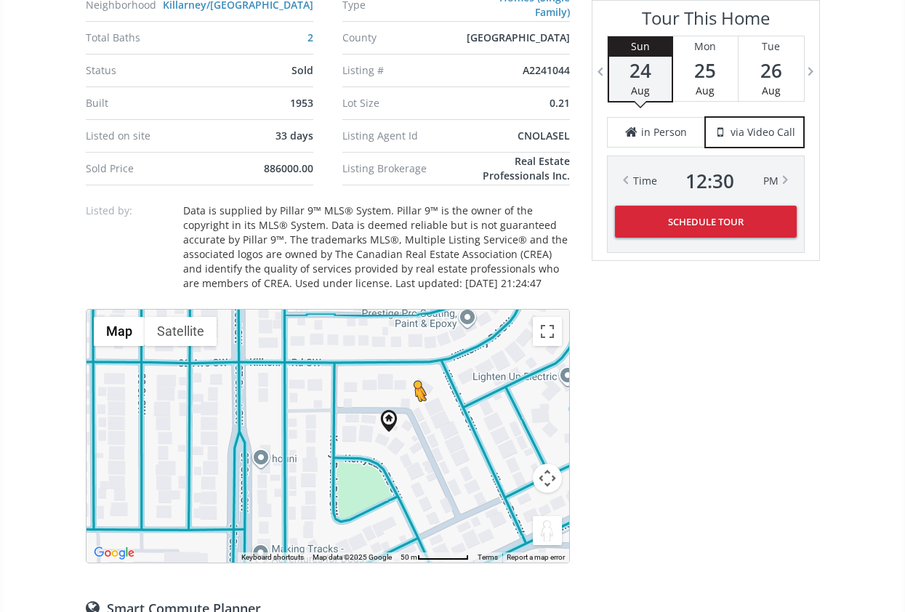
drag, startPoint x: 539, startPoint y: 509, endPoint x: 415, endPoint y: 387, distance: 174.7
click at [415, 387] on div "To activate drag with keyboard, press Alt + Enter. Once in keyboard drag state,…" at bounding box center [327, 436] width 483 height 253
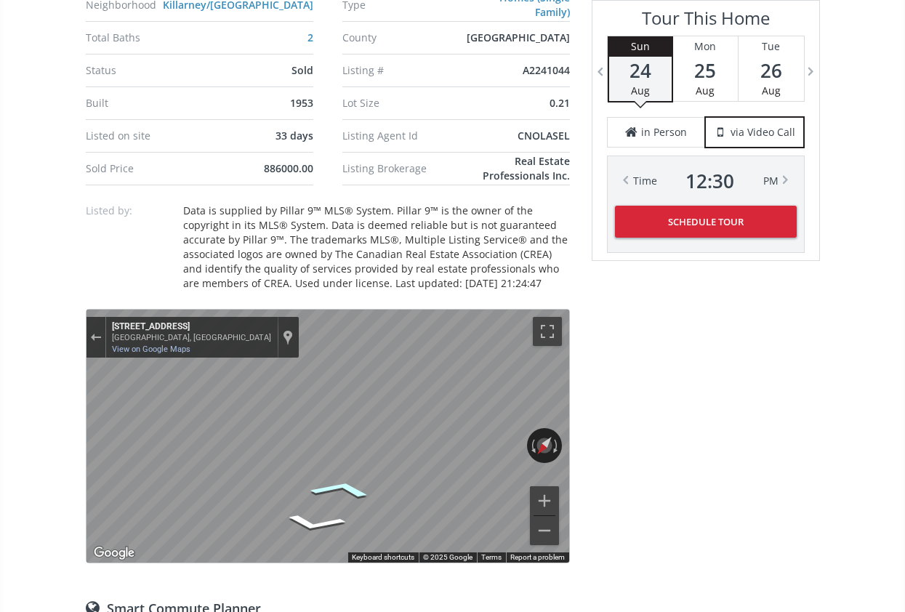
click at [355, 475] on icon "Go Southeast, Kinsale Rd SW" at bounding box center [341, 488] width 100 height 27
click at [355, 475] on icon "Go Southeast, Kinsale Rd SW" at bounding box center [341, 488] width 101 height 27
click at [349, 475] on icon "Go Southeast, Kinsale Rd SW" at bounding box center [341, 488] width 100 height 27
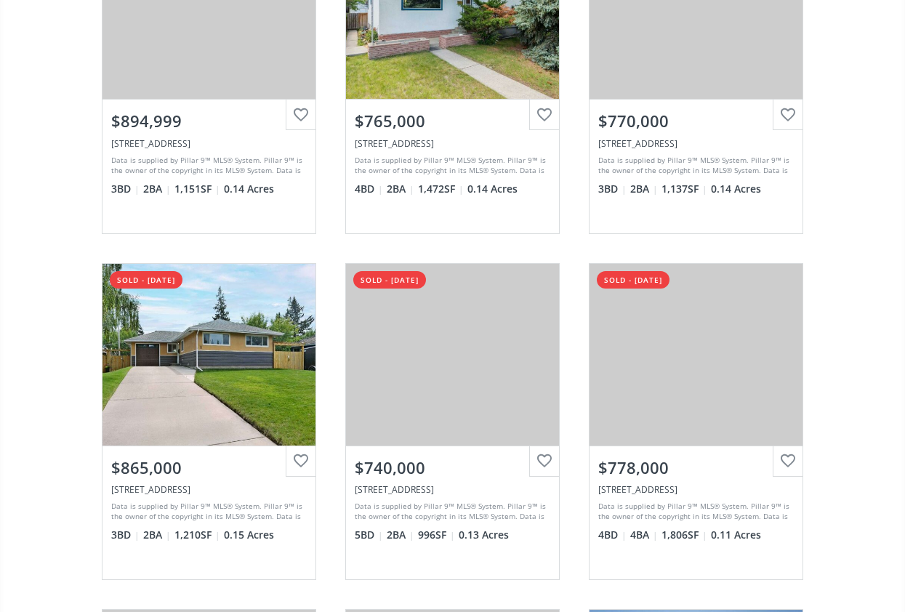
scroll to position [1768, 0]
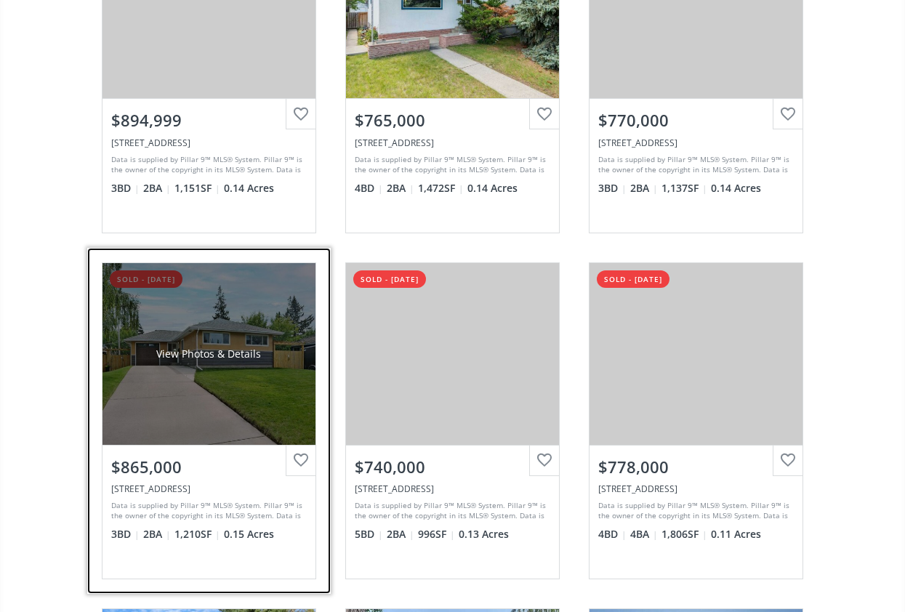
click at [238, 403] on div "View Photos & Details" at bounding box center [208, 354] width 213 height 182
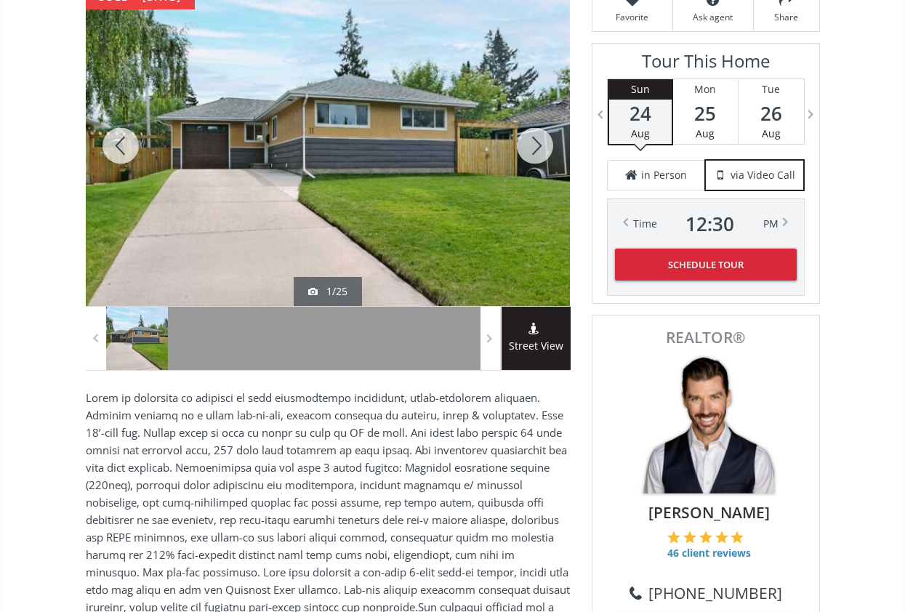
scroll to position [255, 0]
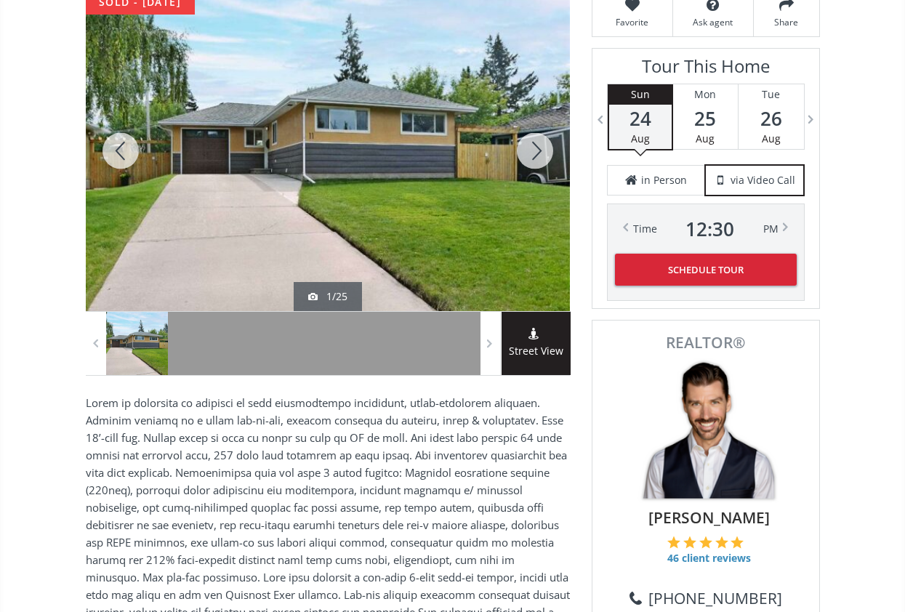
click at [118, 134] on div at bounding box center [121, 151] width 70 height 320
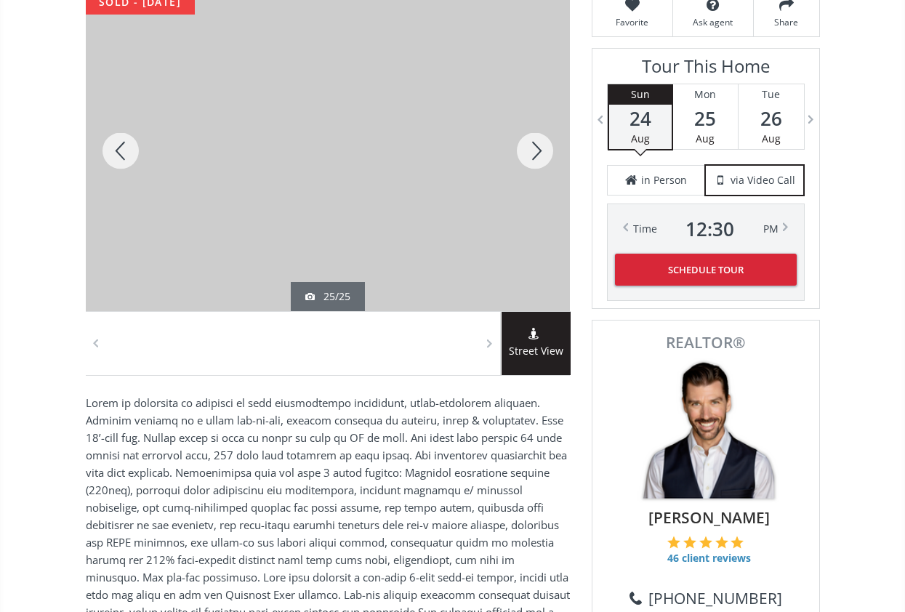
click at [118, 134] on div at bounding box center [121, 151] width 70 height 320
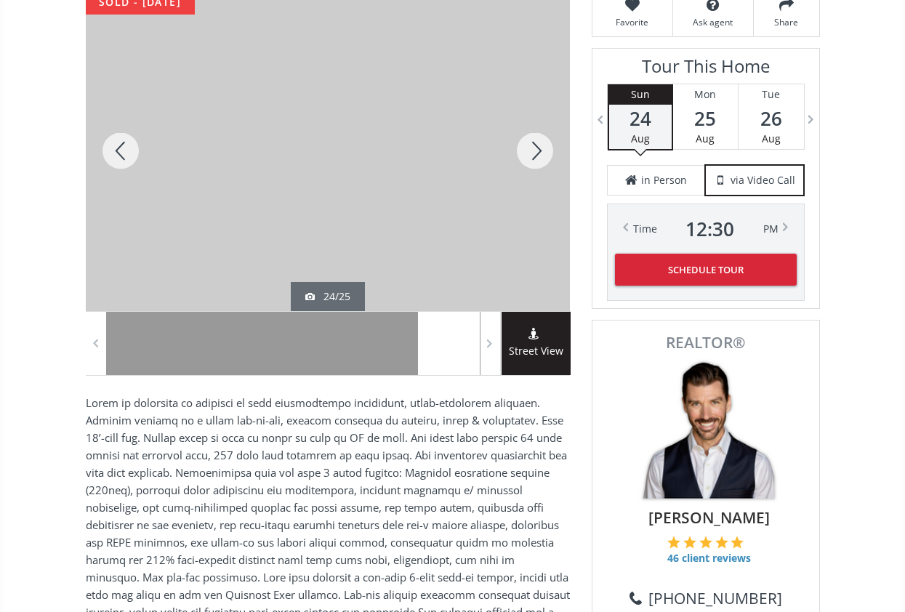
click at [118, 134] on div at bounding box center [121, 151] width 70 height 320
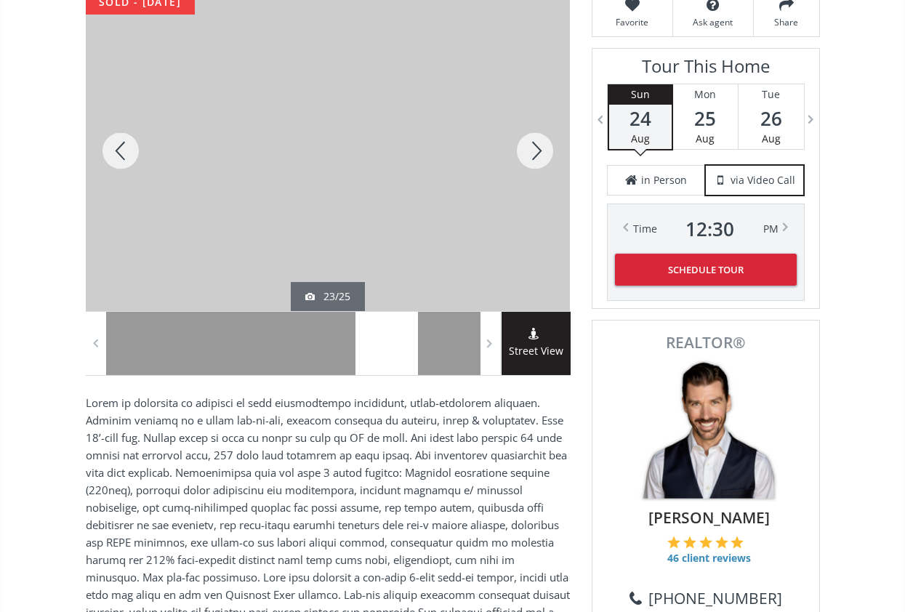
click at [118, 134] on div at bounding box center [121, 151] width 70 height 320
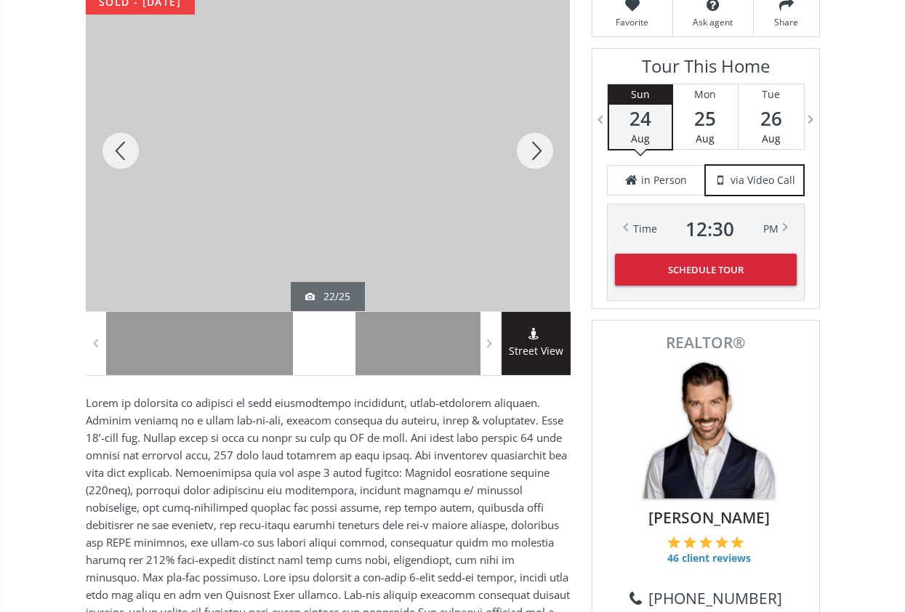
click at [118, 134] on div at bounding box center [121, 151] width 70 height 320
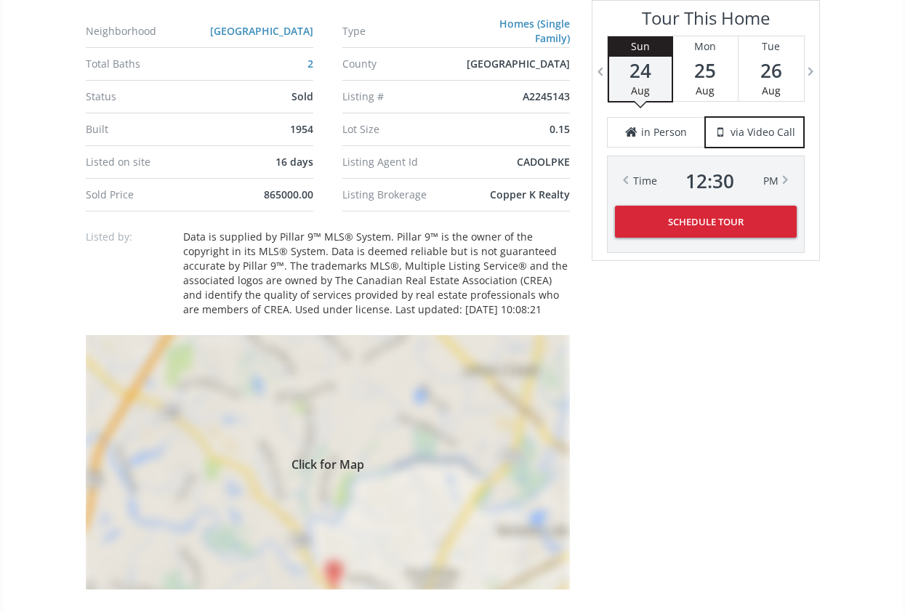
scroll to position [1029, 0]
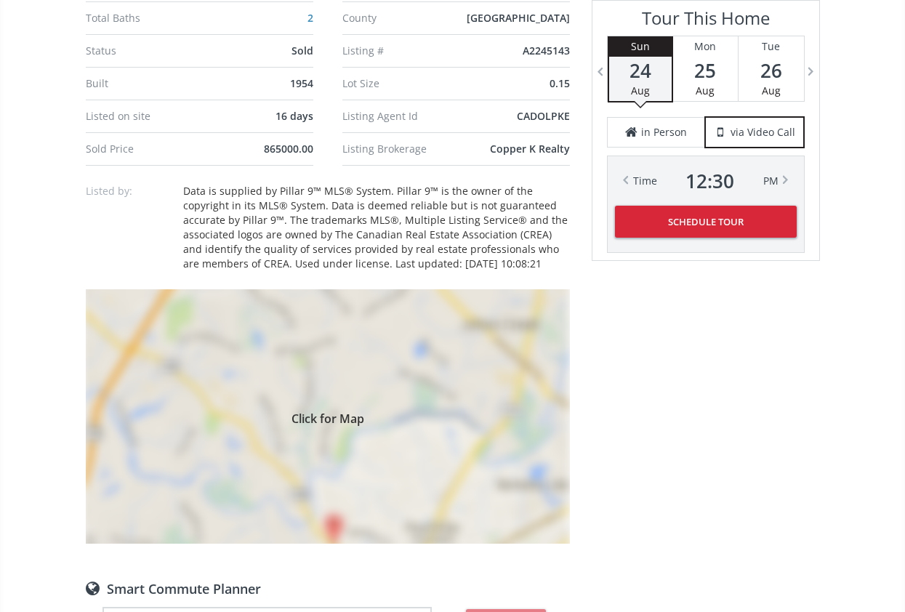
click at [271, 374] on div "Click for Map" at bounding box center [328, 416] width 484 height 254
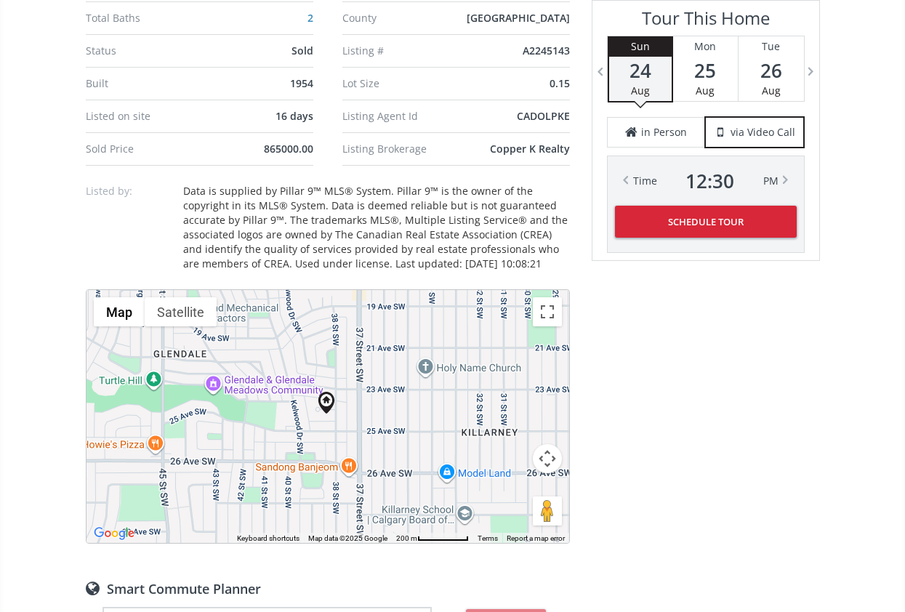
click at [337, 400] on div at bounding box center [327, 416] width 483 height 253
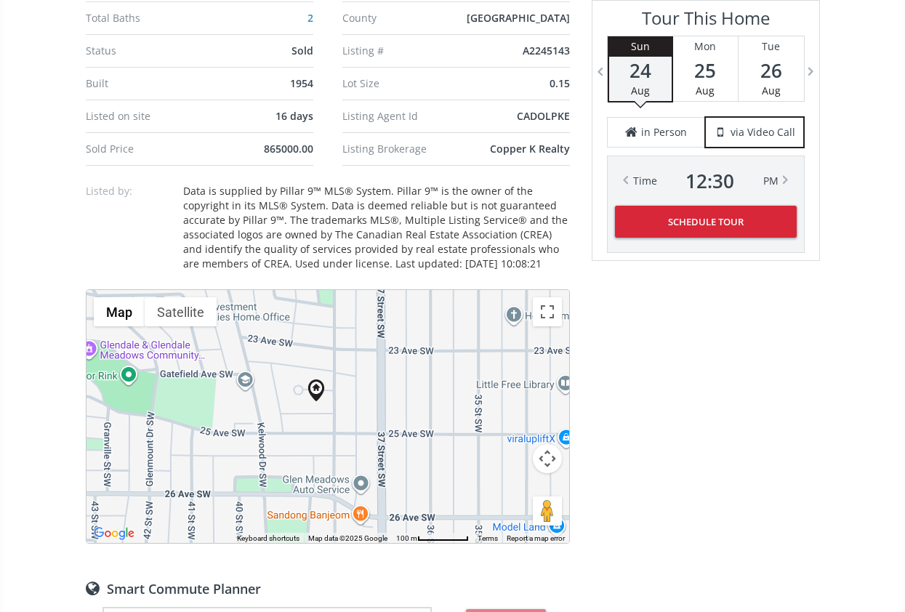
click at [331, 379] on div at bounding box center [327, 416] width 483 height 253
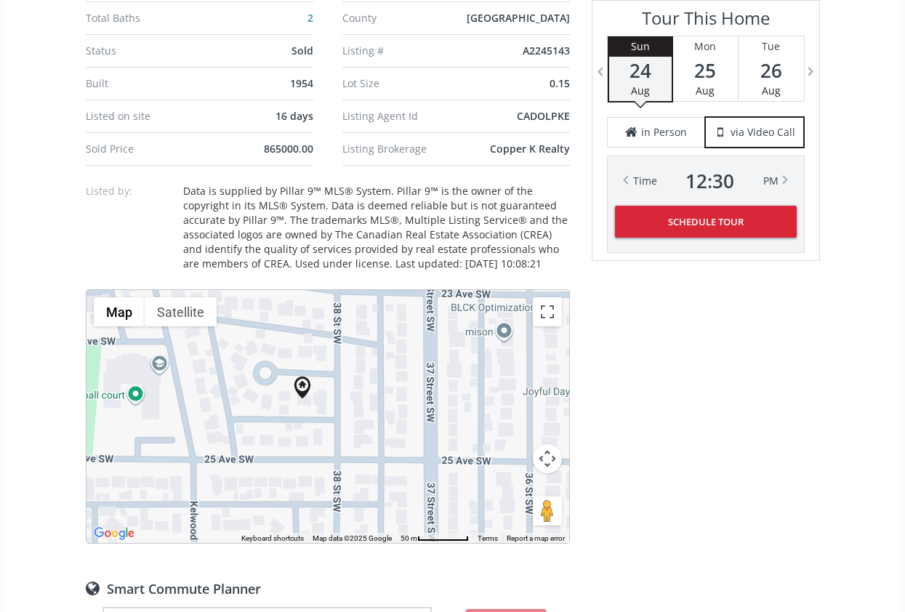
click at [328, 356] on div at bounding box center [327, 416] width 483 height 253
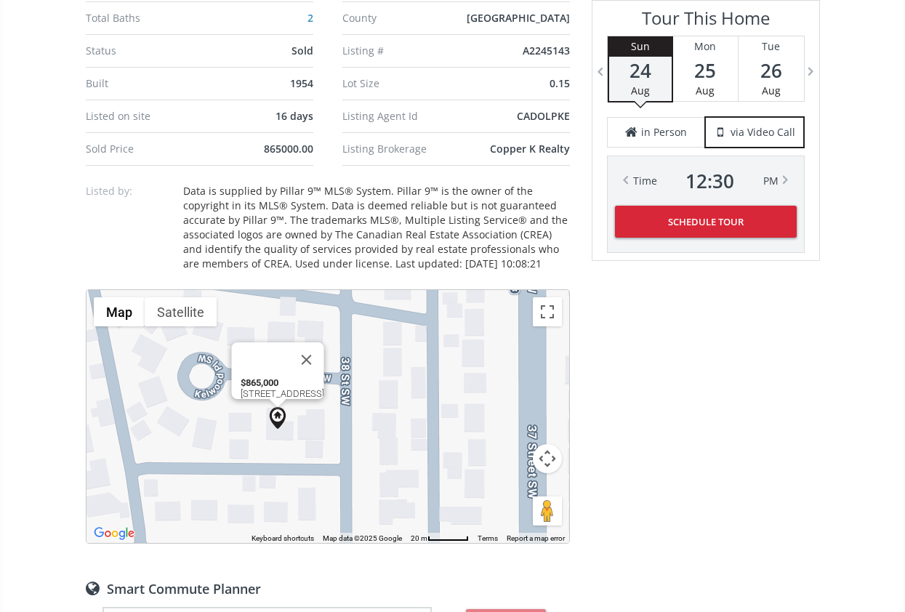
click at [277, 407] on img at bounding box center [278, 418] width 22 height 22
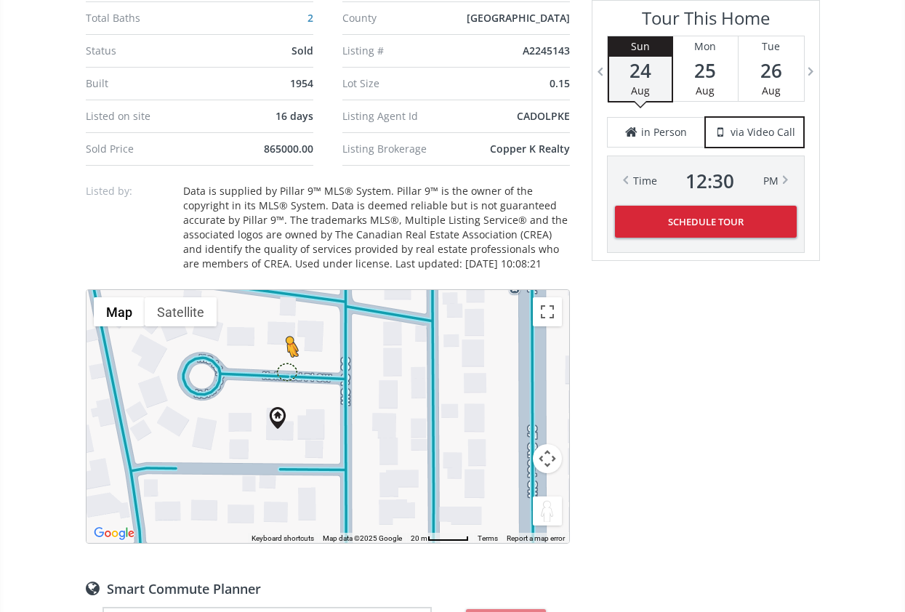
drag, startPoint x: 544, startPoint y: 488, endPoint x: 286, endPoint y: 342, distance: 296.5
click at [286, 342] on div "To activate drag with keyboard, press Alt + Enter. Once in keyboard drag state,…" at bounding box center [327, 416] width 483 height 253
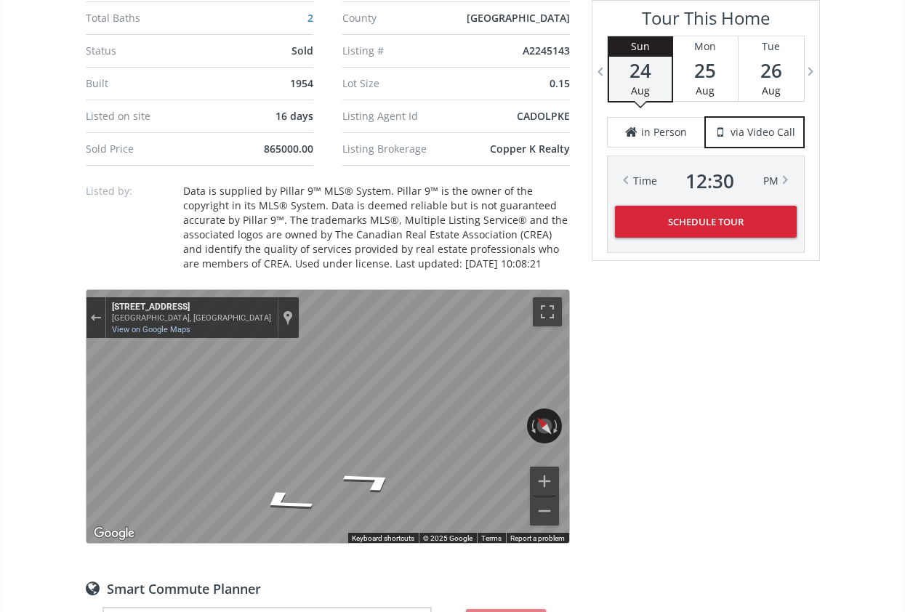
click at [318, 383] on div "← Move left → Move right ↑ Move up ↓ Move down + Zoom in - Zoom out [STREET_ADD…" at bounding box center [327, 416] width 483 height 253
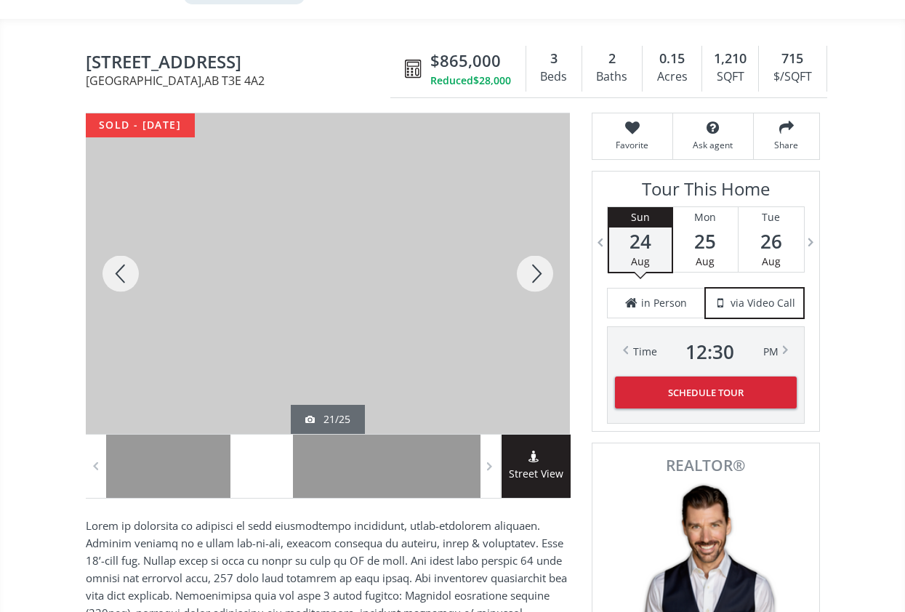
scroll to position [7, 0]
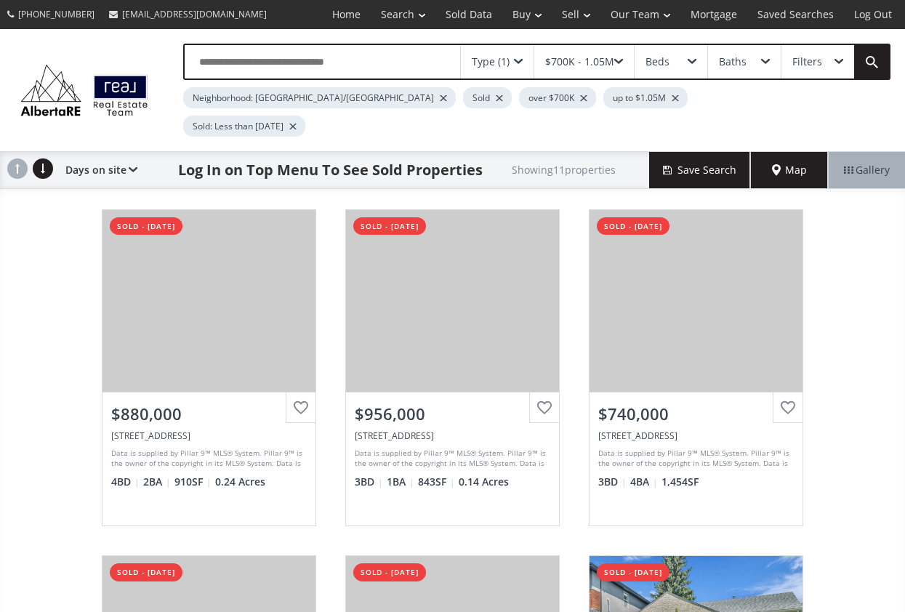
click at [342, 73] on input "text" at bounding box center [322, 61] width 275 height 33
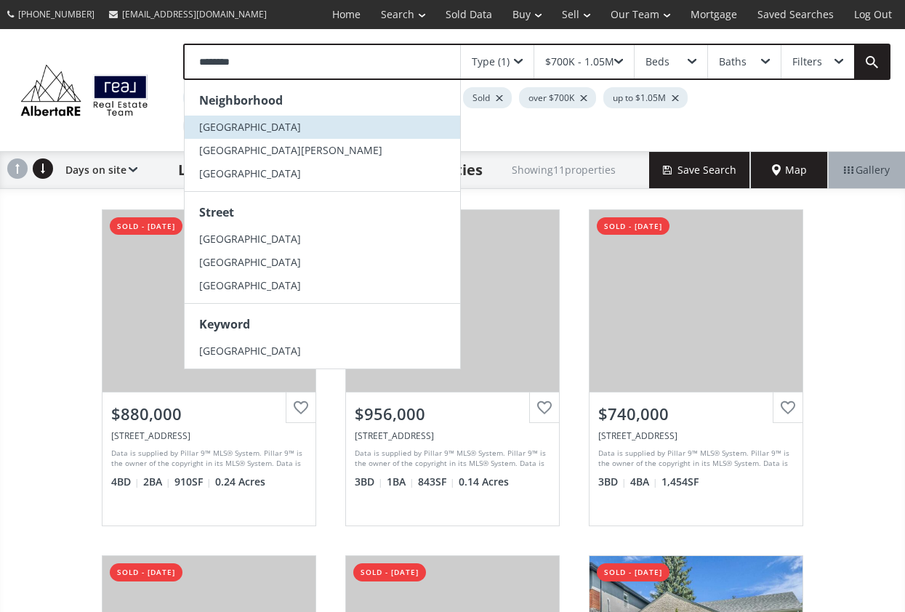
type input "********"
click at [341, 127] on li "[GEOGRAPHIC_DATA]" at bounding box center [322, 127] width 275 height 23
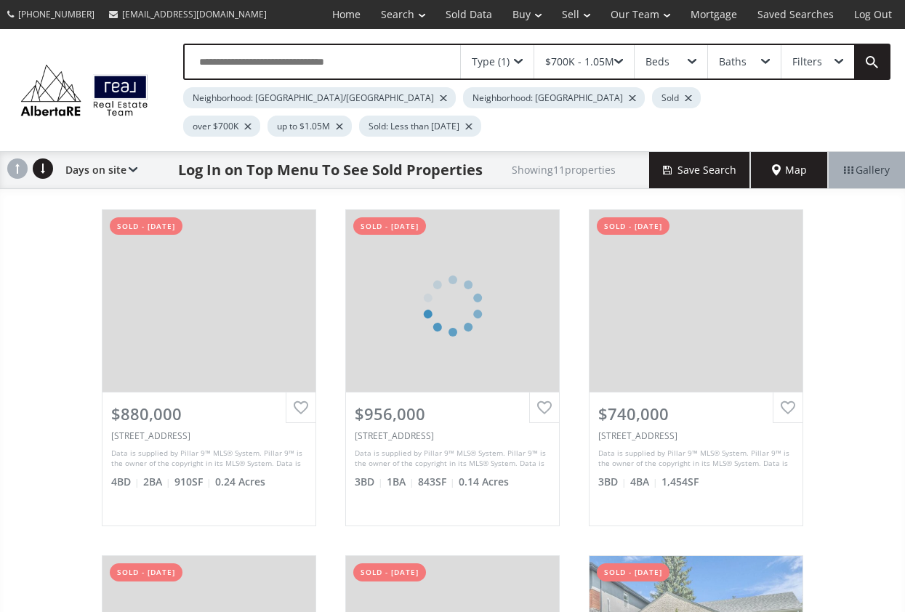
click at [357, 56] on input "text" at bounding box center [322, 61] width 275 height 33
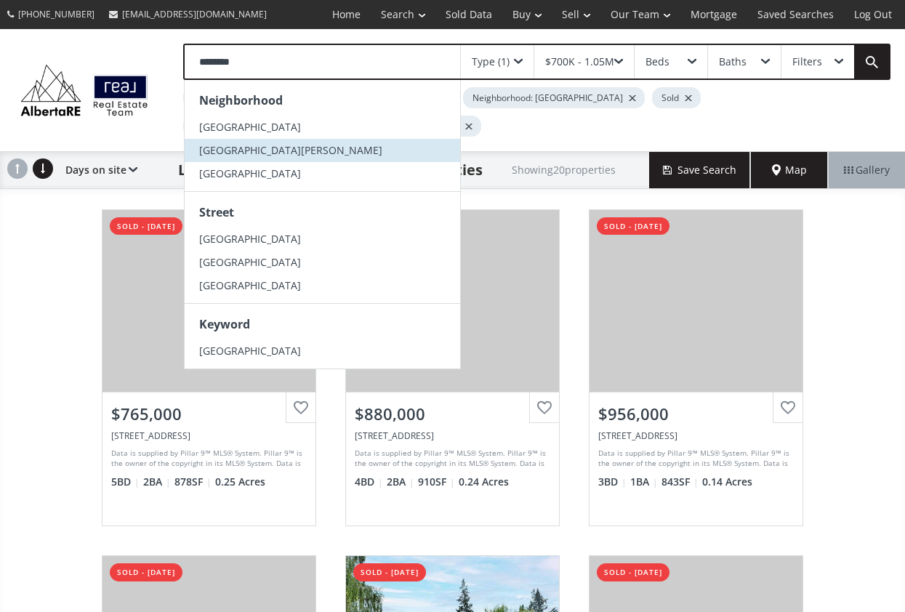
type input "********"
click at [344, 147] on li "[GEOGRAPHIC_DATA][PERSON_NAME]" at bounding box center [322, 150] width 275 height 23
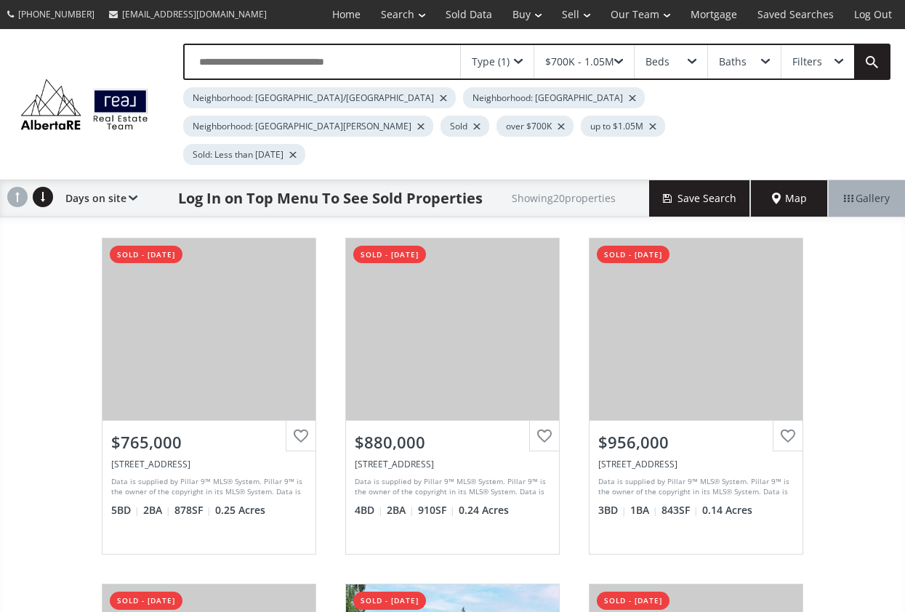
click at [608, 63] on div "$700K - 1.05M" at bounding box center [579, 62] width 69 height 10
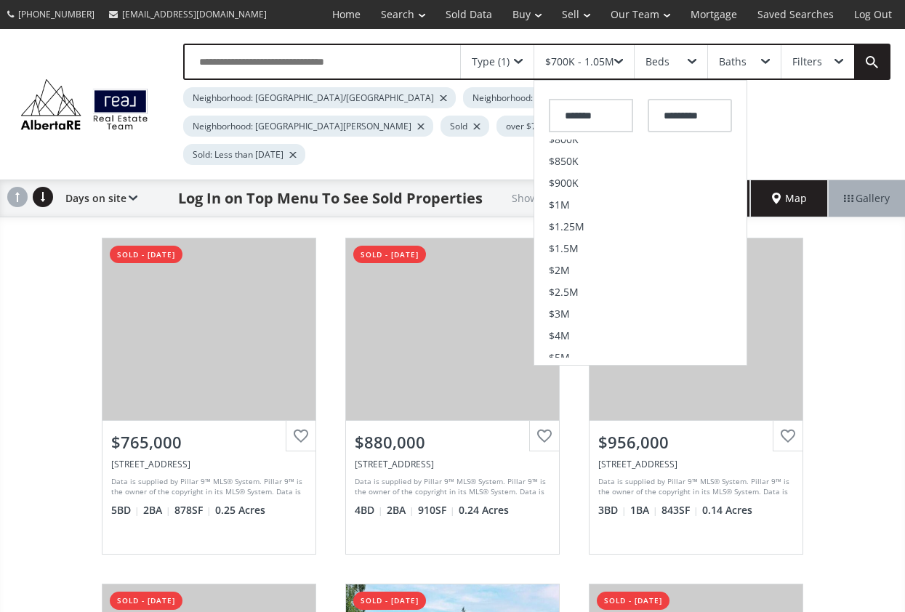
scroll to position [382, 0]
click at [589, 208] on li "$1M" at bounding box center [640, 204] width 212 height 22
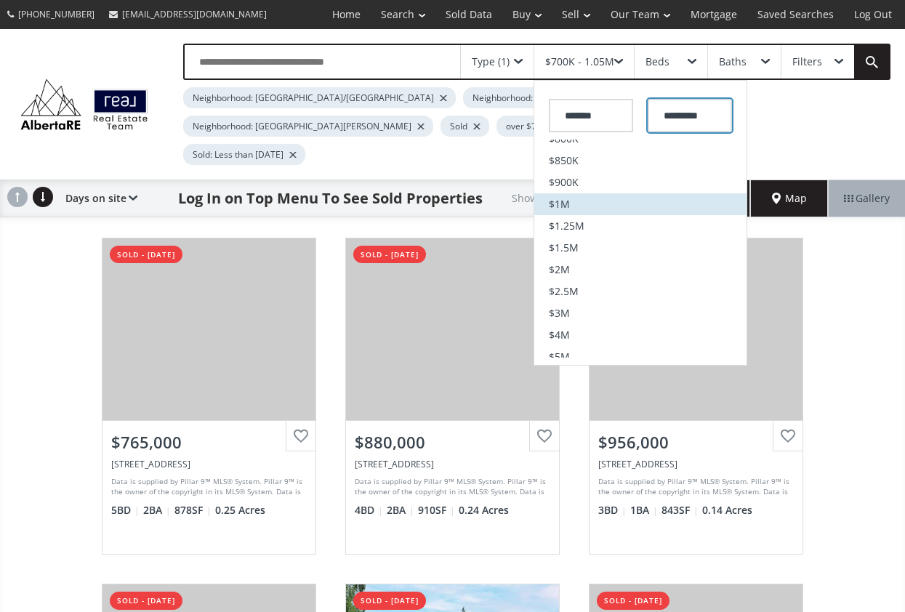
type input "*********"
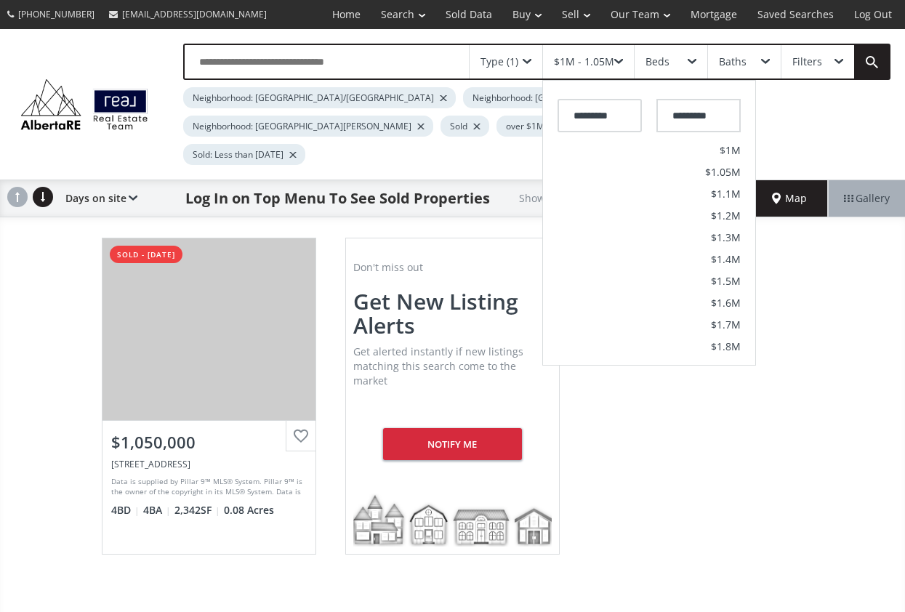
click at [642, 126] on div at bounding box center [645, 127] width 7 height 6
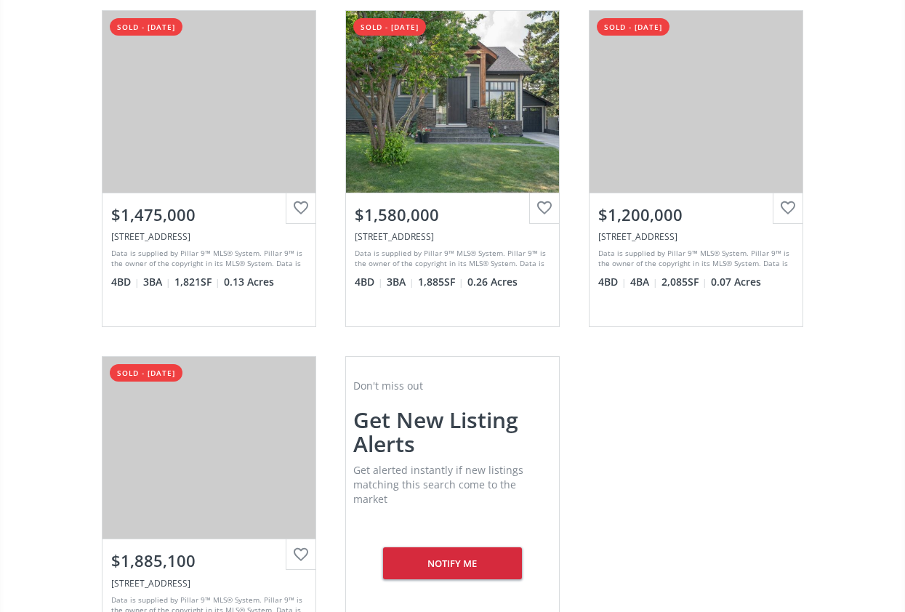
scroll to position [883, 0]
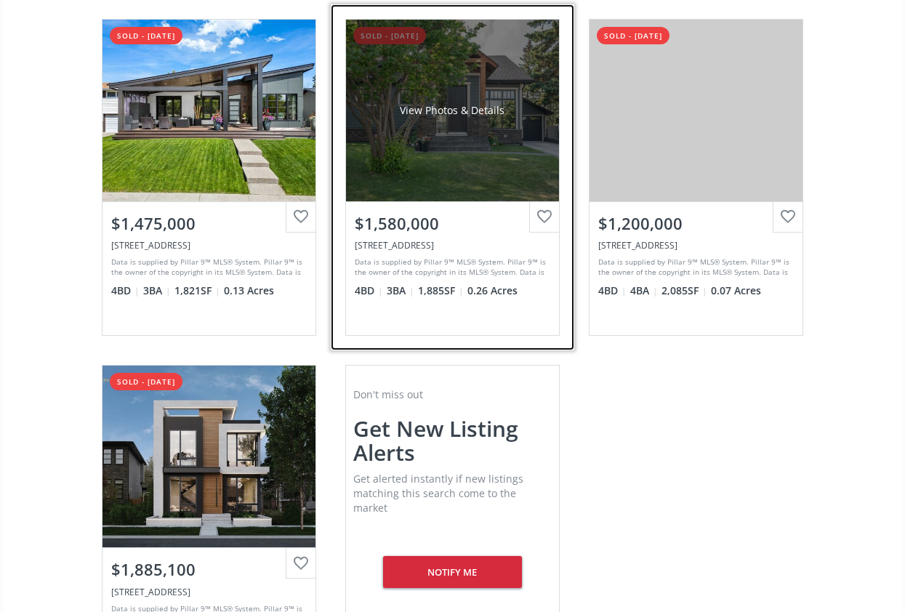
click at [509, 174] on div "View Photos & Details" at bounding box center [452, 111] width 213 height 182
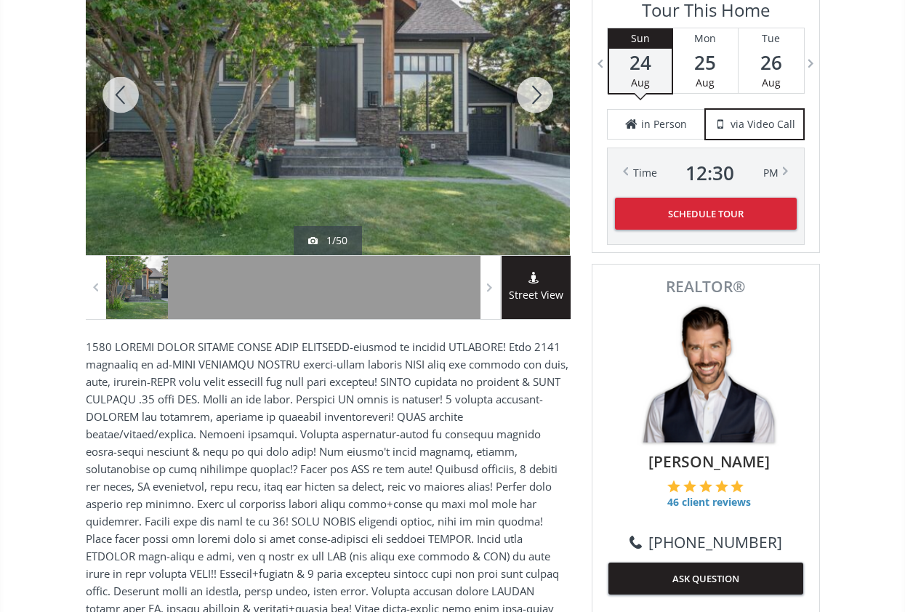
scroll to position [167, 0]
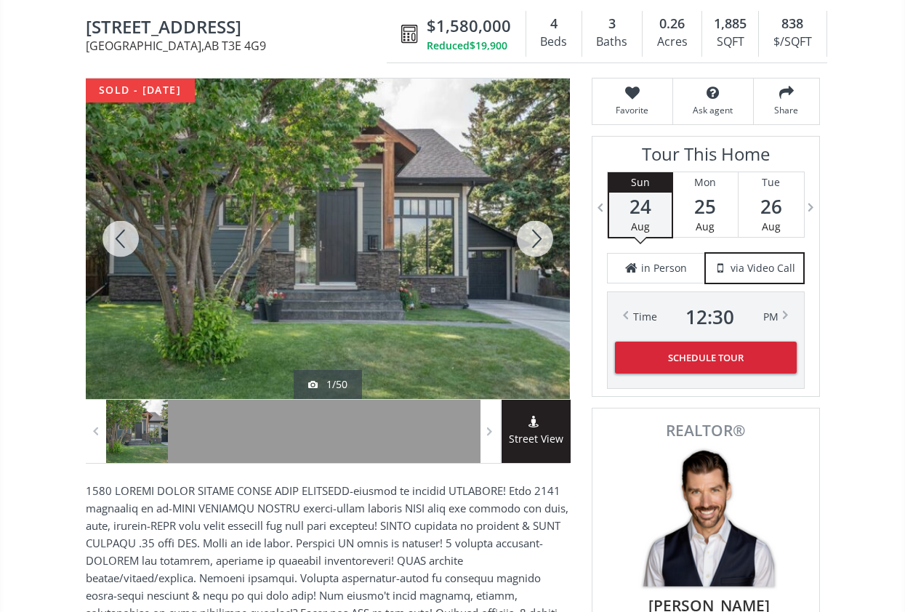
click at [533, 243] on div at bounding box center [535, 238] width 70 height 320
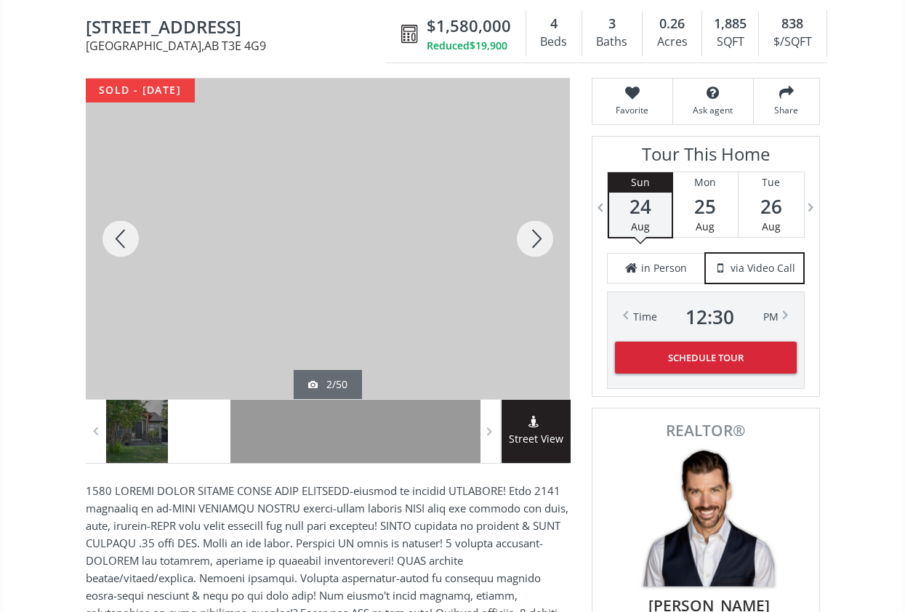
click at [533, 243] on div at bounding box center [535, 238] width 70 height 320
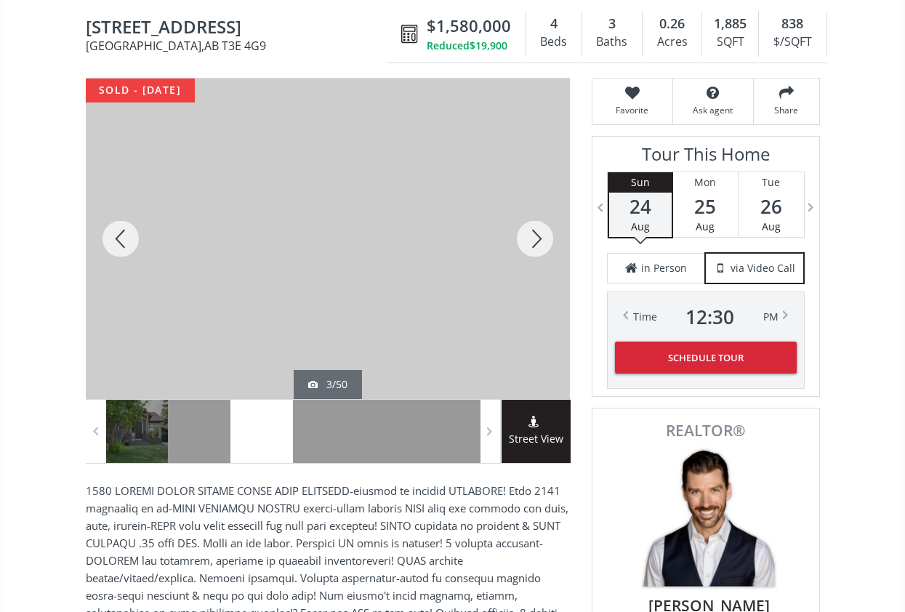
click at [533, 243] on div at bounding box center [535, 238] width 70 height 320
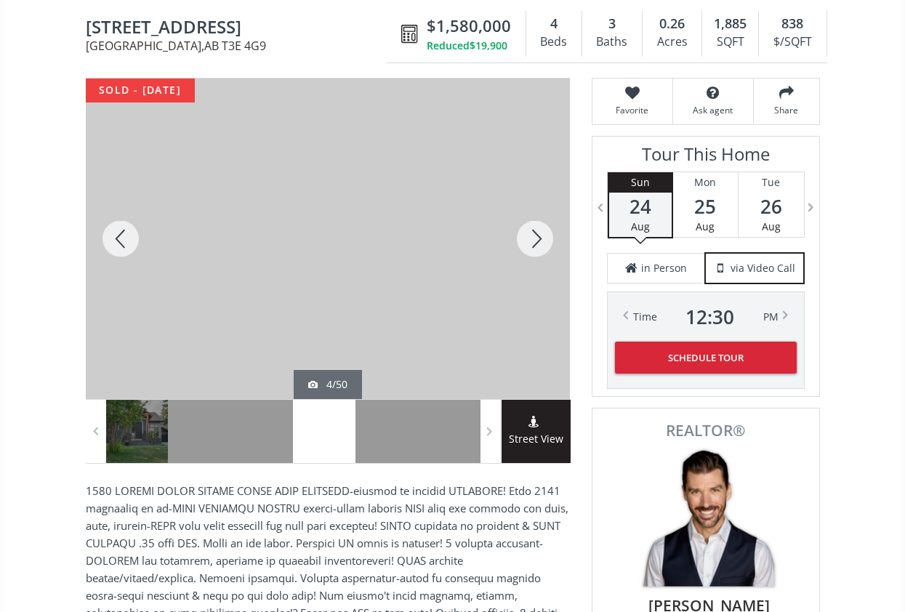
click at [533, 243] on div at bounding box center [535, 238] width 70 height 320
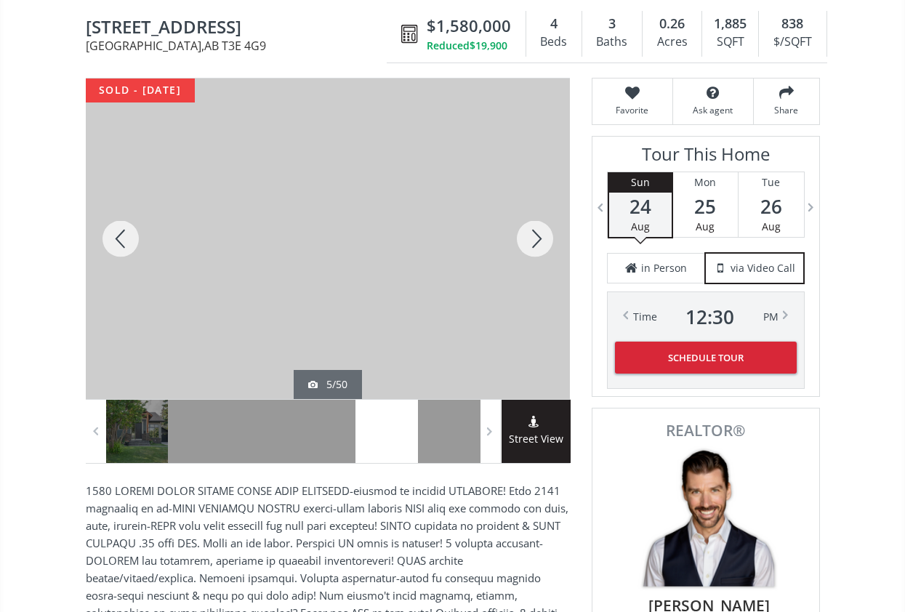
click at [533, 243] on div at bounding box center [535, 238] width 70 height 320
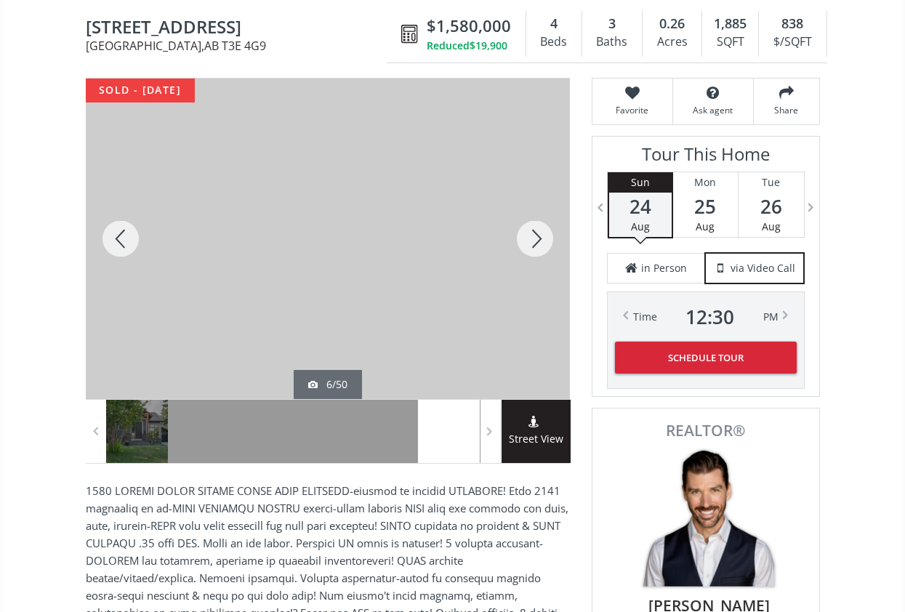
click at [533, 243] on div at bounding box center [535, 238] width 70 height 320
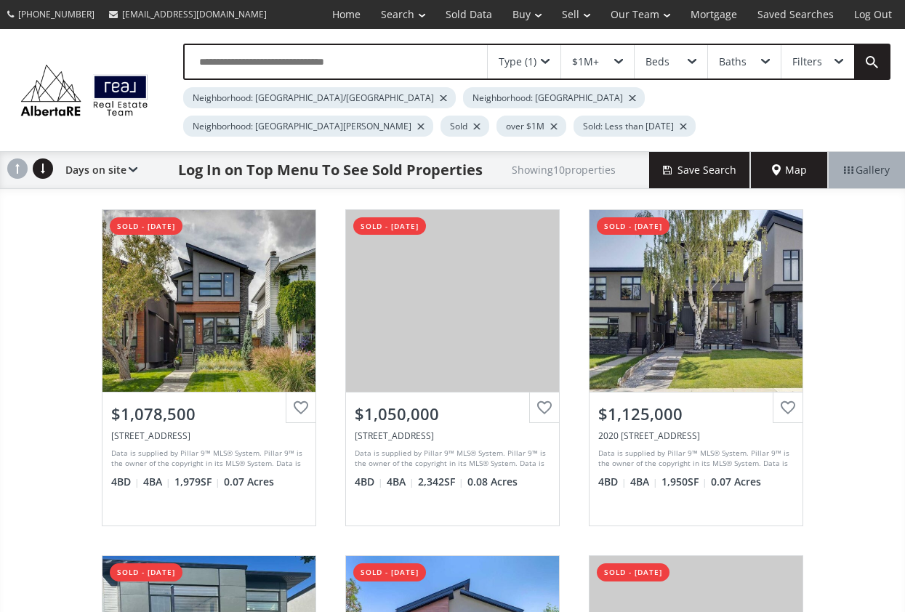
click at [440, 99] on div at bounding box center [443, 98] width 7 height 6
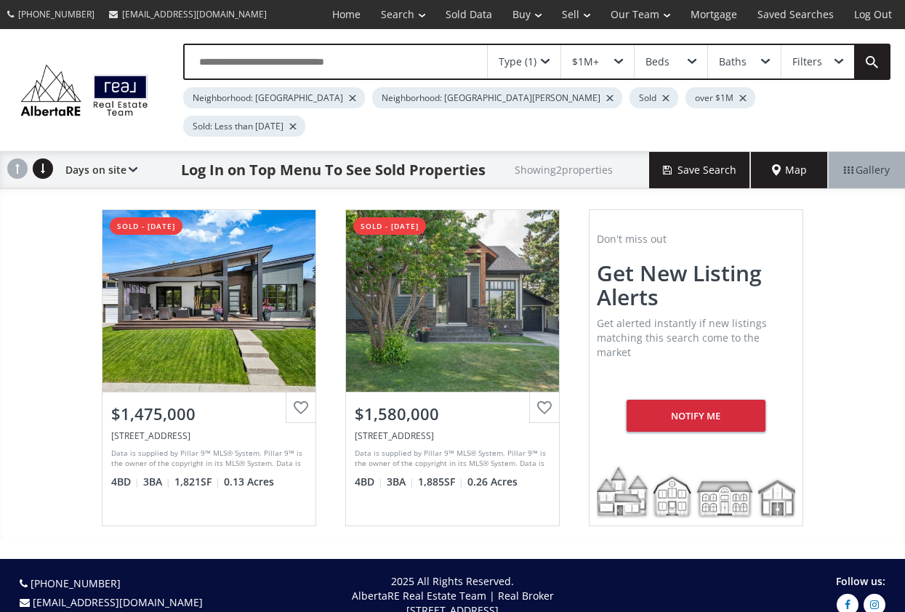
click at [349, 95] on div at bounding box center [352, 98] width 7 height 6
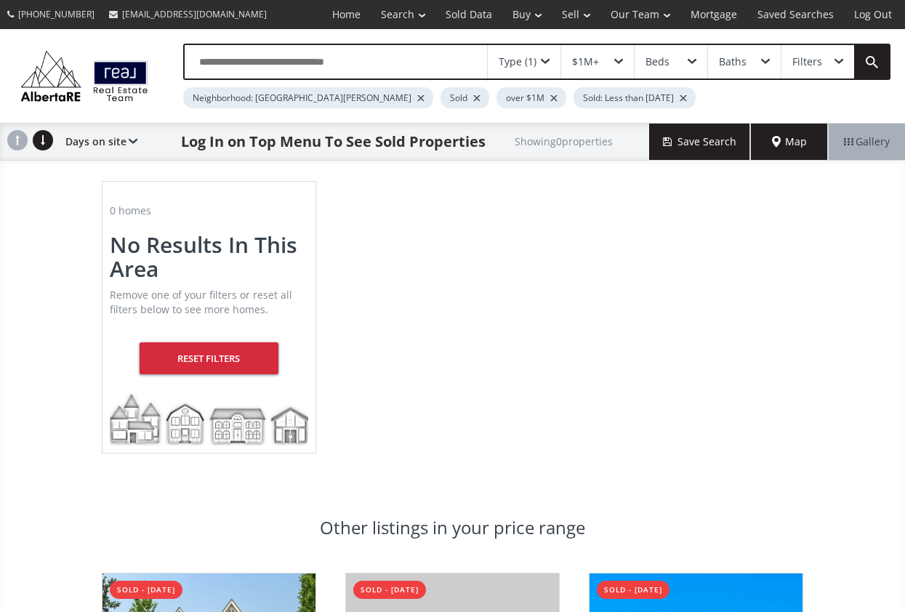
click at [550, 96] on div at bounding box center [553, 98] width 7 height 6
click at [417, 100] on div at bounding box center [420, 98] width 7 height 6
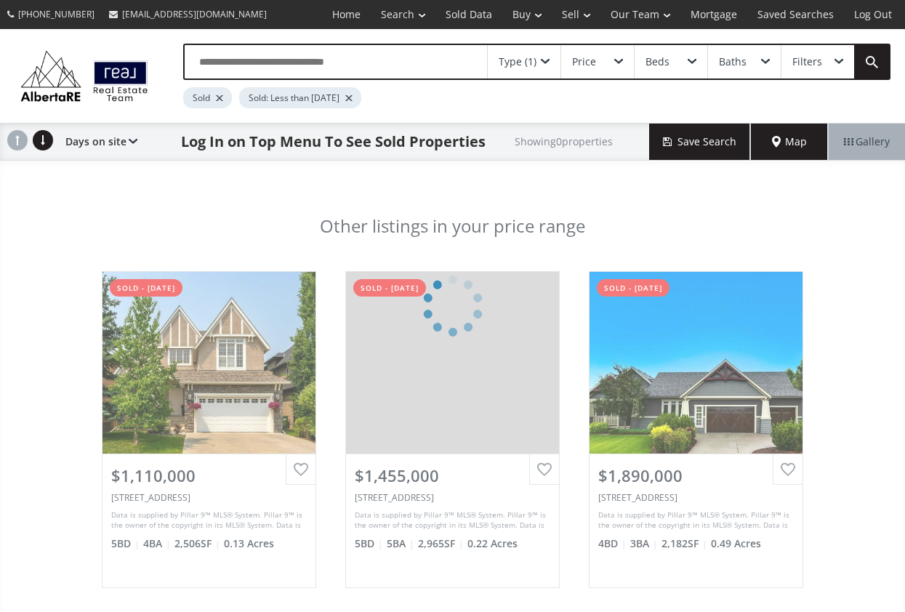
click at [335, 66] on input "text" at bounding box center [336, 61] width 302 height 33
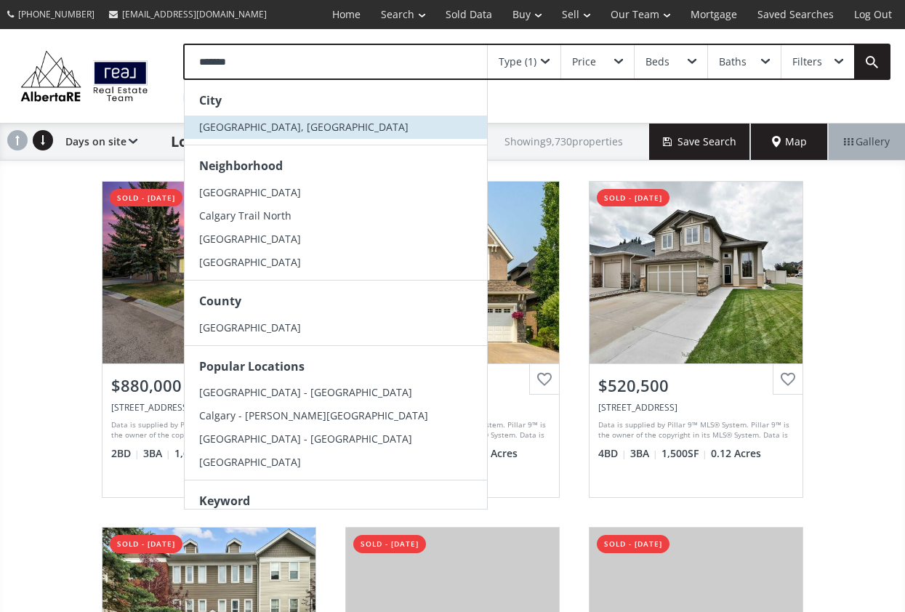
type input "*******"
click at [308, 130] on li "[GEOGRAPHIC_DATA], [GEOGRAPHIC_DATA]" at bounding box center [336, 127] width 302 height 23
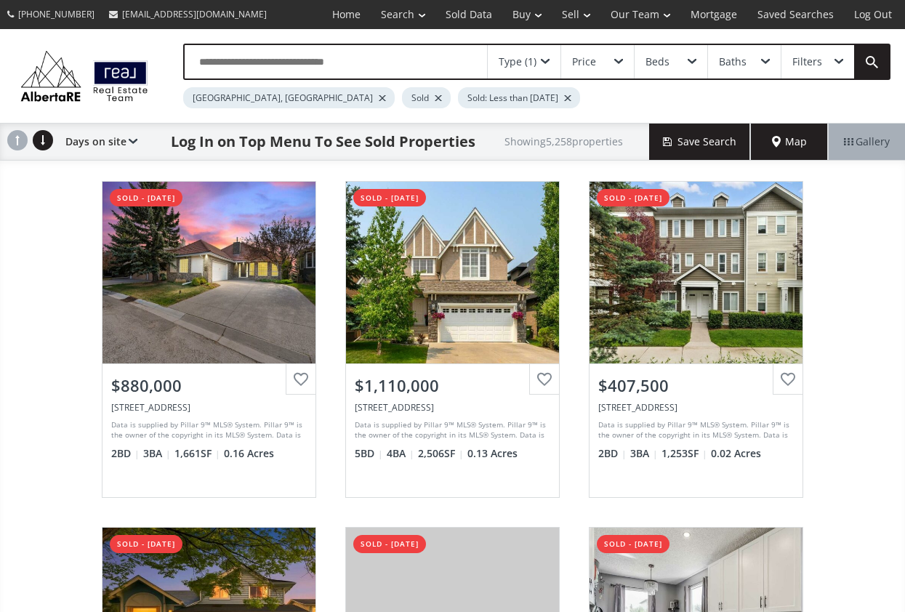
click at [609, 57] on div "Price" at bounding box center [597, 61] width 73 height 33
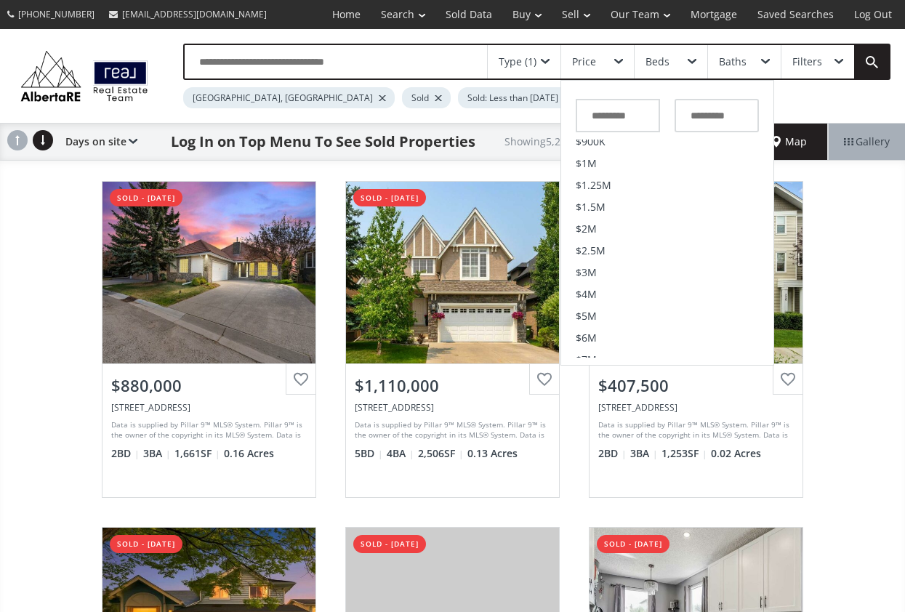
scroll to position [424, 0]
click at [615, 244] on li "$2.5M" at bounding box center [667, 249] width 212 height 22
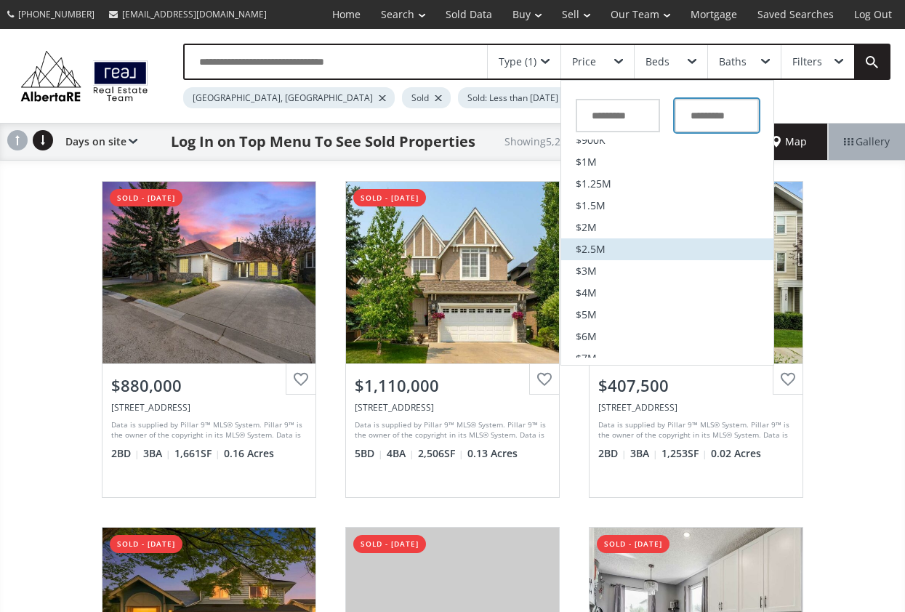
type input "*********"
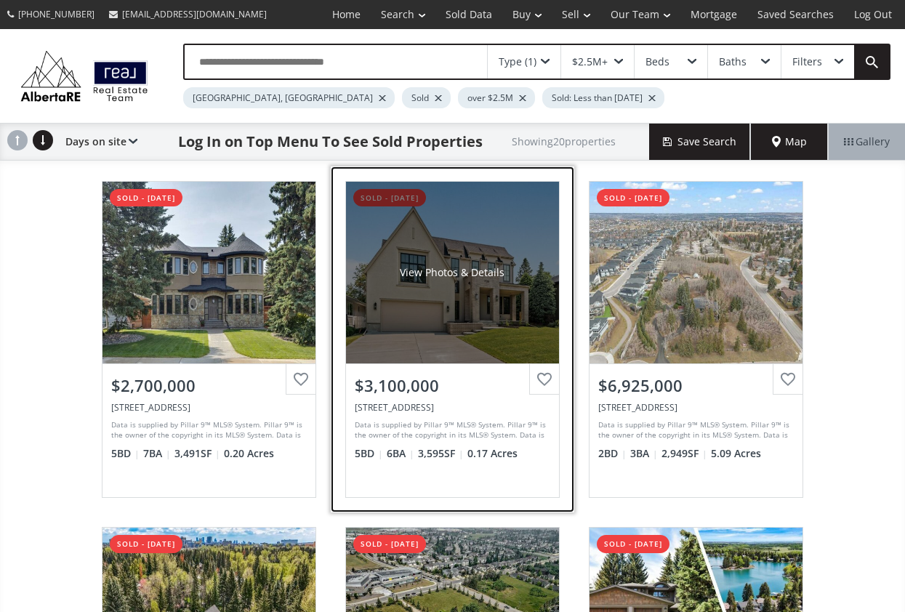
click at [513, 310] on div "View Photos & Details" at bounding box center [452, 273] width 213 height 182
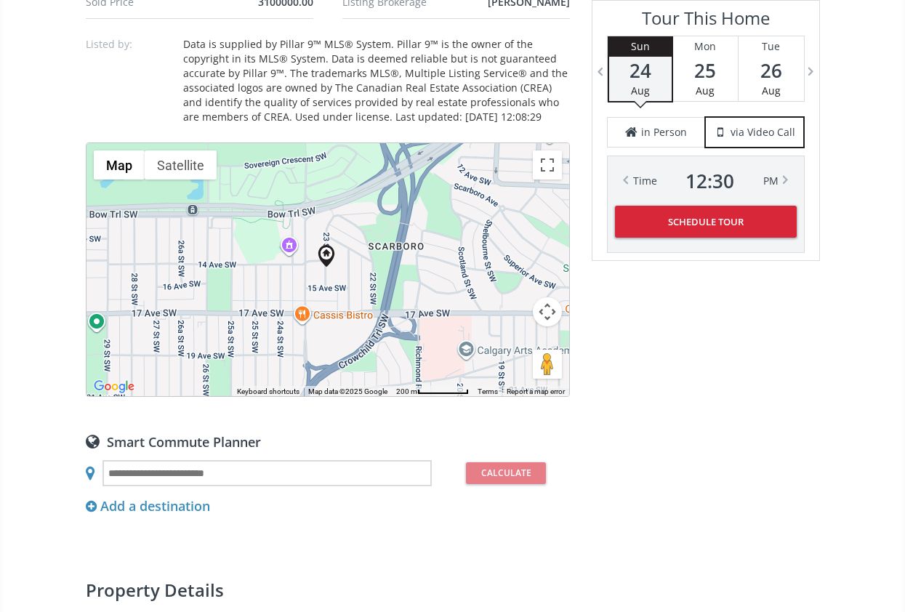
scroll to position [1512, 0]
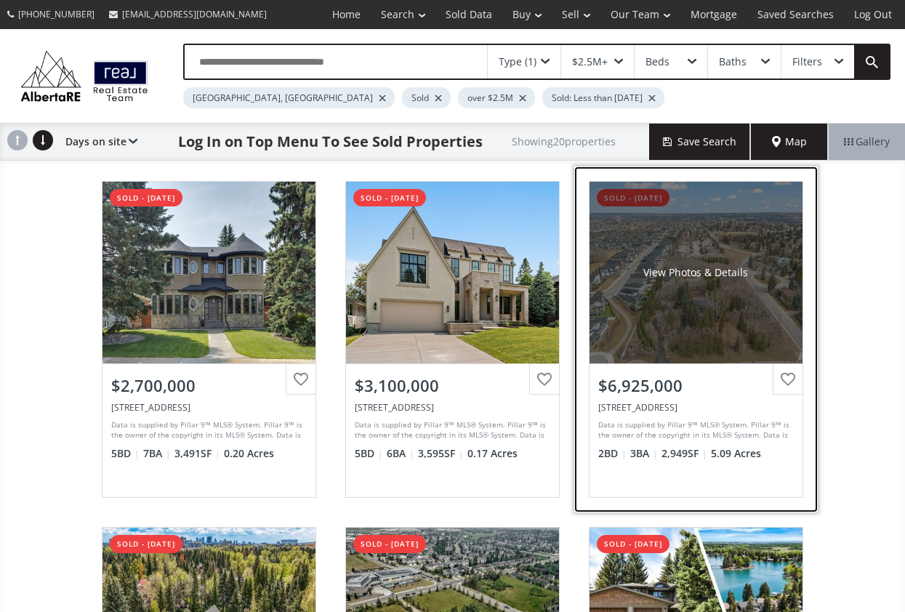
click at [730, 275] on div "View Photos & Details" at bounding box center [695, 272] width 105 height 15
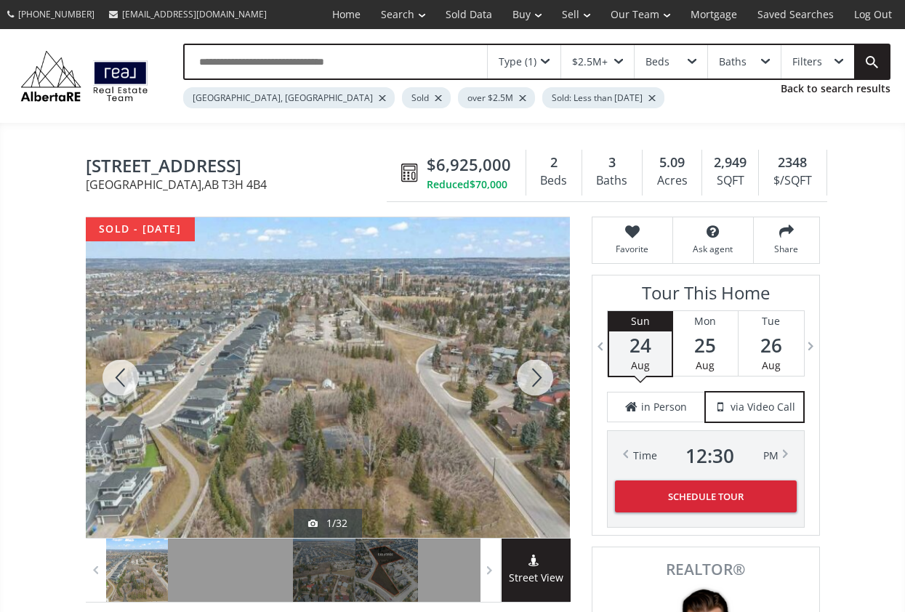
click at [537, 384] on div at bounding box center [535, 377] width 70 height 320
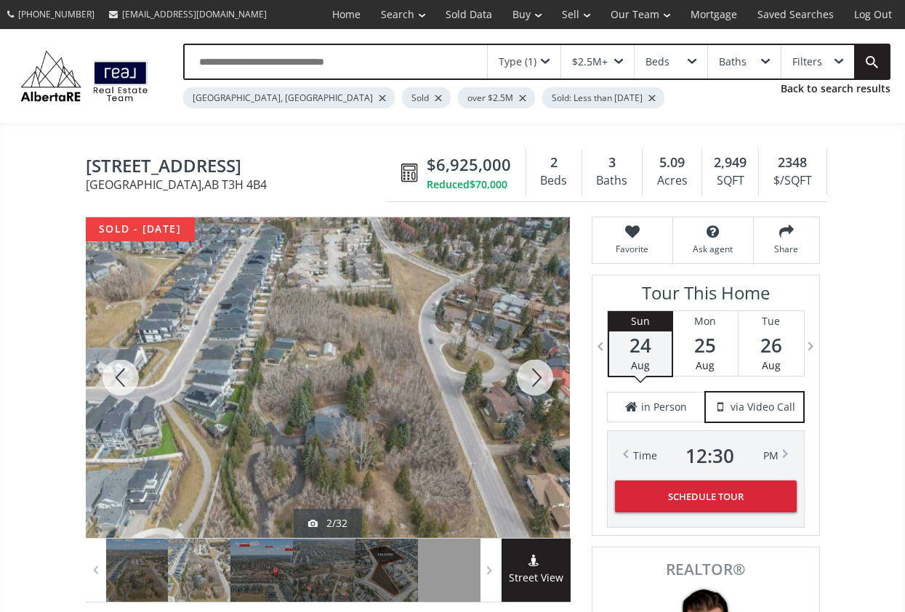
click at [537, 384] on div at bounding box center [535, 377] width 70 height 320
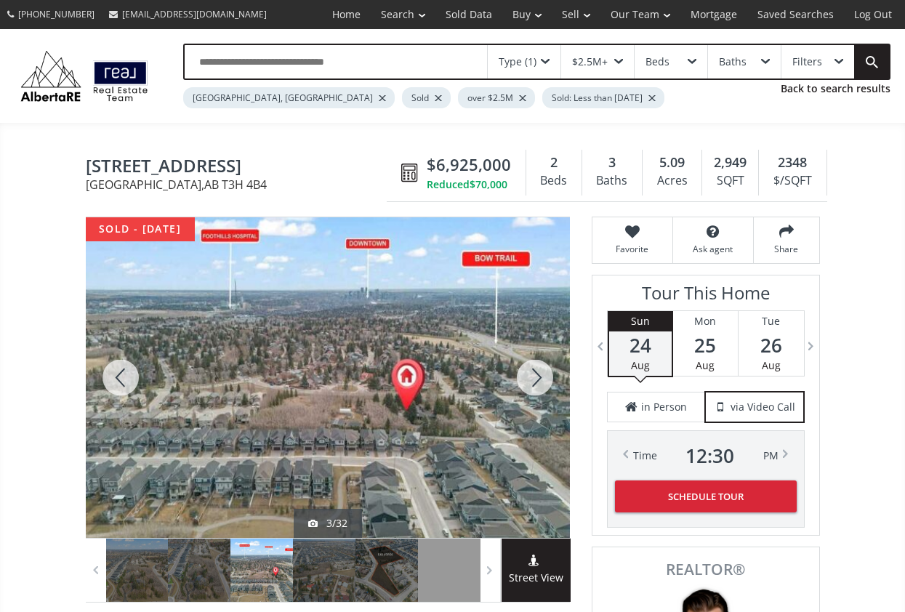
click at [537, 384] on div at bounding box center [535, 377] width 70 height 320
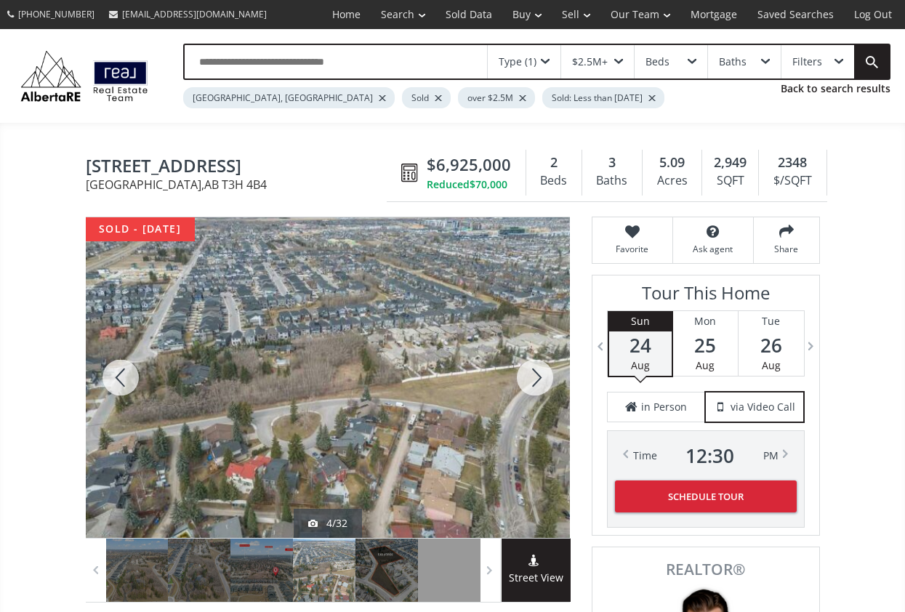
click at [537, 384] on div at bounding box center [535, 377] width 70 height 320
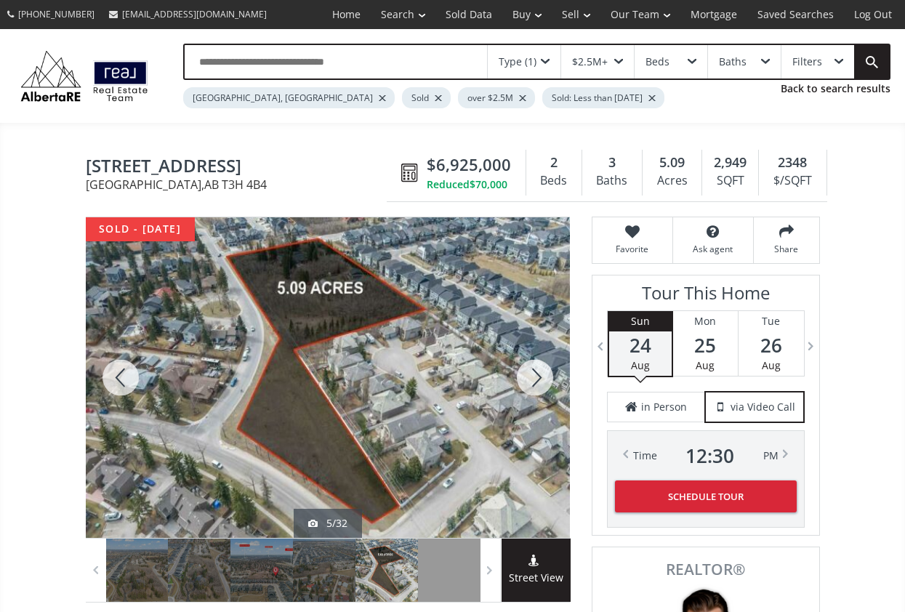
click at [537, 384] on div at bounding box center [535, 377] width 70 height 320
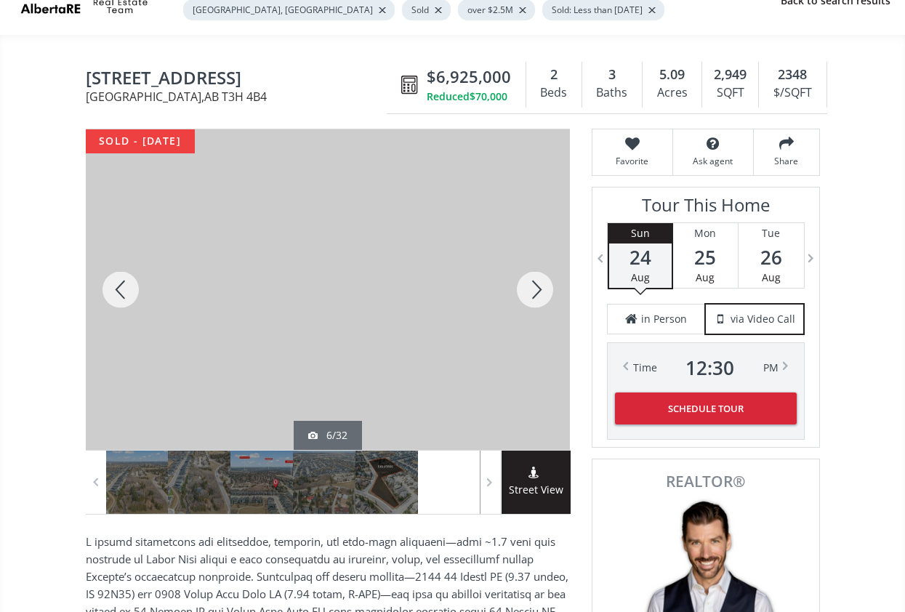
scroll to position [20, 0]
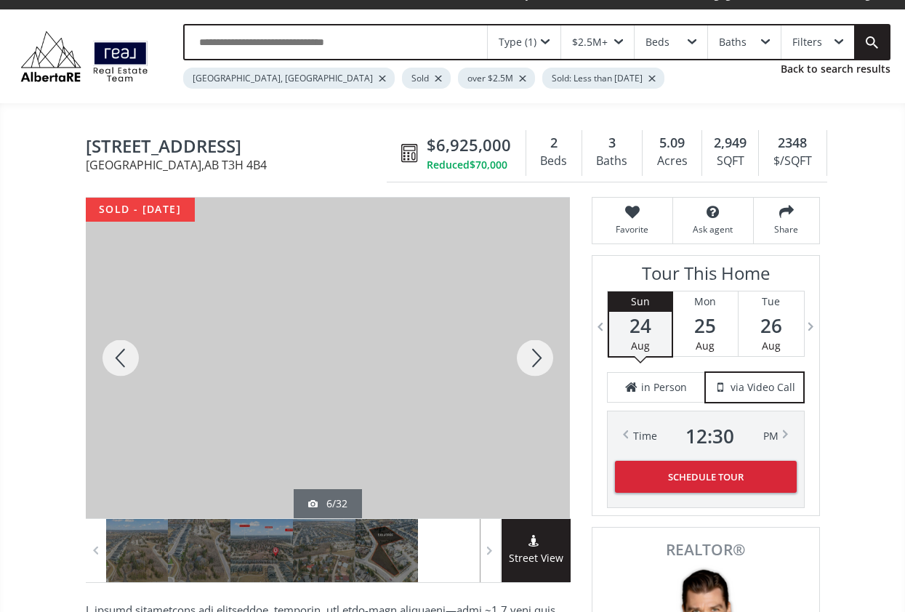
click at [331, 42] on input "text" at bounding box center [336, 41] width 302 height 33
type input "*********"
